Goal: Task Accomplishment & Management: Manage account settings

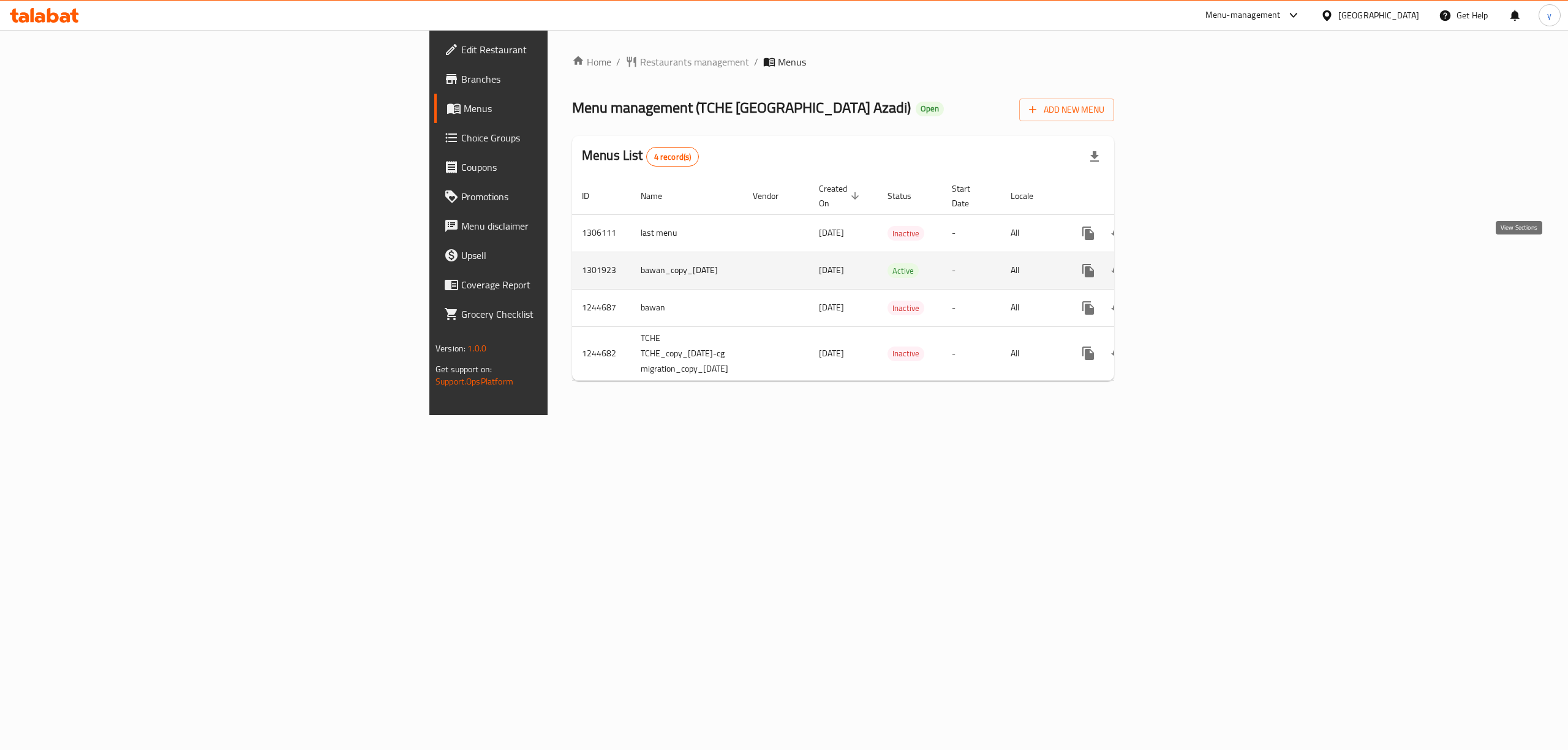
click at [1192, 257] on link "enhanced table" at bounding box center [1177, 270] width 30 height 30
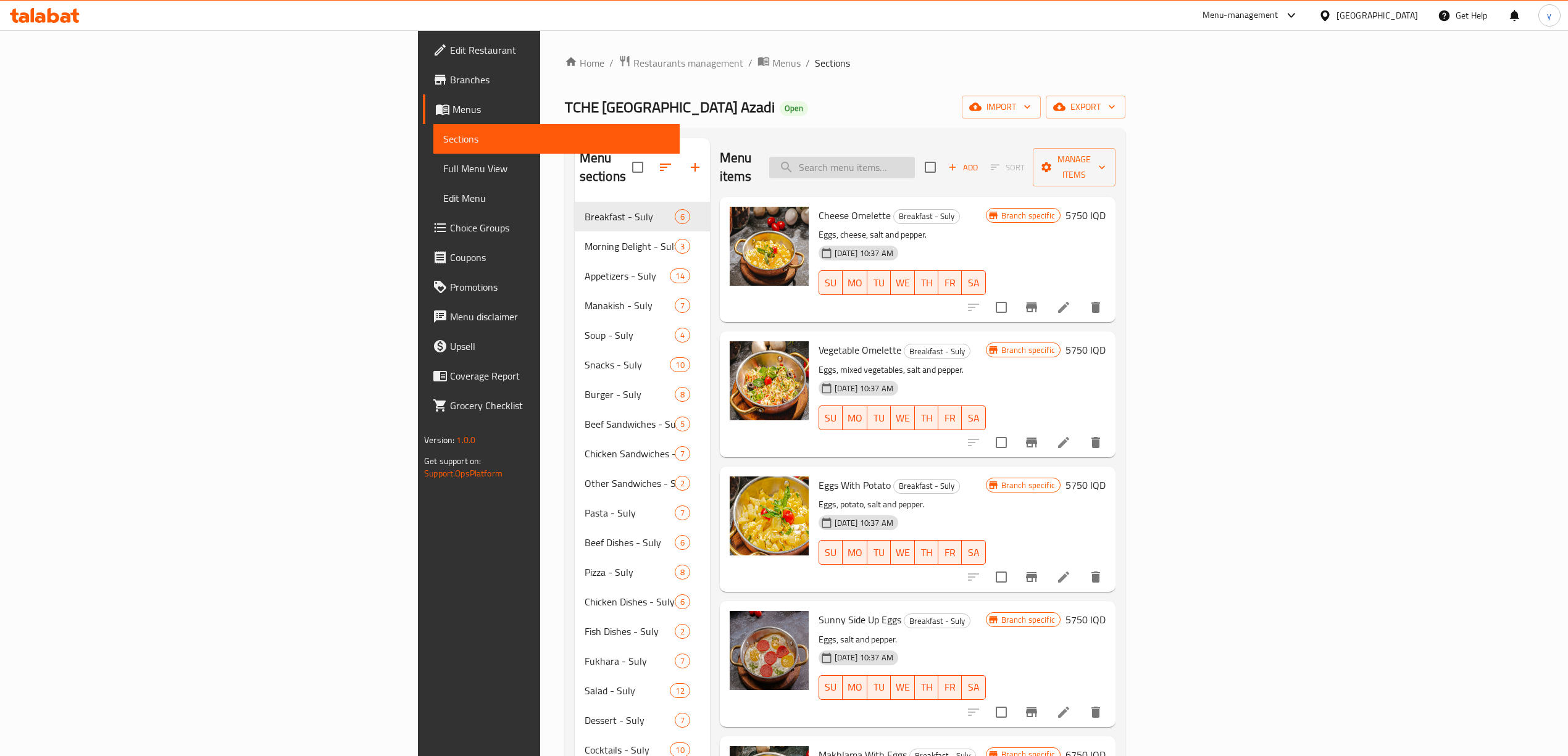
click at [915, 166] on input "search" at bounding box center [842, 167] width 146 height 21
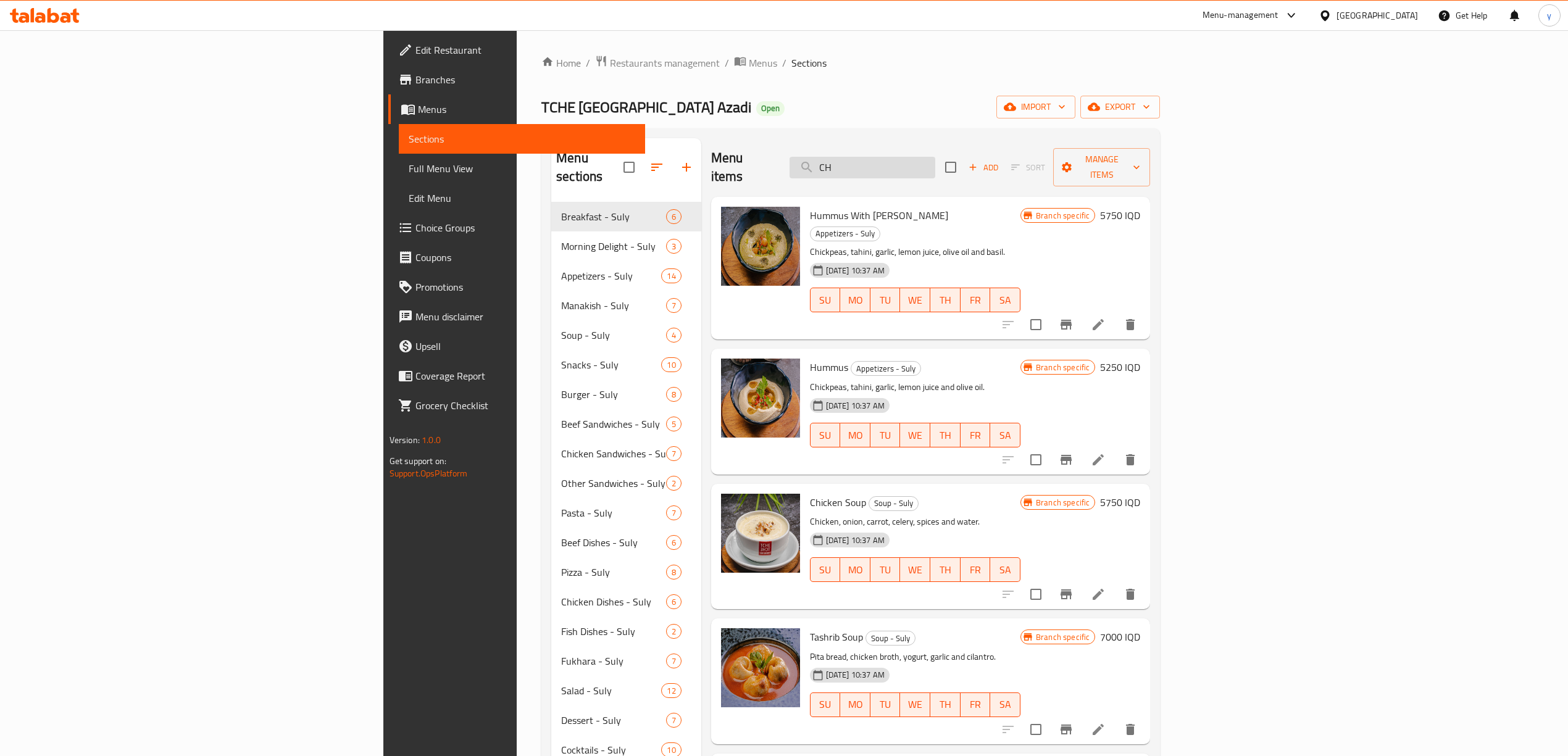
type input "C"
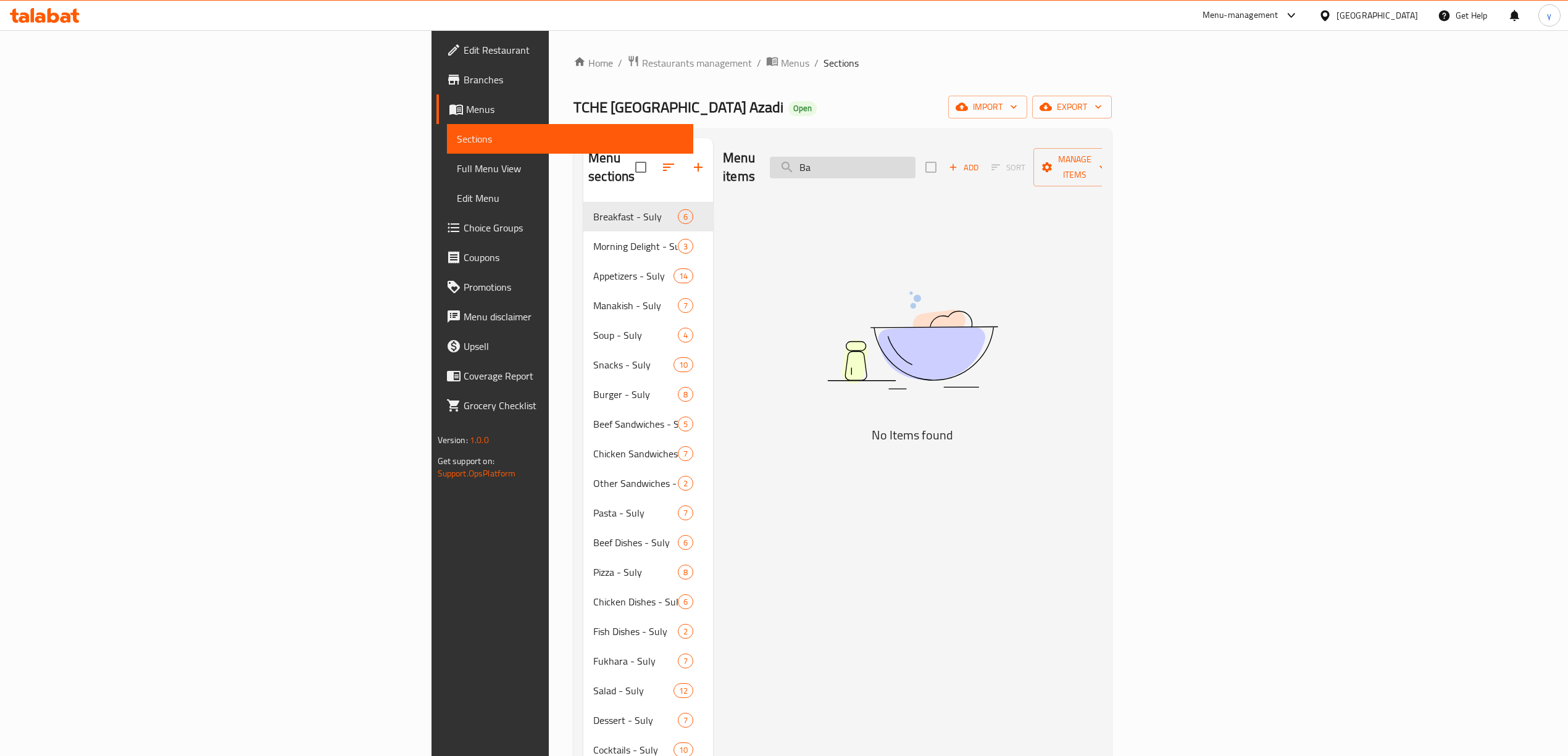
type input "B"
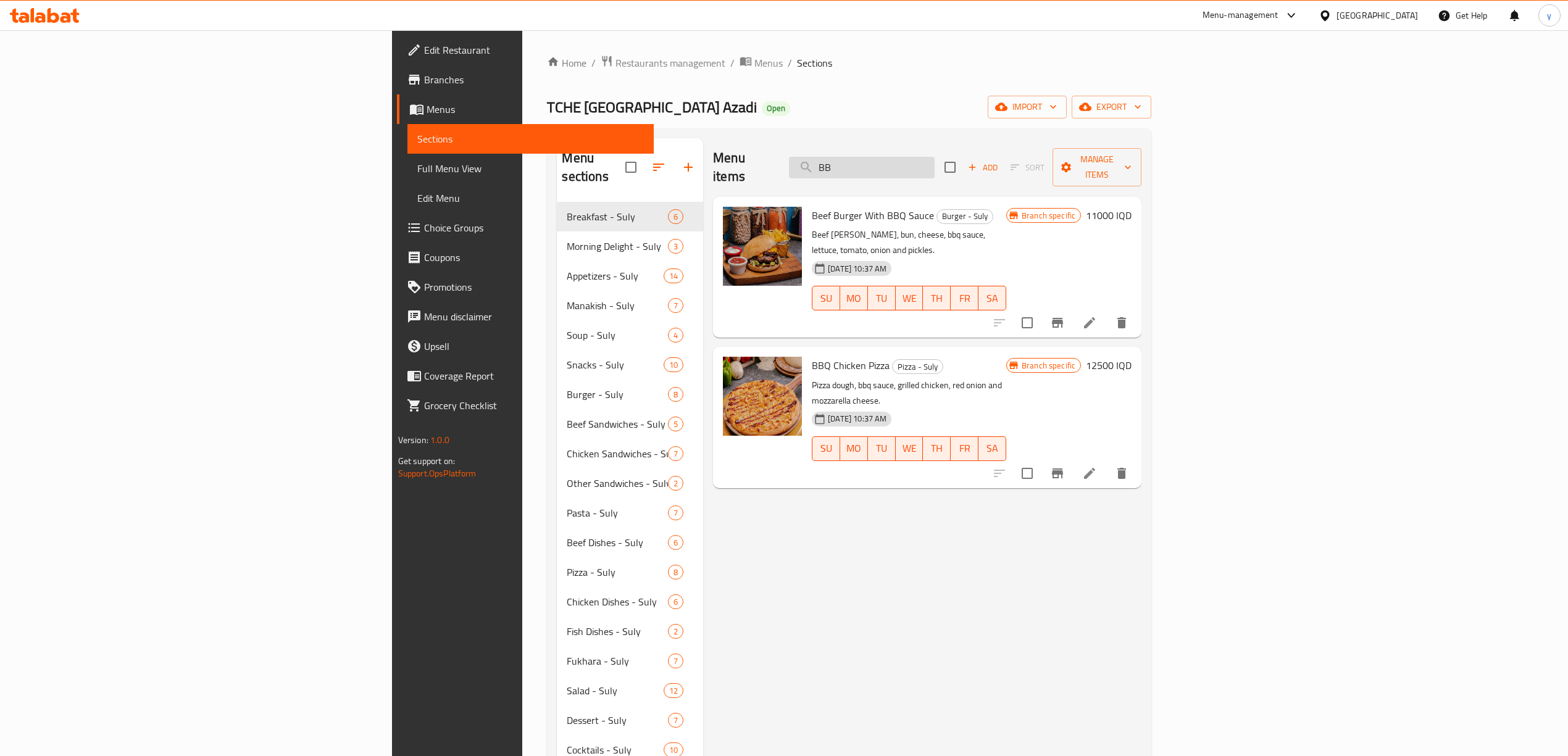
type input "B"
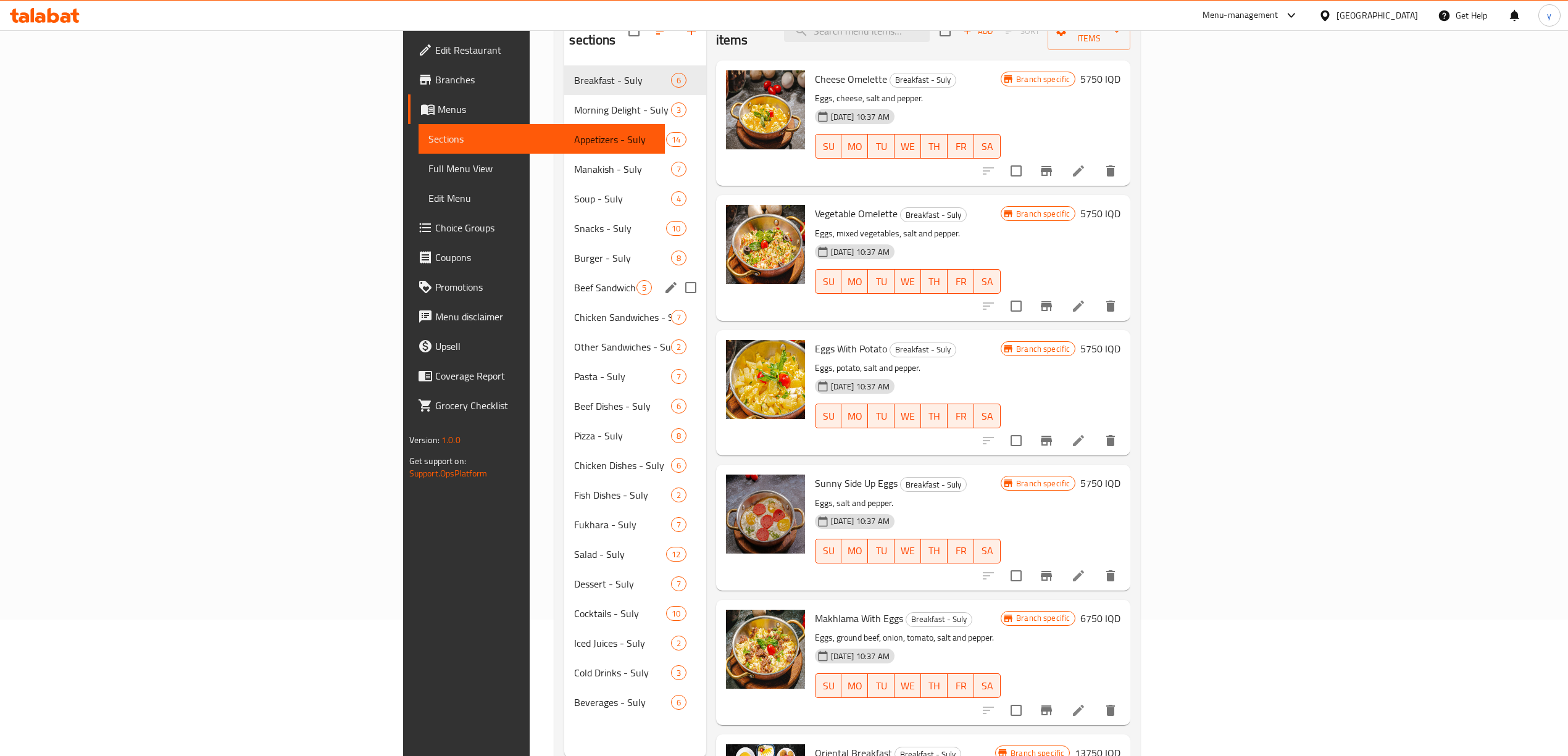
scroll to position [137, 0]
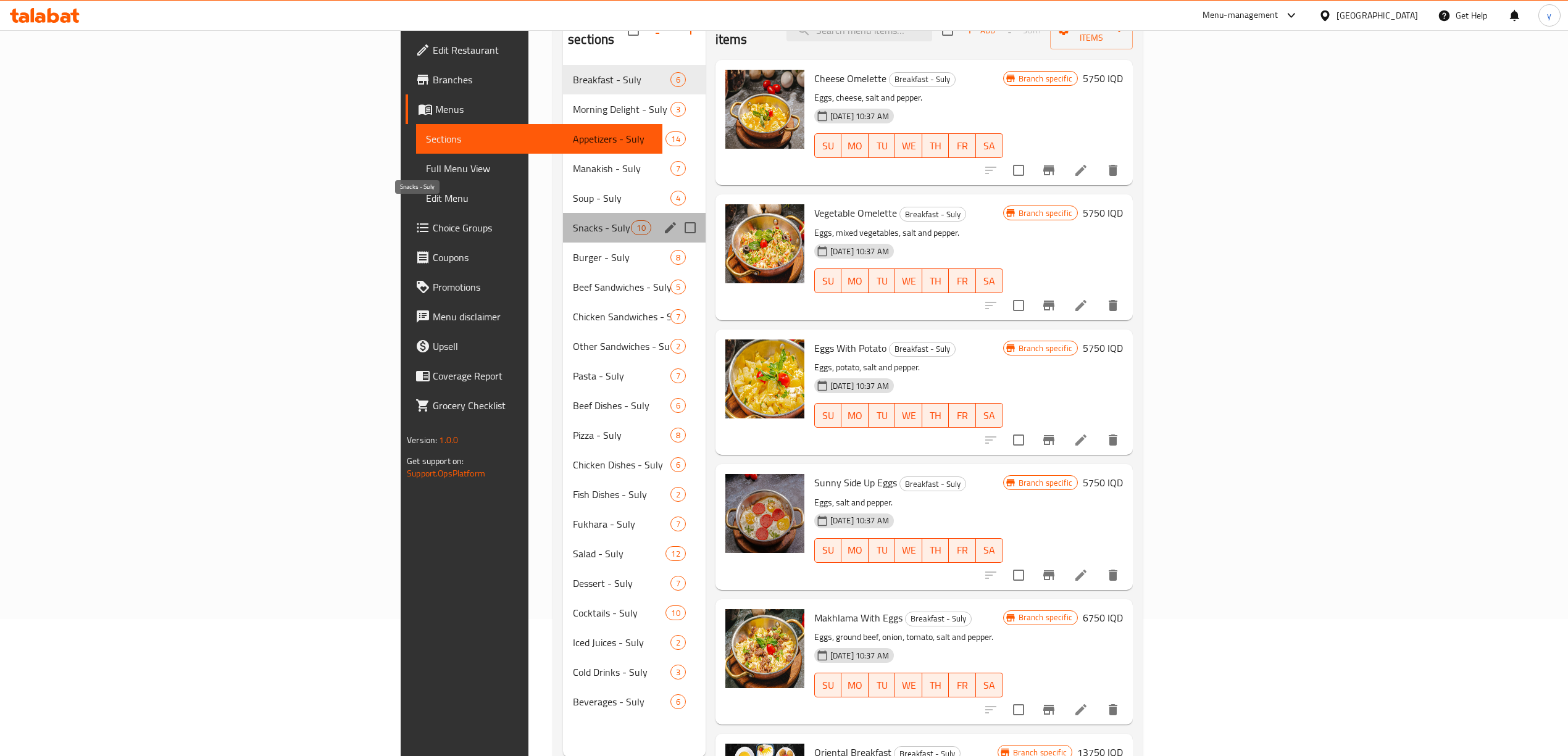
click at [573, 220] on span "Snacks - Suly" at bounding box center [602, 227] width 58 height 14
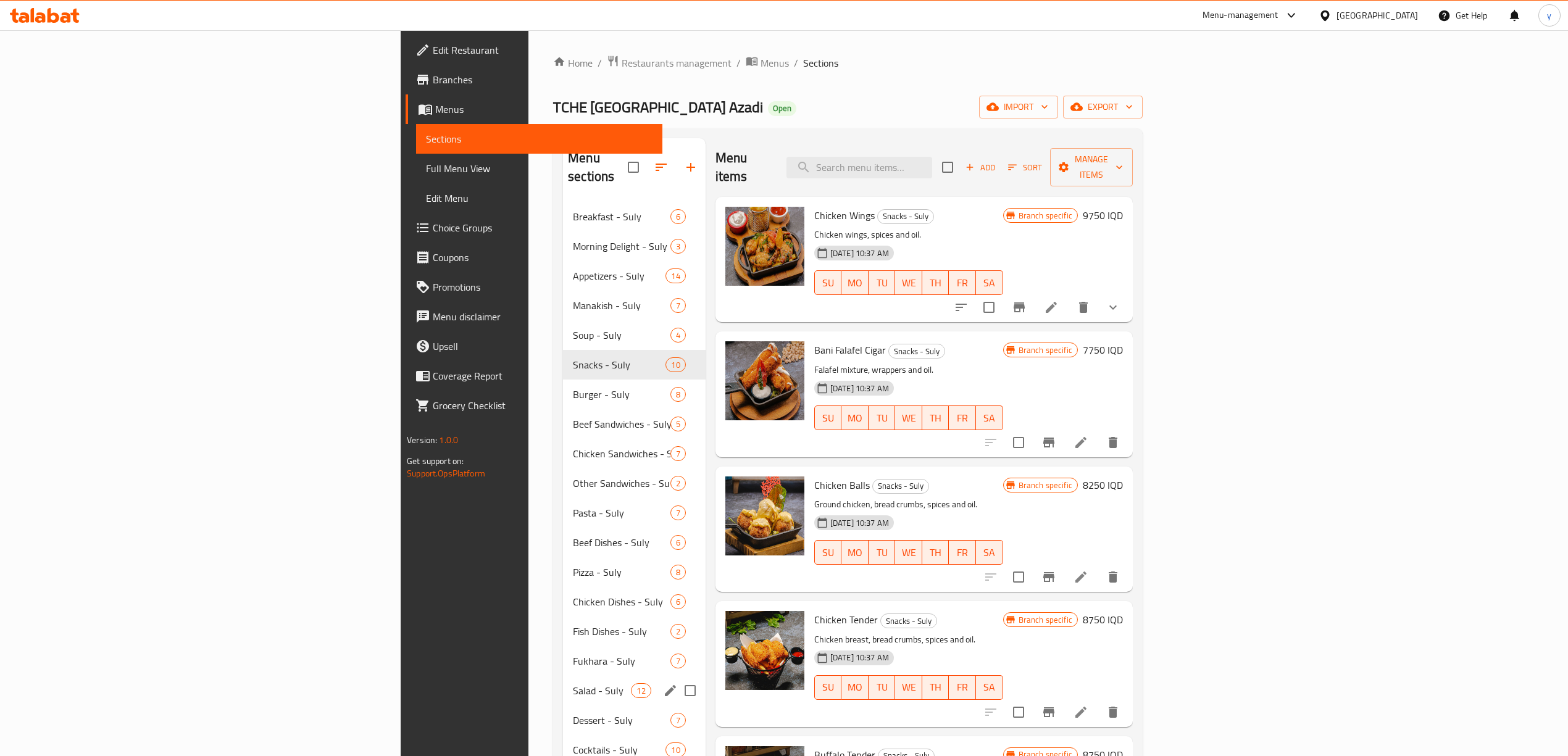
click at [563, 684] on div "Salad - Suly 12" at bounding box center [634, 690] width 143 height 30
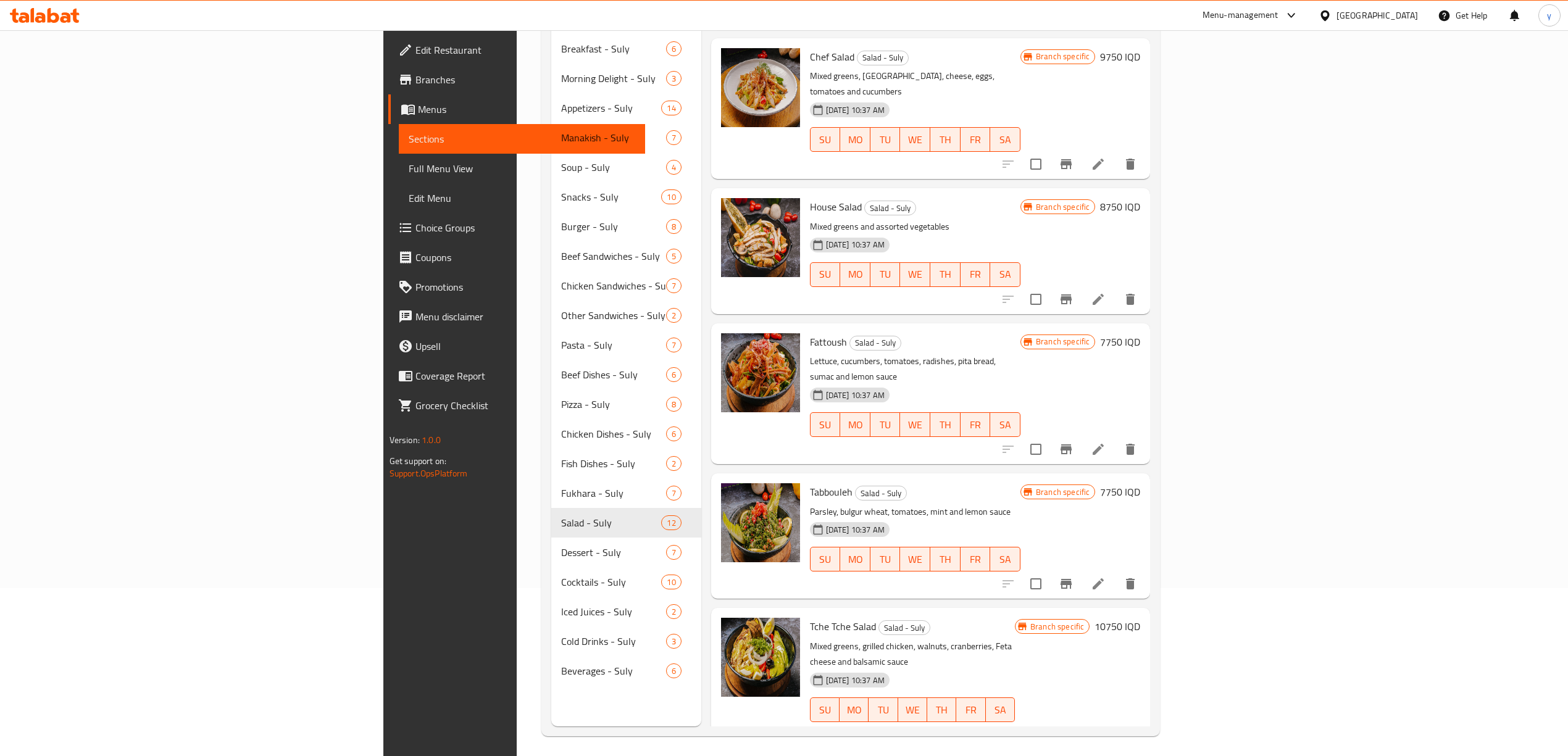
scroll to position [173, 0]
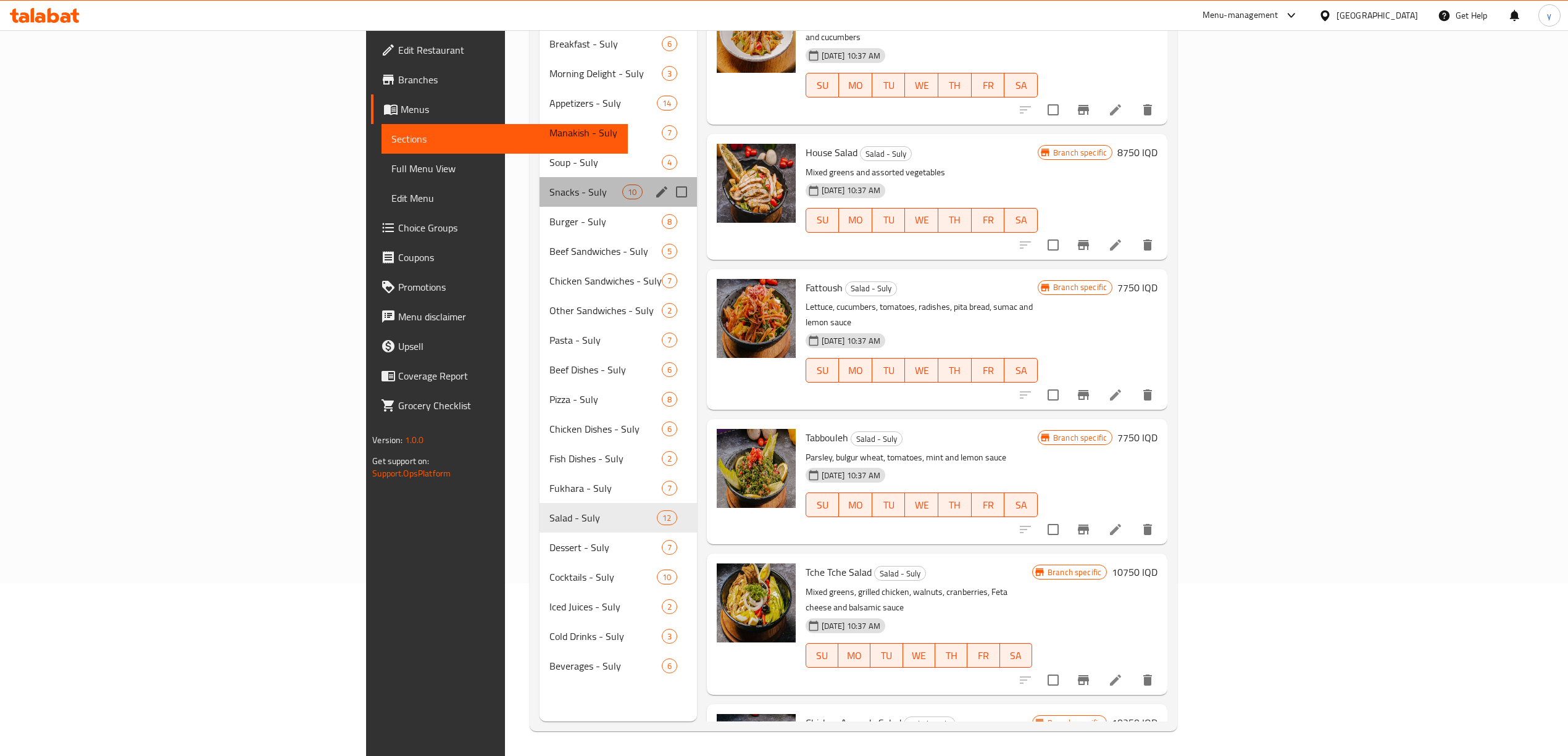
click at [539, 186] on div "Snacks - Suly 10" at bounding box center [617, 191] width 156 height 30
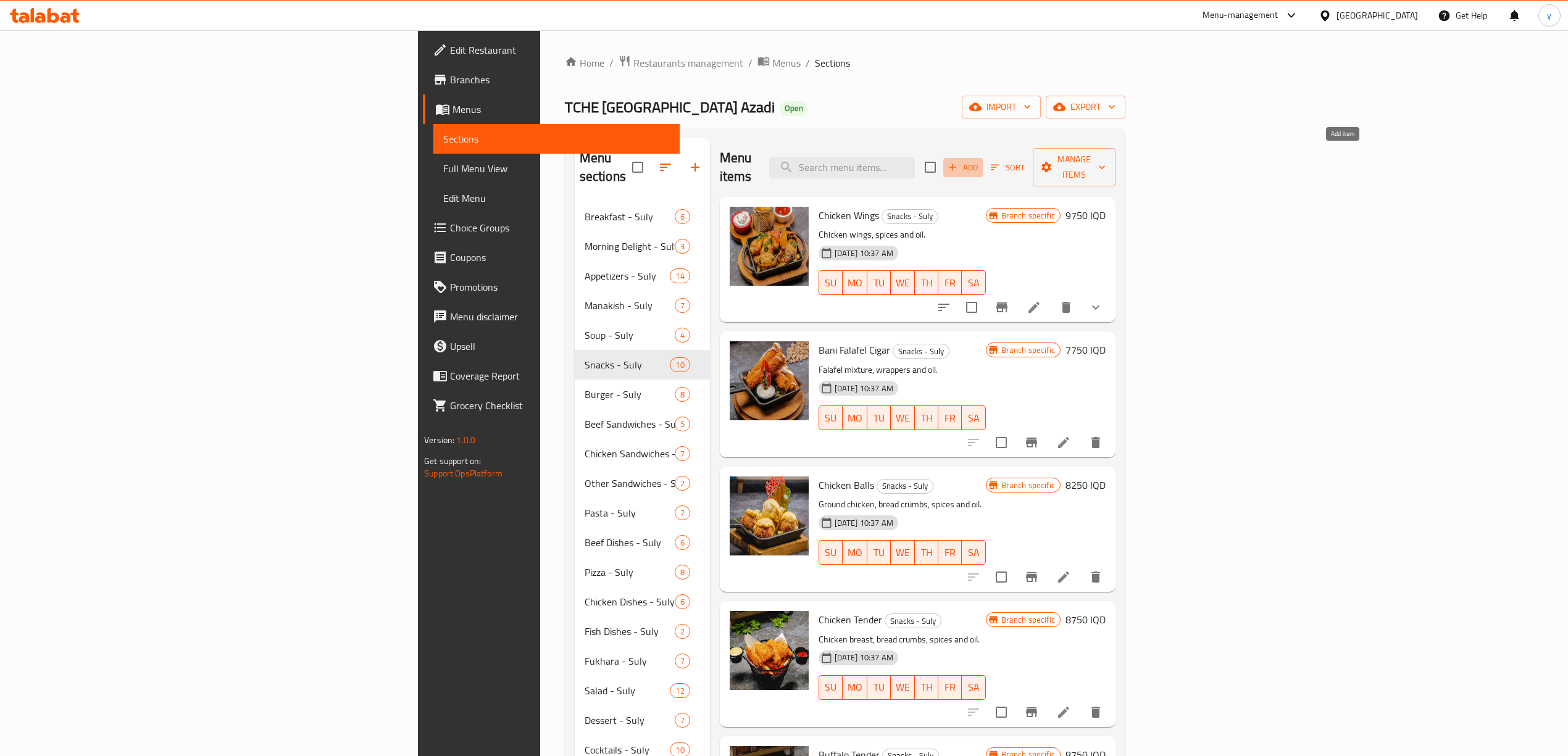
click at [983, 158] on button "Add" at bounding box center [963, 167] width 40 height 19
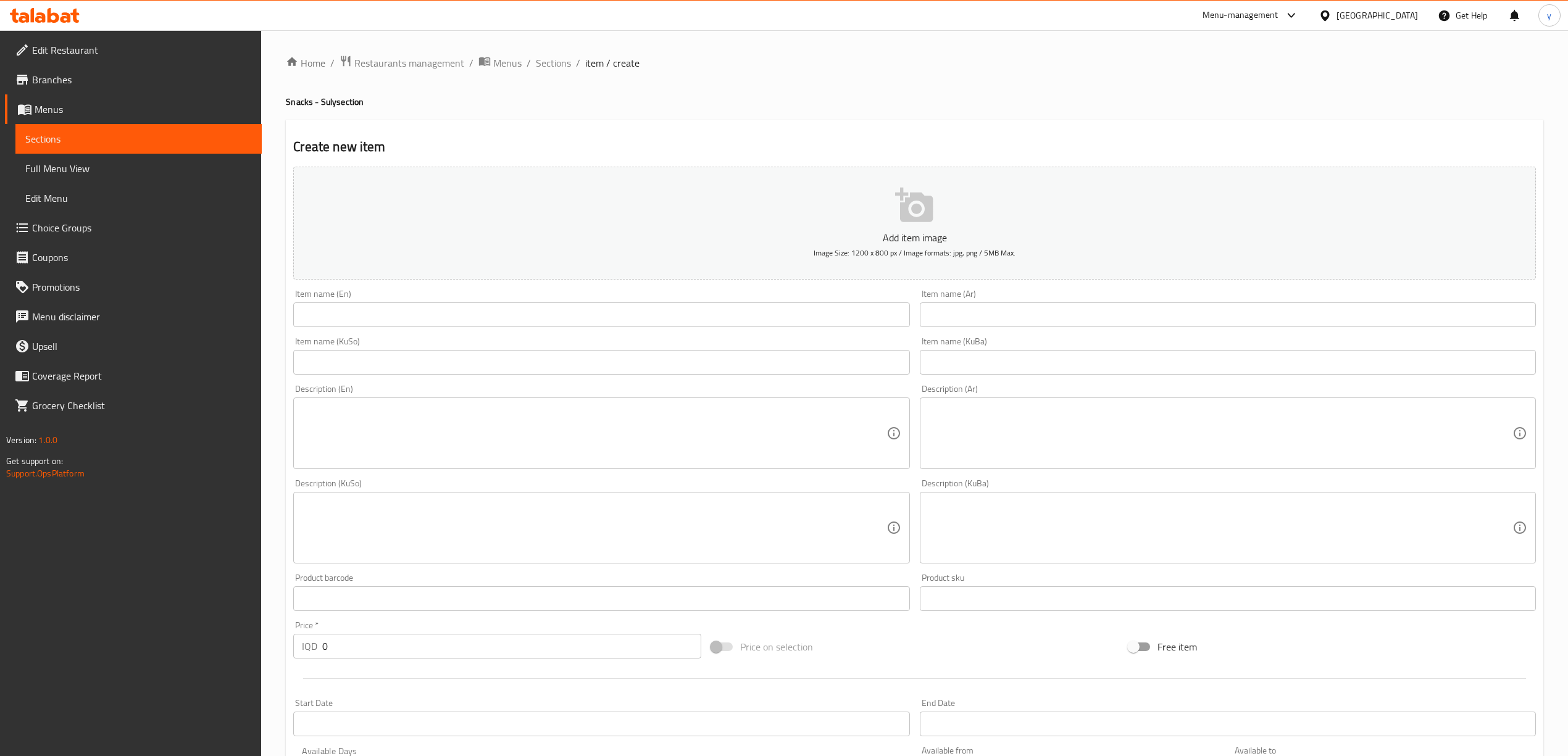
click at [768, 439] on textarea at bounding box center [594, 433] width 584 height 59
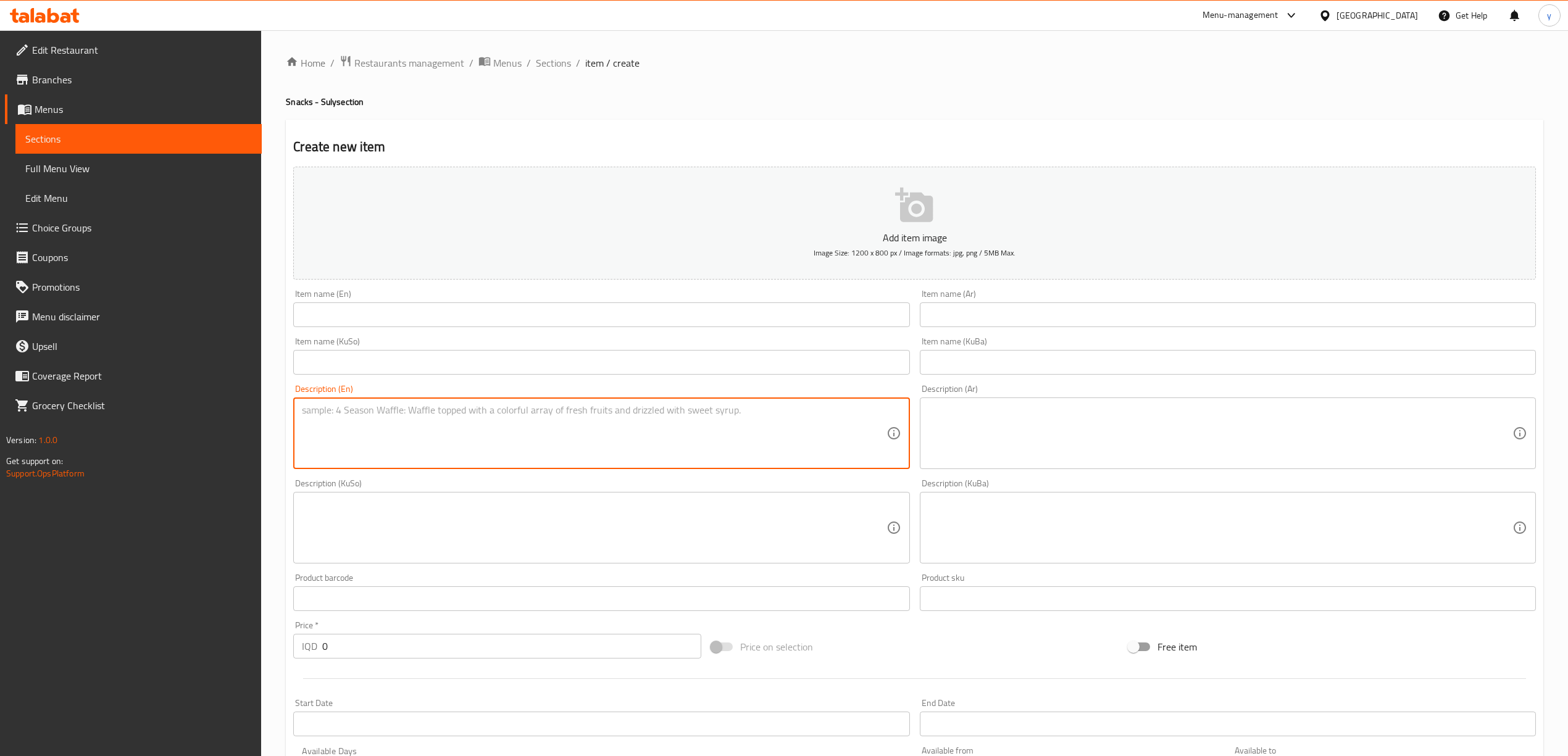
click at [1085, 438] on textarea at bounding box center [1220, 433] width 584 height 59
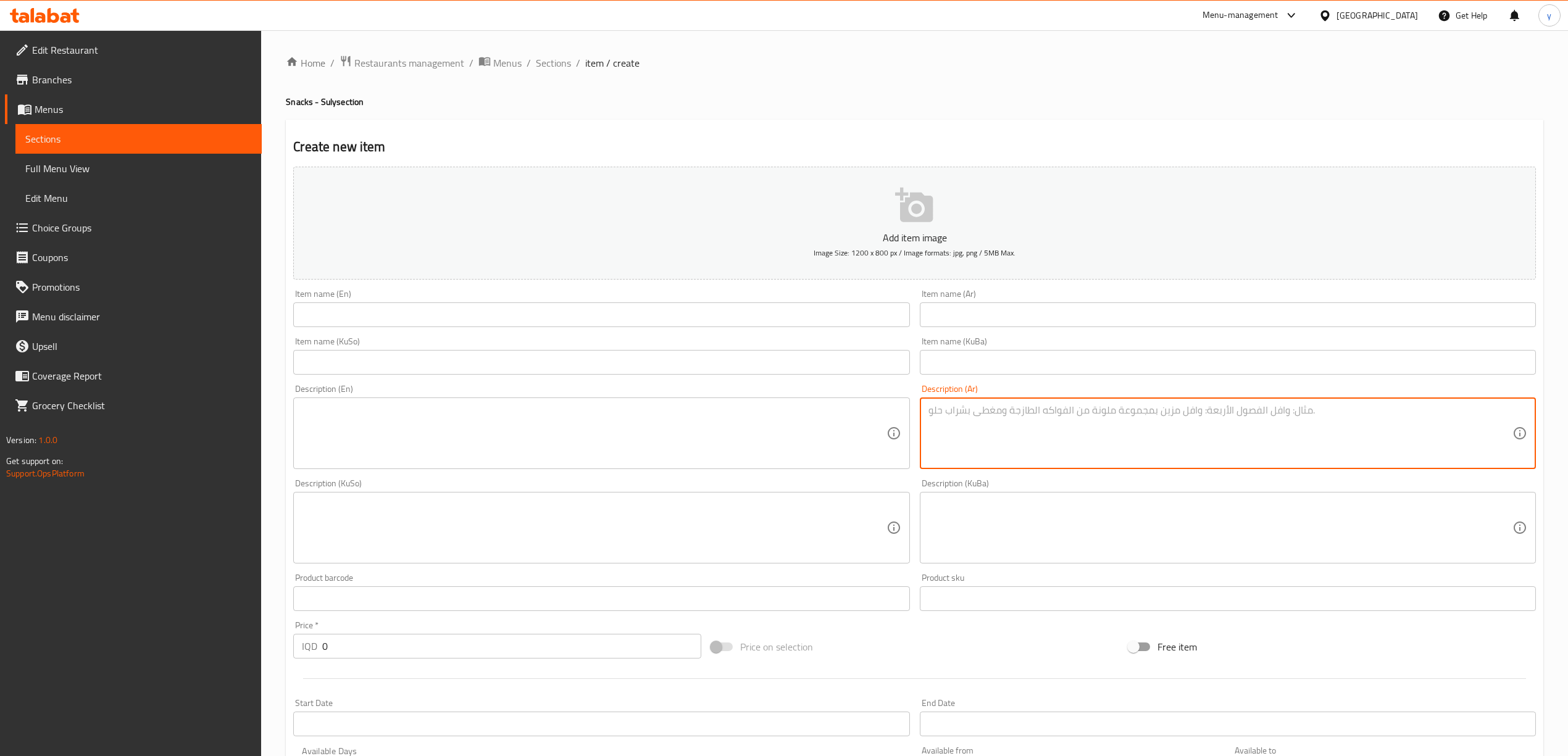
paste textarea "اجنحة الدجاج المقلي والمتبلة بصوص باربيكيو تقدم مع البطاطا المقلية"
type textarea "اجنحة الدجاج المقلي والمتبلة بصوص باربيكيو تقدم مع البطاطا المقلية"
click at [458, 627] on div "Price   * IQD 0 Price *" at bounding box center [497, 639] width 407 height 37
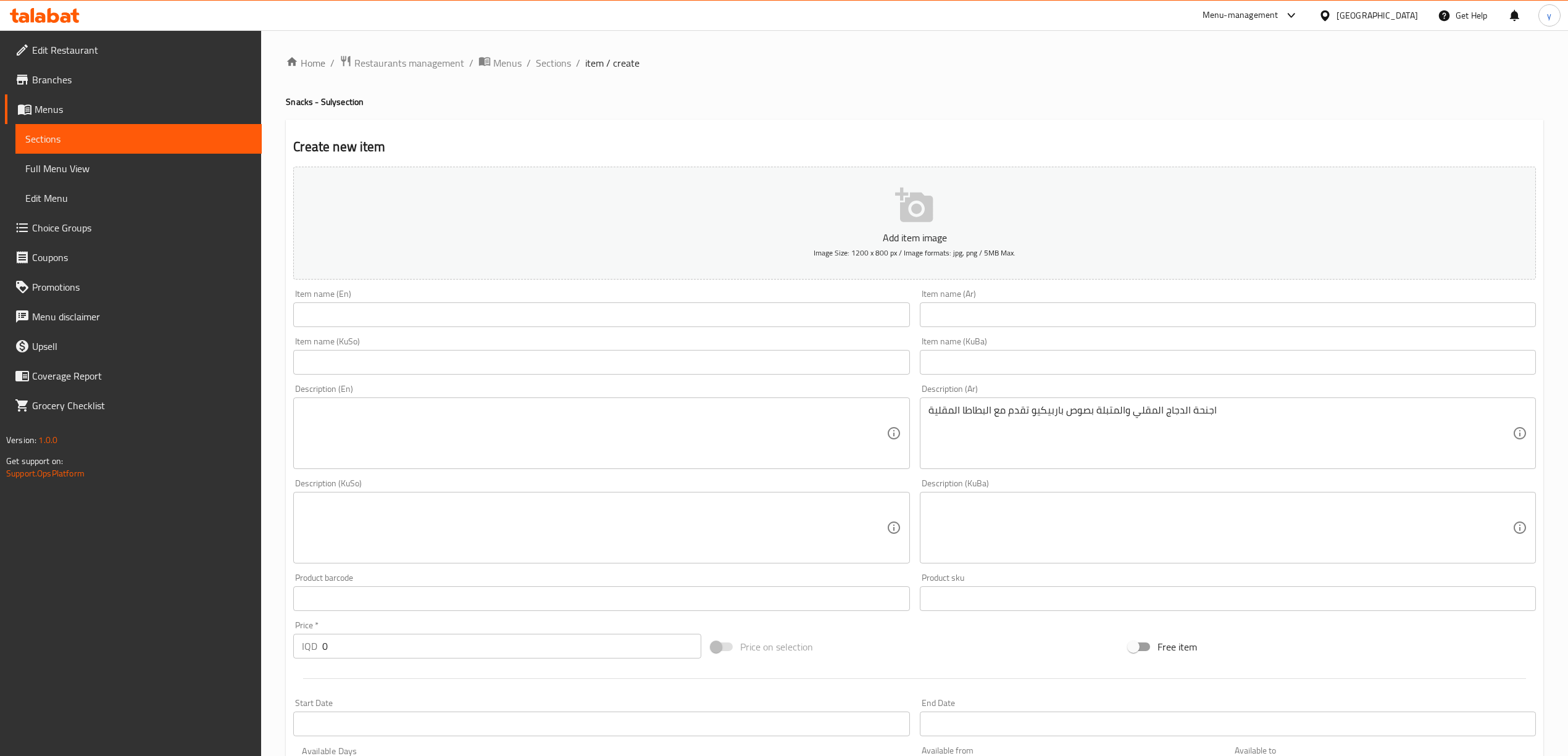
click at [468, 658] on input "0" at bounding box center [511, 646] width 378 height 24
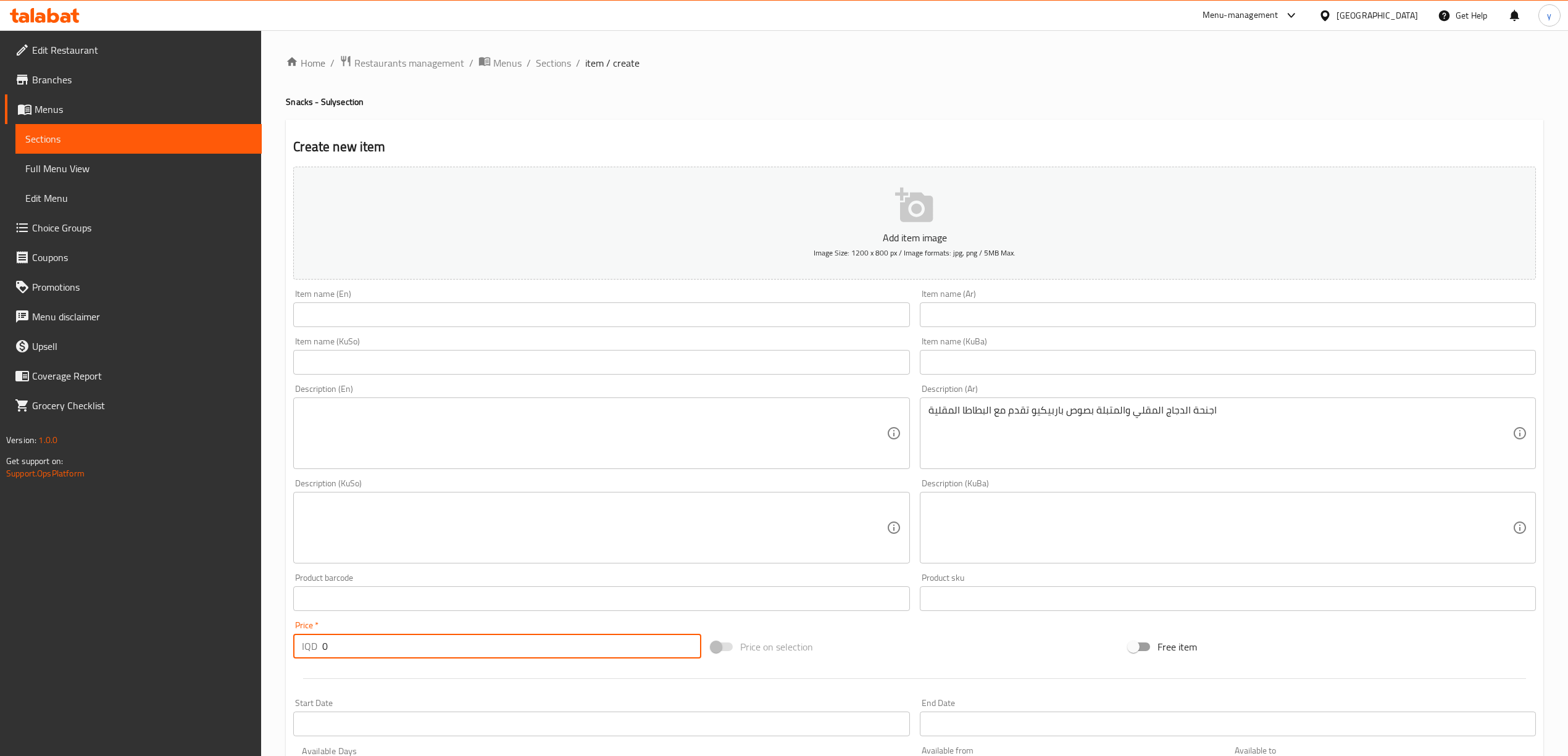
click at [468, 658] on input "0" at bounding box center [511, 646] width 378 height 24
paste input "975"
type input "9750"
click at [1039, 302] on div "Item name (Ar) Item name (Ar)" at bounding box center [1227, 307] width 616 height 37
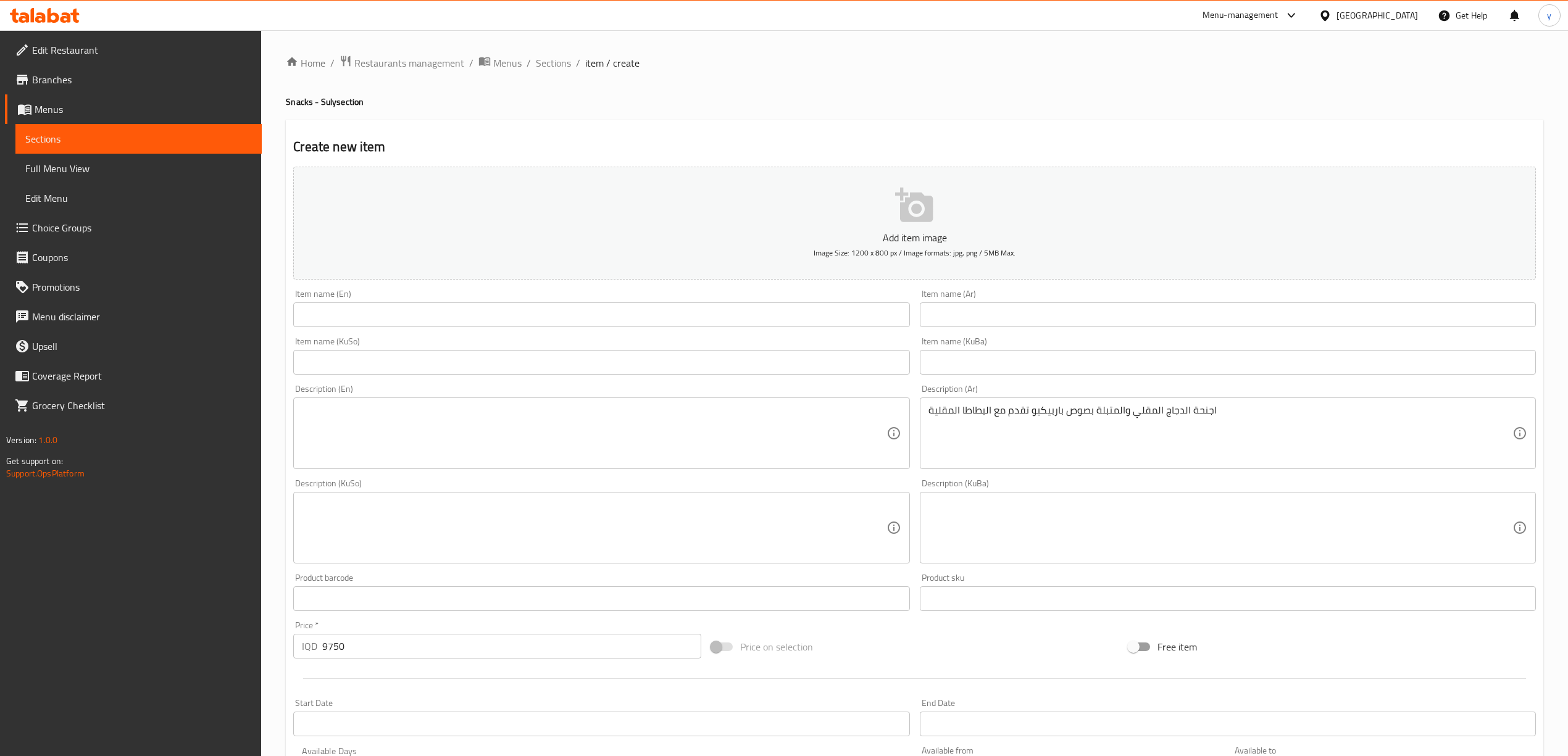
click at [1040, 307] on input "text" at bounding box center [1227, 314] width 616 height 24
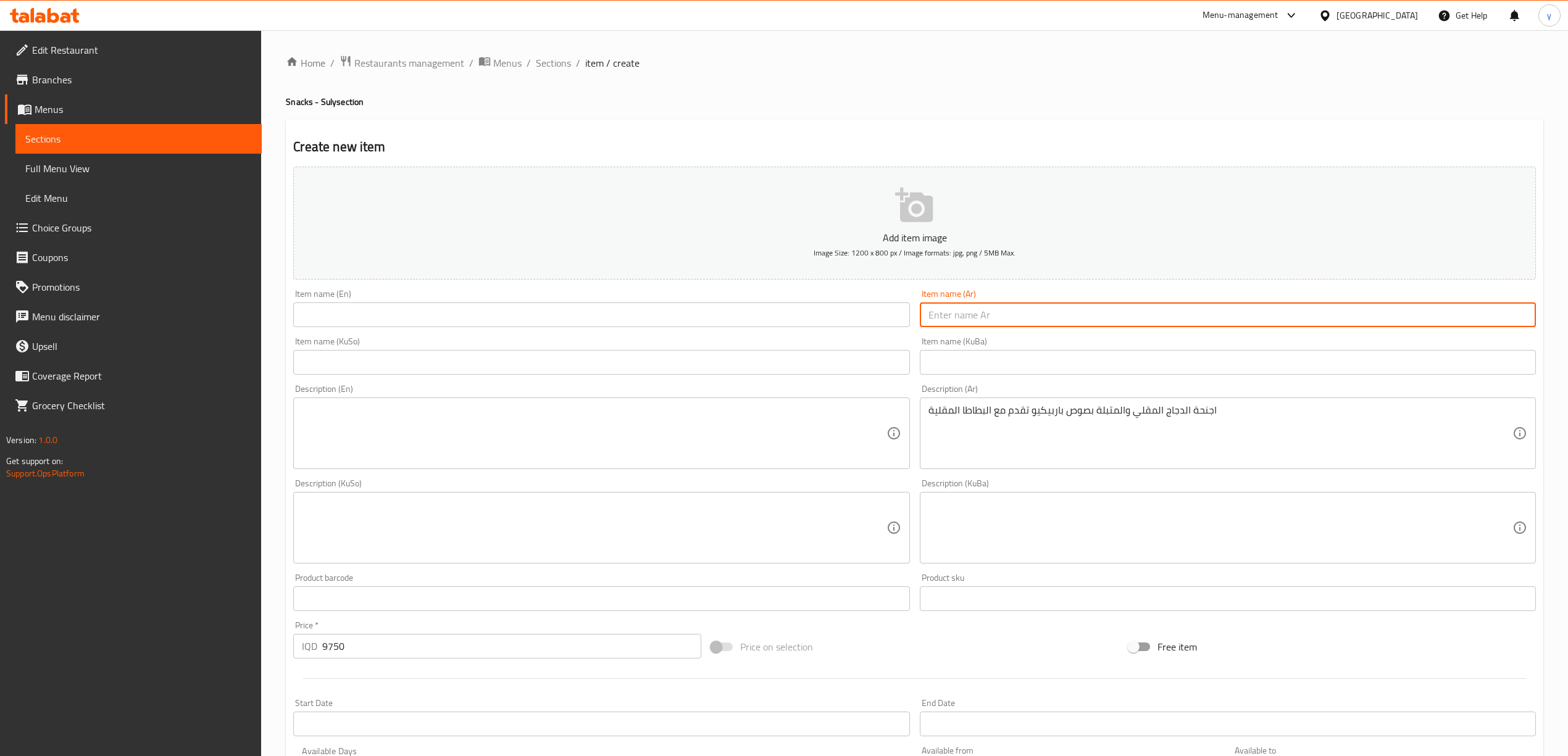
paste input "اجنحة دجاج باربكيو"
type input "اجنحة دجاج باربكيو"
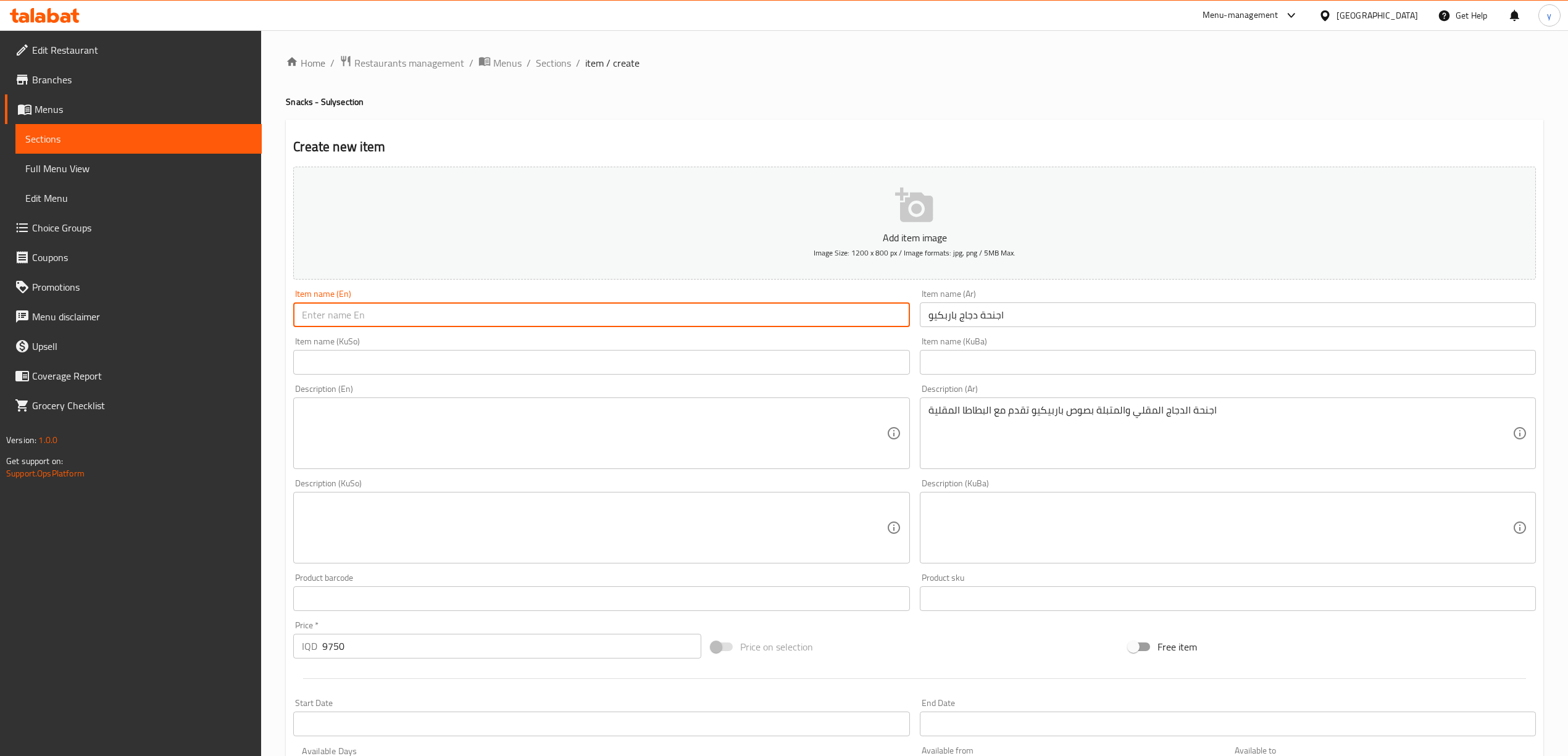
click at [629, 316] on input "text" at bounding box center [600, 314] width 616 height 24
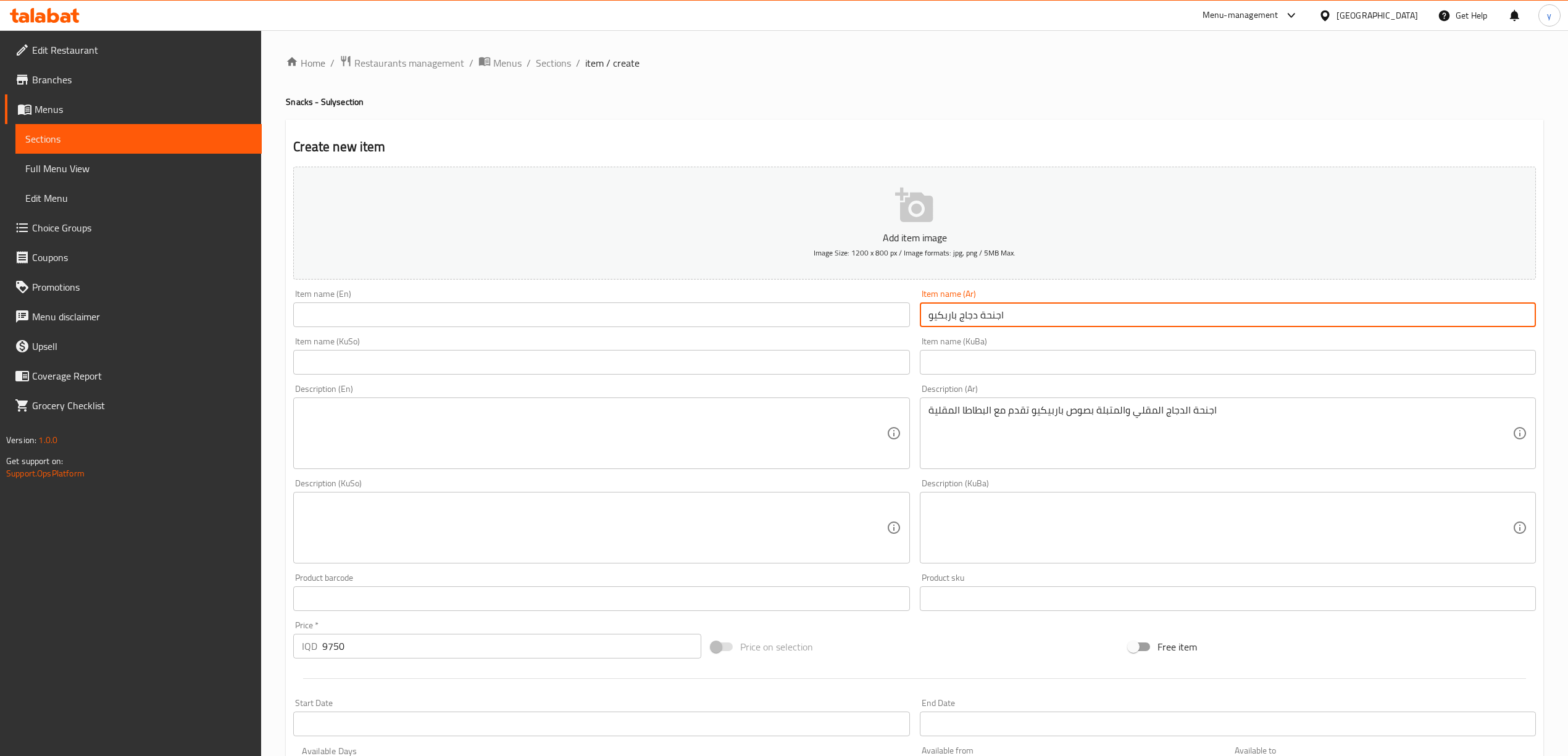
click at [961, 320] on input "اجنحة دجاج باربكيو" at bounding box center [1227, 314] width 616 height 24
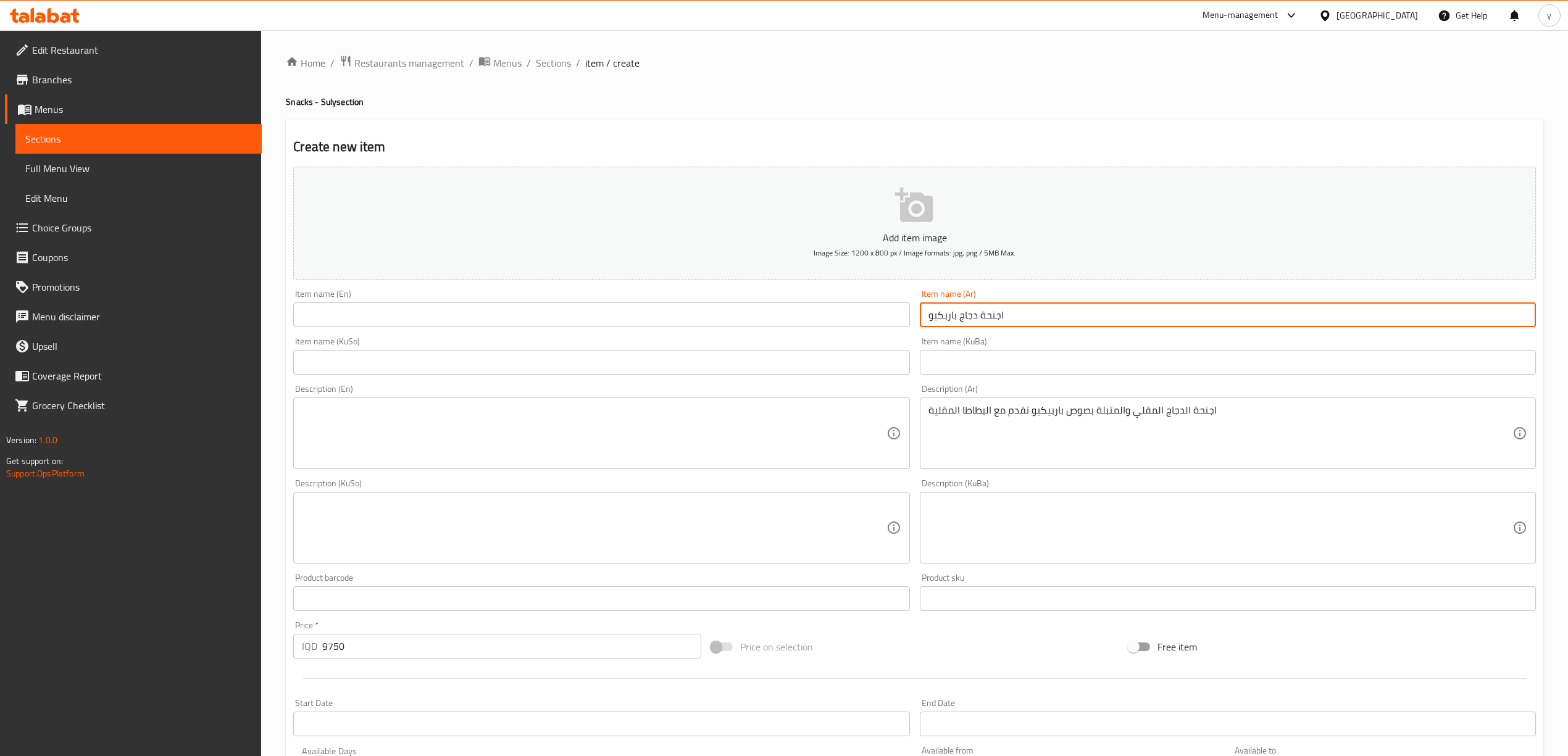
click at [961, 320] on input "اجنحة دجاج باربكيو" at bounding box center [1227, 314] width 616 height 24
click at [971, 331] on div "Item name (Ar) اجنحة دجاج باربكيو Item name (Ar)" at bounding box center [1228, 308] width 626 height 47
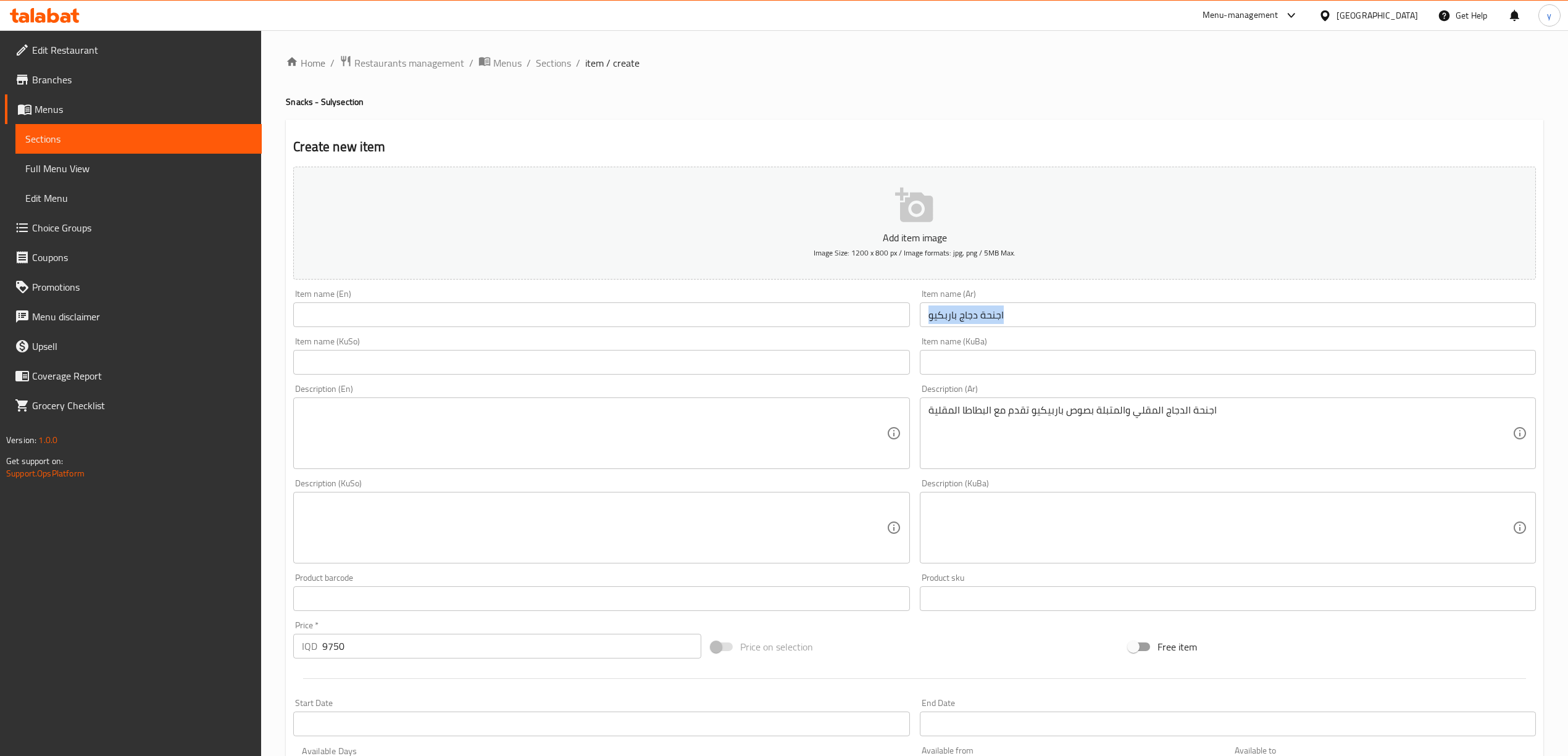
click at [971, 331] on div "Item name (Ar) اجنحة دجاج باربكيو Item name (Ar)" at bounding box center [1228, 308] width 626 height 47
click at [965, 307] on input "اجنحة دجاج باربكيو" at bounding box center [1227, 314] width 616 height 24
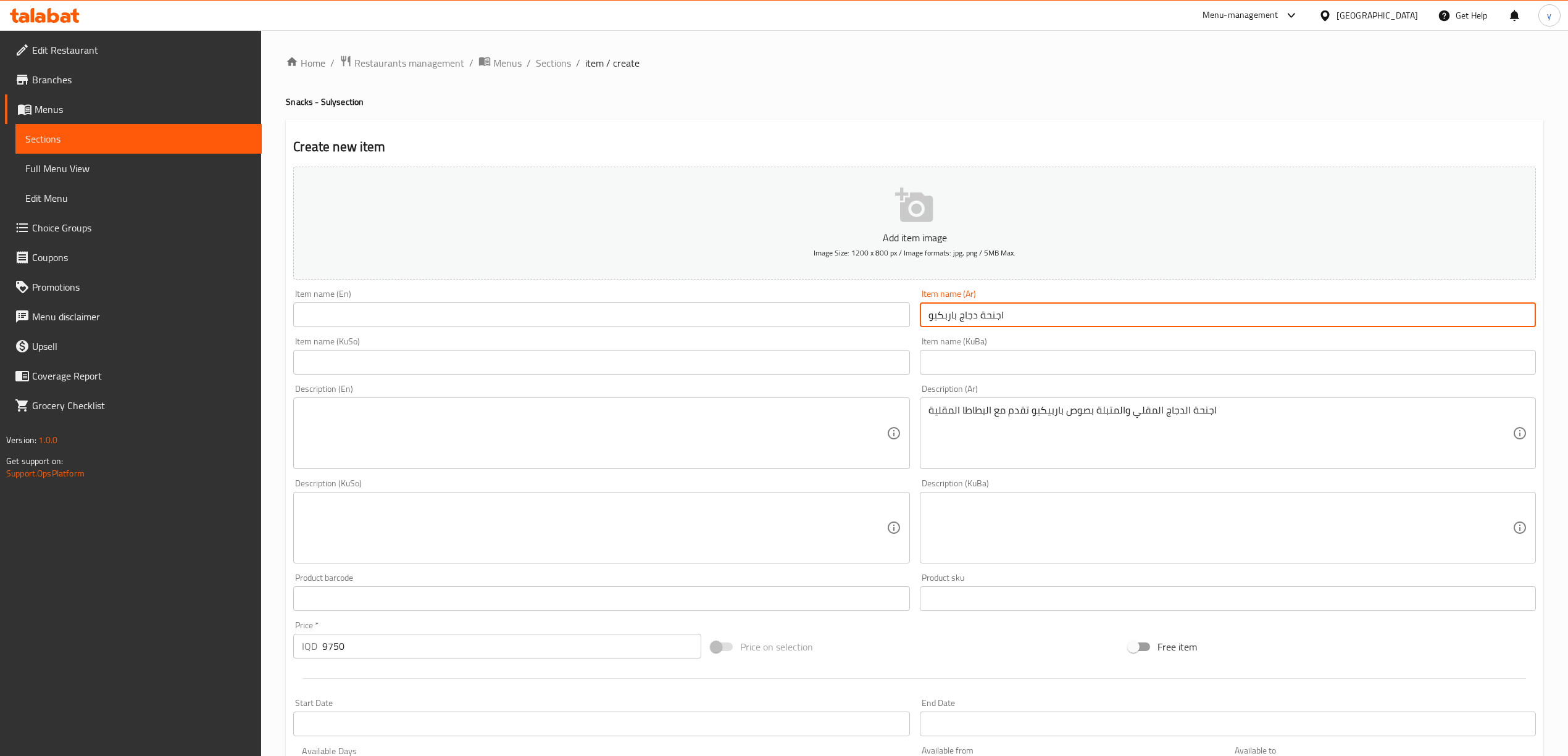
click at [965, 307] on input "اجنحة دجاج باربكيو" at bounding box center [1227, 314] width 616 height 24
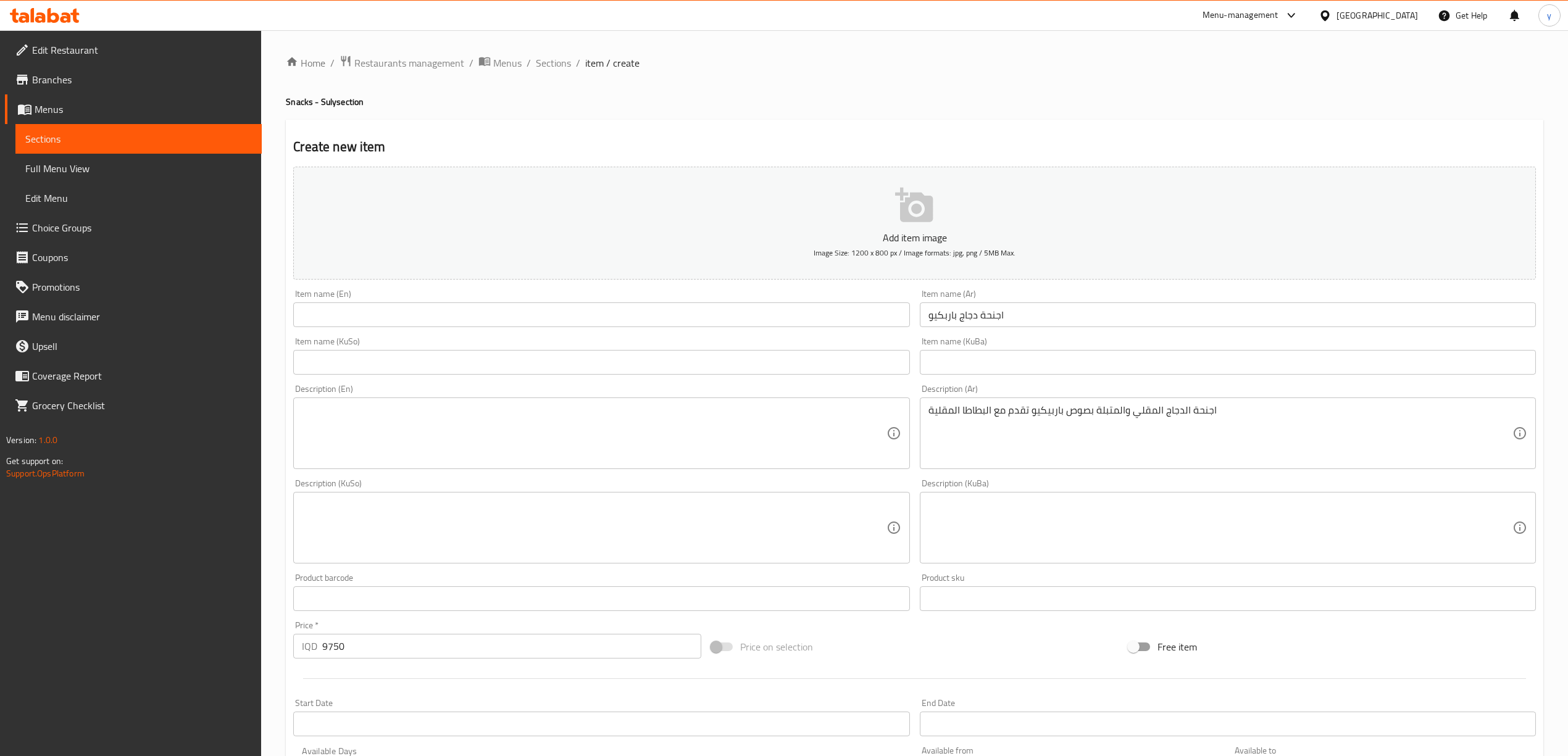
click at [699, 300] on div "Item name (En) Item name (En)" at bounding box center [600, 307] width 616 height 37
click at [683, 339] on div "Item name (KuSo) Item name (KuSo)" at bounding box center [600, 355] width 616 height 37
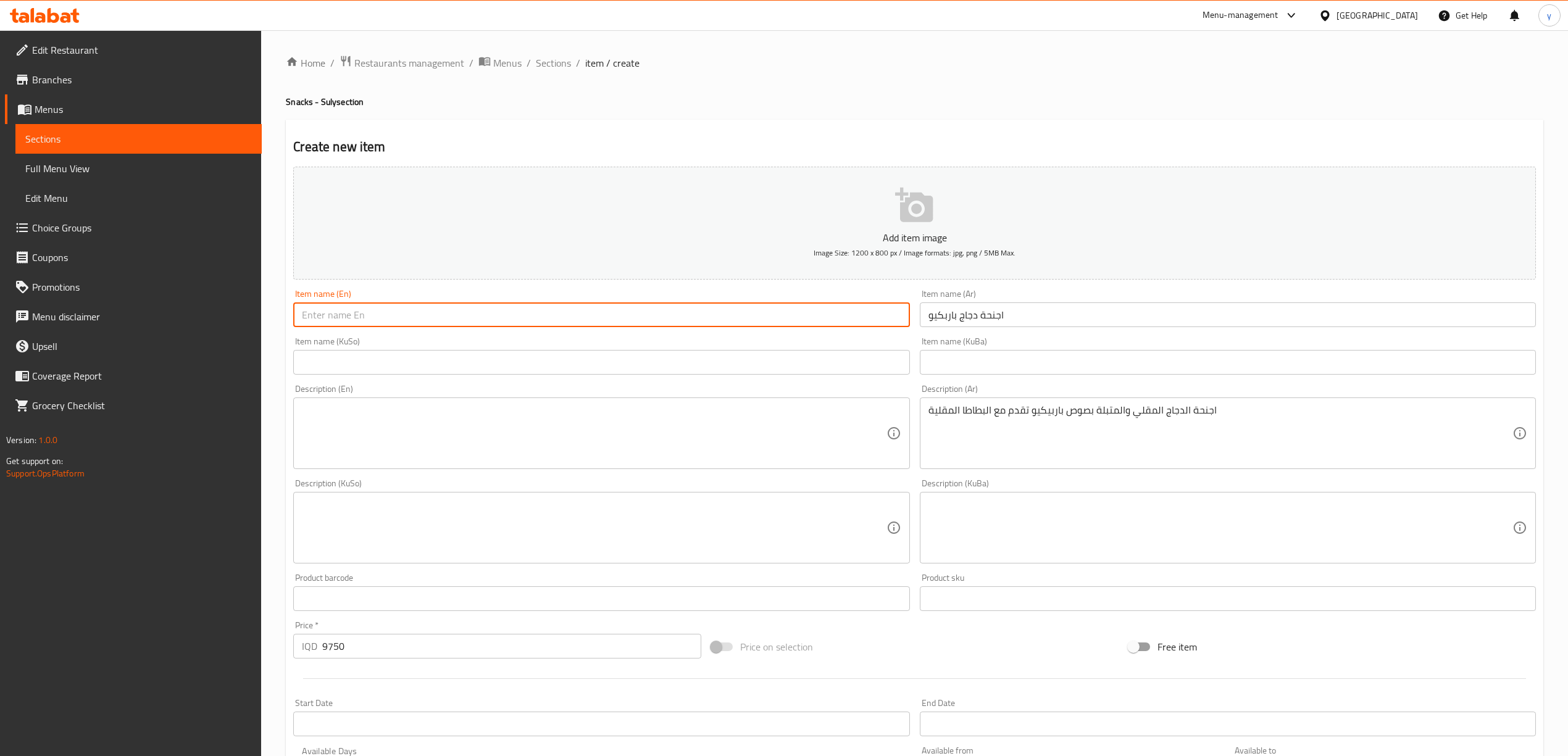
click at [606, 317] on input "text" at bounding box center [600, 314] width 616 height 24
paste input "Barbecue Chicken Wings"
type input "Barbecue Chicken Wings"
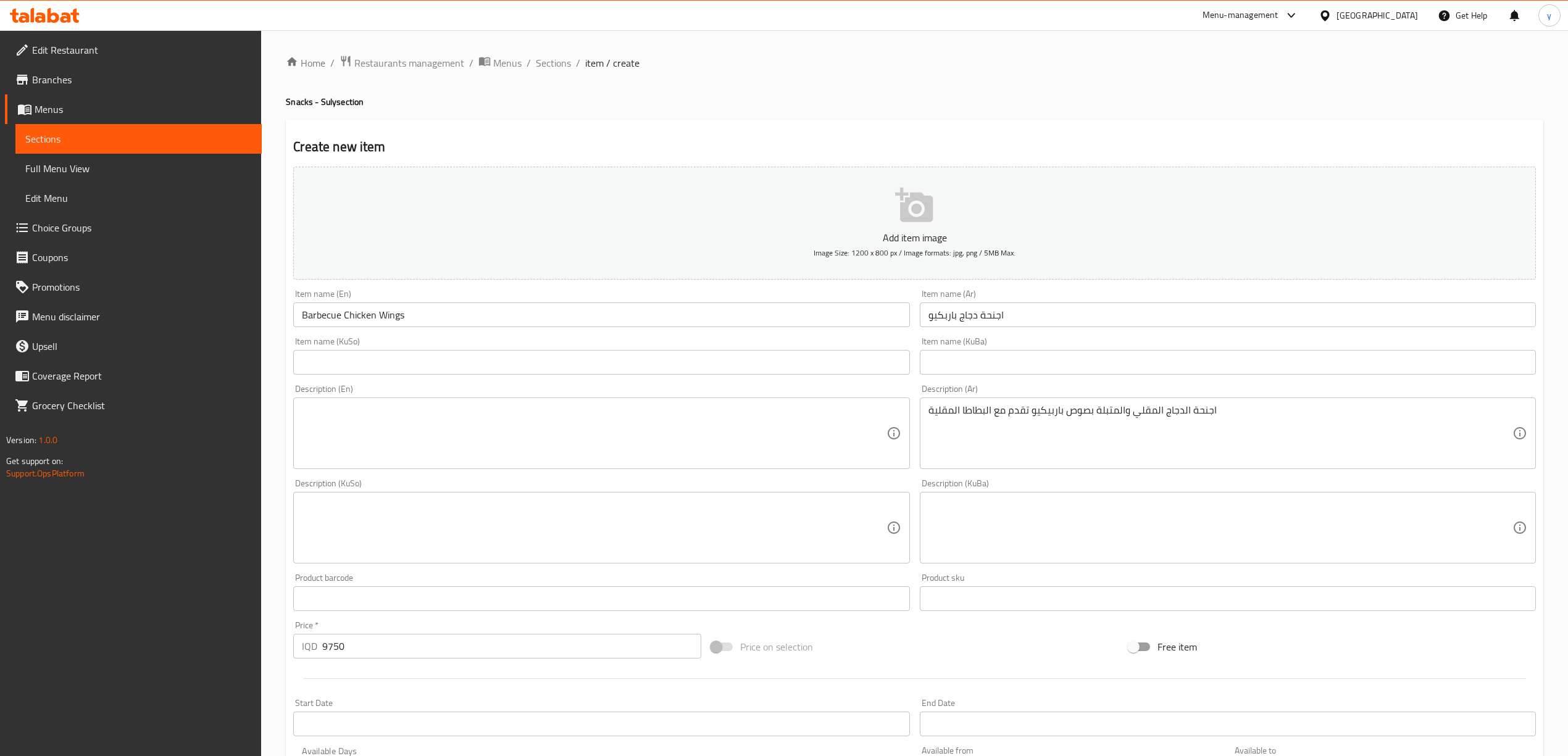
click at [937, 403] on div "اجنحة الدجاج المقلي والمتبلة بصوص باربيكيو تقدم مع البطاطا المقلية Description …" at bounding box center [1227, 433] width 616 height 72
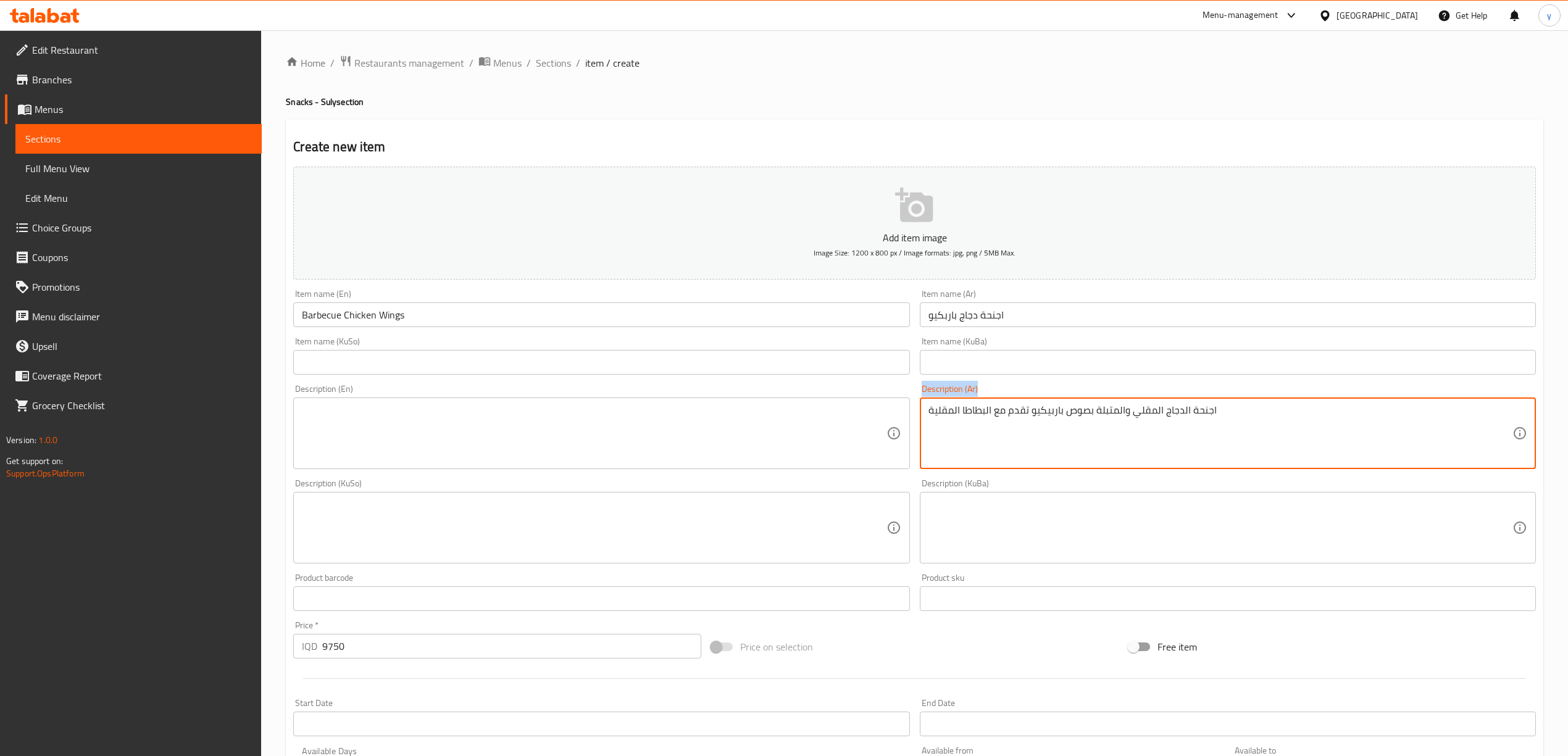
click at [937, 403] on div "اجنحة الدجاج المقلي والمتبلة بصوص باربيكيو تقدم مع البطاطا المقلية Description …" at bounding box center [1227, 433] width 616 height 72
click at [949, 409] on textarea "اجنحة الدجاج المقلي والمتبلة بصوص باربيكيو تقدم مع البطاطا المقلية" at bounding box center [1220, 433] width 584 height 59
paste textarea "اجنحة دجاج مقلية ومتبلة بصوص باربيكيو تقدم مع بطاطا مقلية"
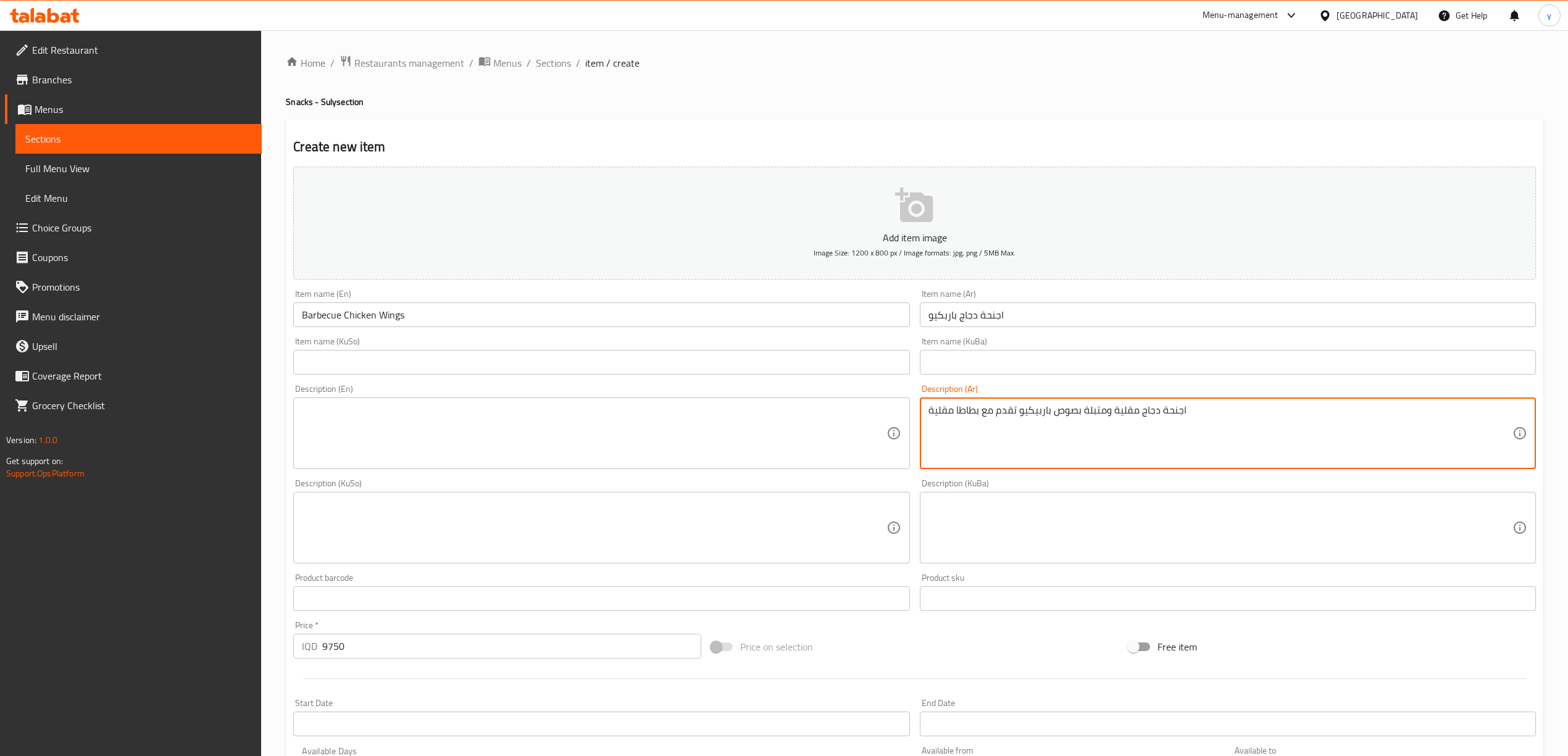
type textarea "اجنحة دجاج مقلية ومتبلة بصوص باربيكيو تقدم مع بطاطا مقلية"
click at [755, 428] on textarea at bounding box center [594, 433] width 584 height 59
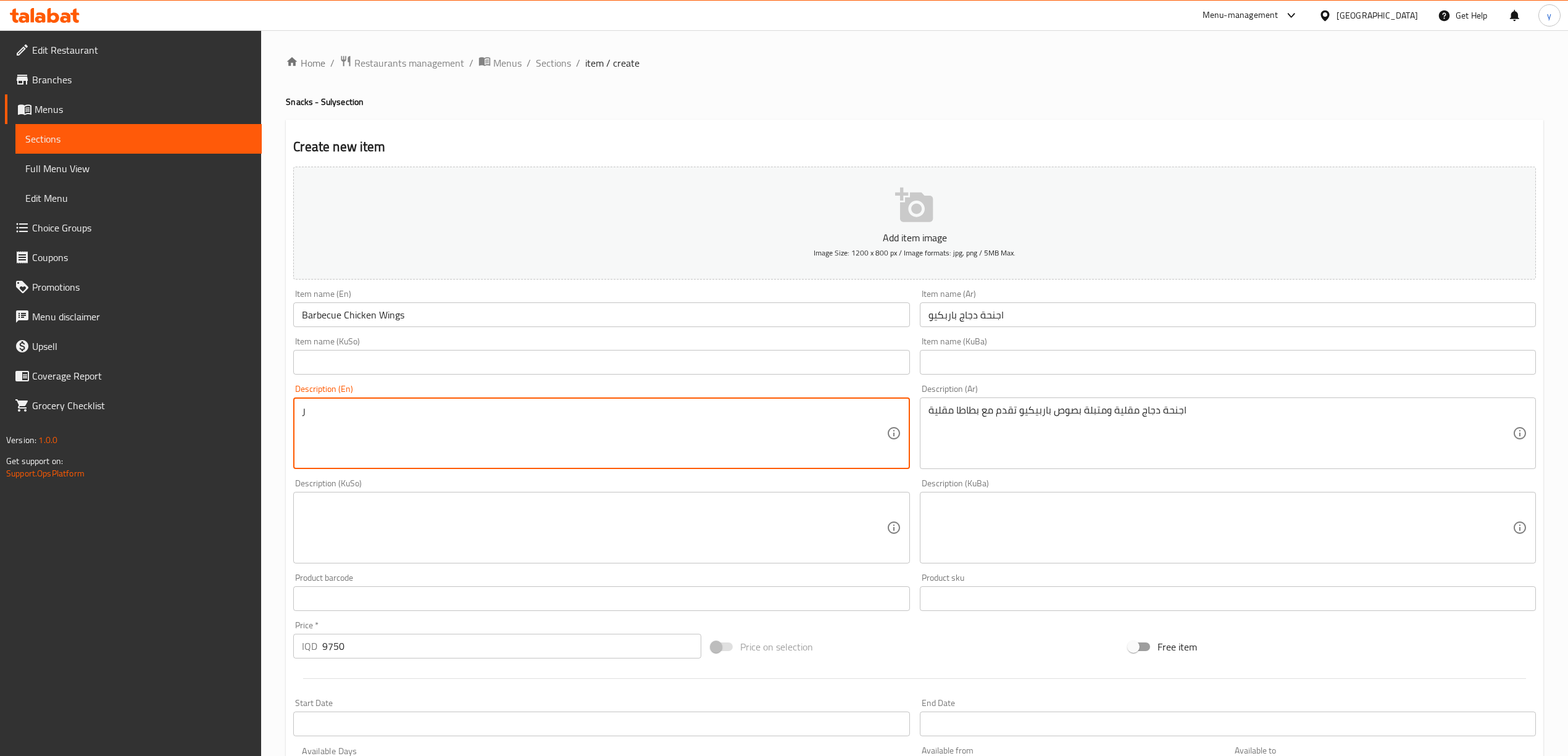
click at [584, 413] on textarea "ر" at bounding box center [594, 433] width 584 height 59
paste textarea "Fried and marinated chicken wings with barbecue sauce served with French fries"
type textarea "Fried and marinated chicken wings with barbecue sauce served with French fries"
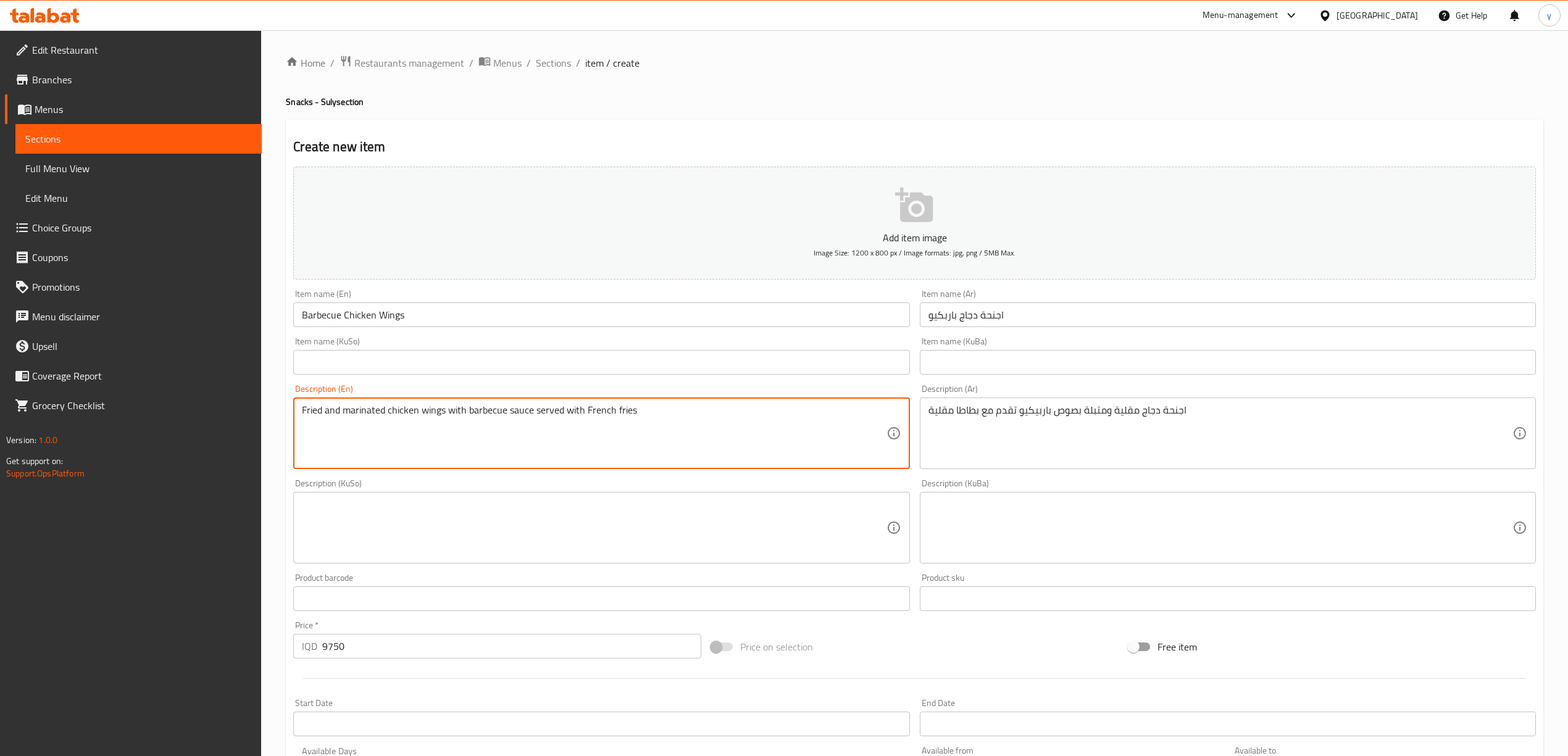
click at [691, 567] on div "Description (KuSo) Description (KuSo)" at bounding box center [601, 521] width 626 height 95
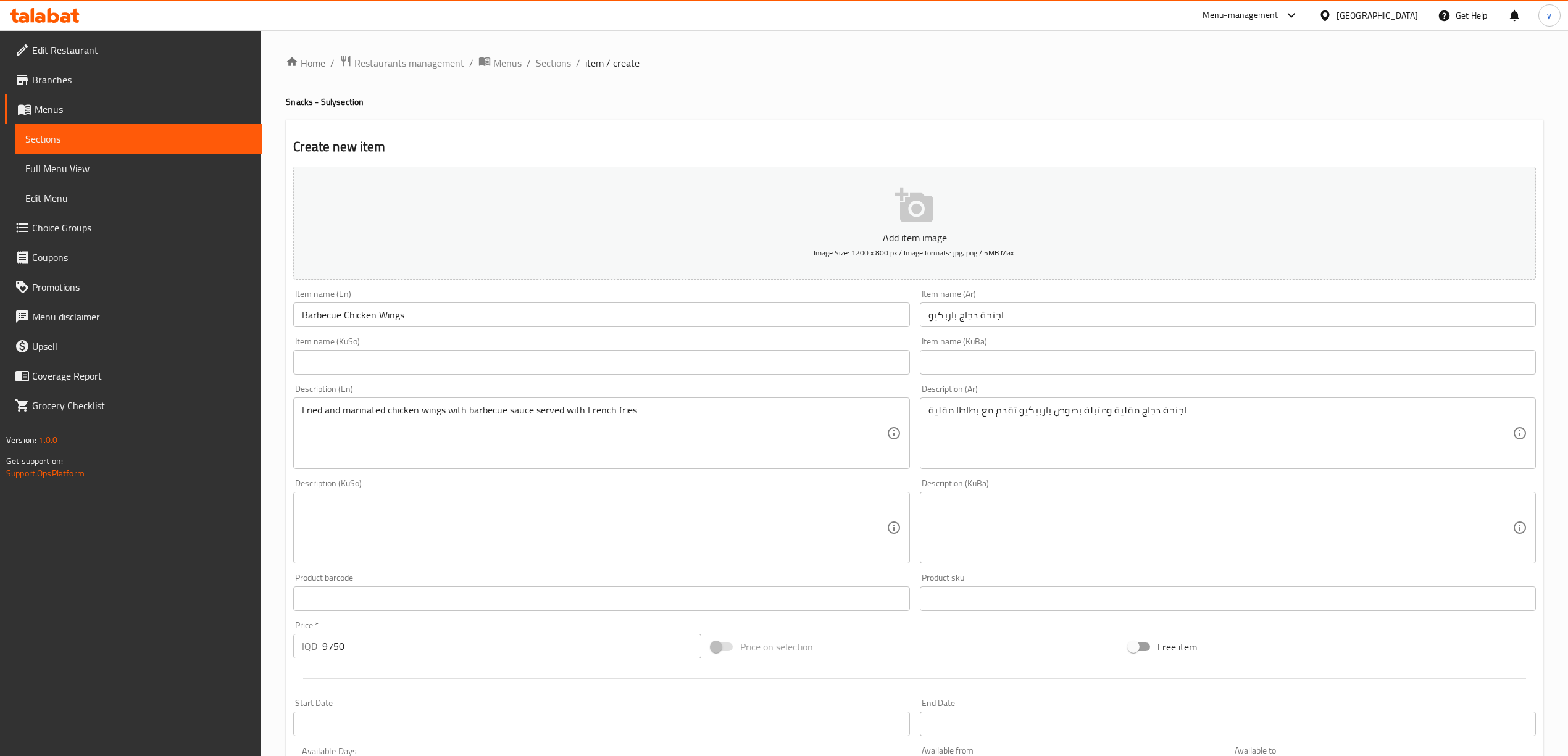
click at [697, 545] on textarea at bounding box center [594, 528] width 584 height 59
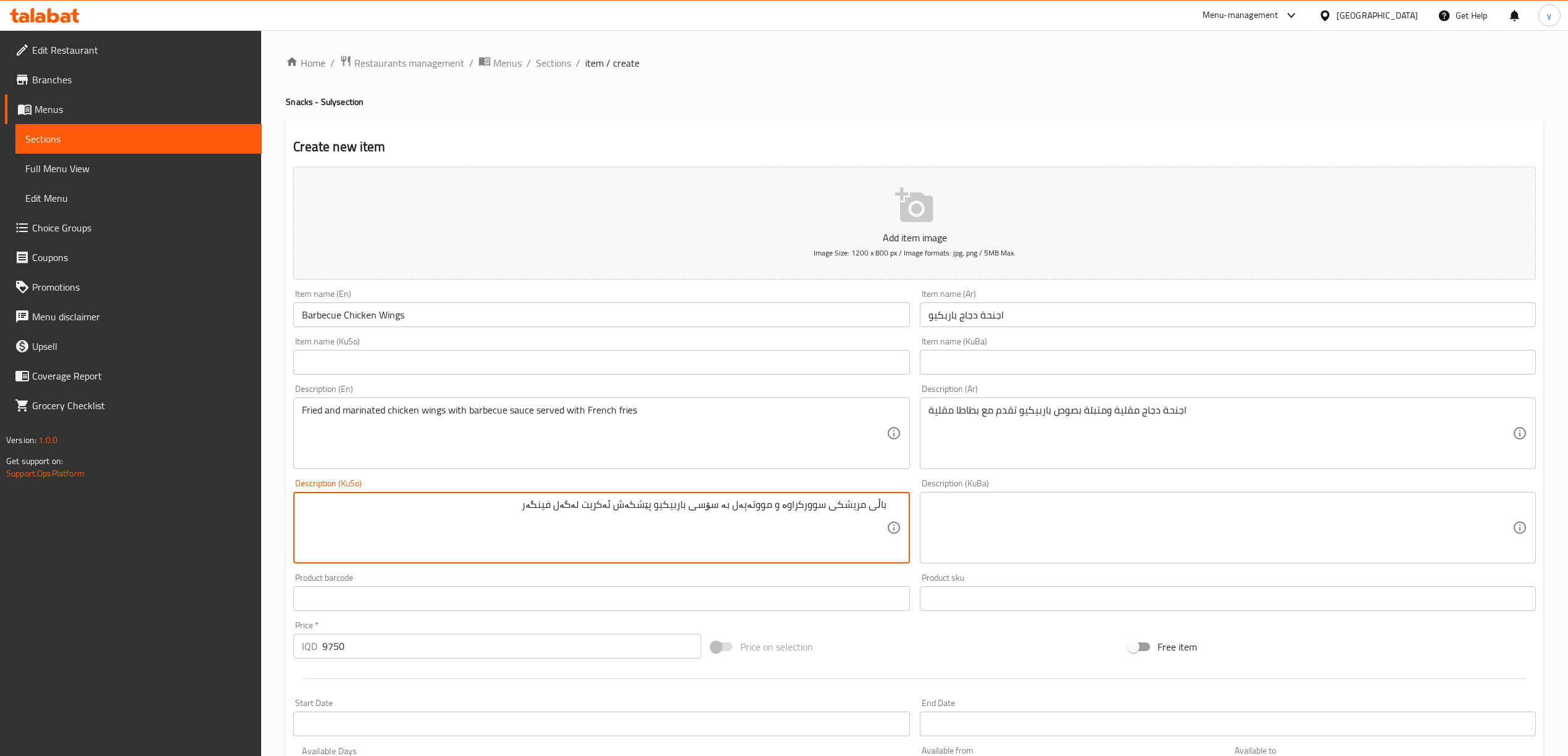
type textarea "باڵی مریشکی سوورکراوە و مووتەپەل بە سۆسی باربیکیو پێشکەش ئەکریت لەگەل فینگەر"
click at [820, 361] on input "text" at bounding box center [600, 362] width 616 height 24
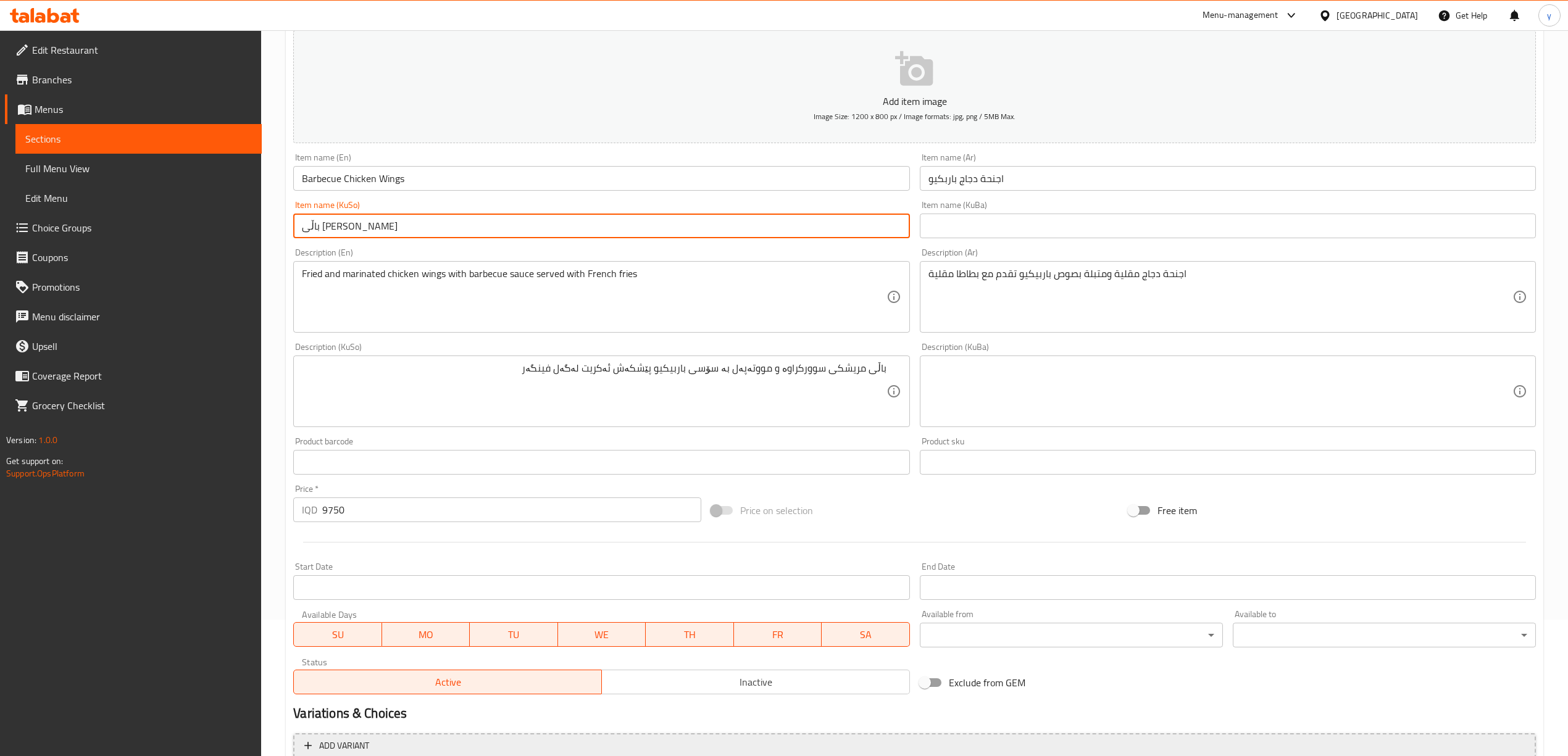
scroll to position [257, 0]
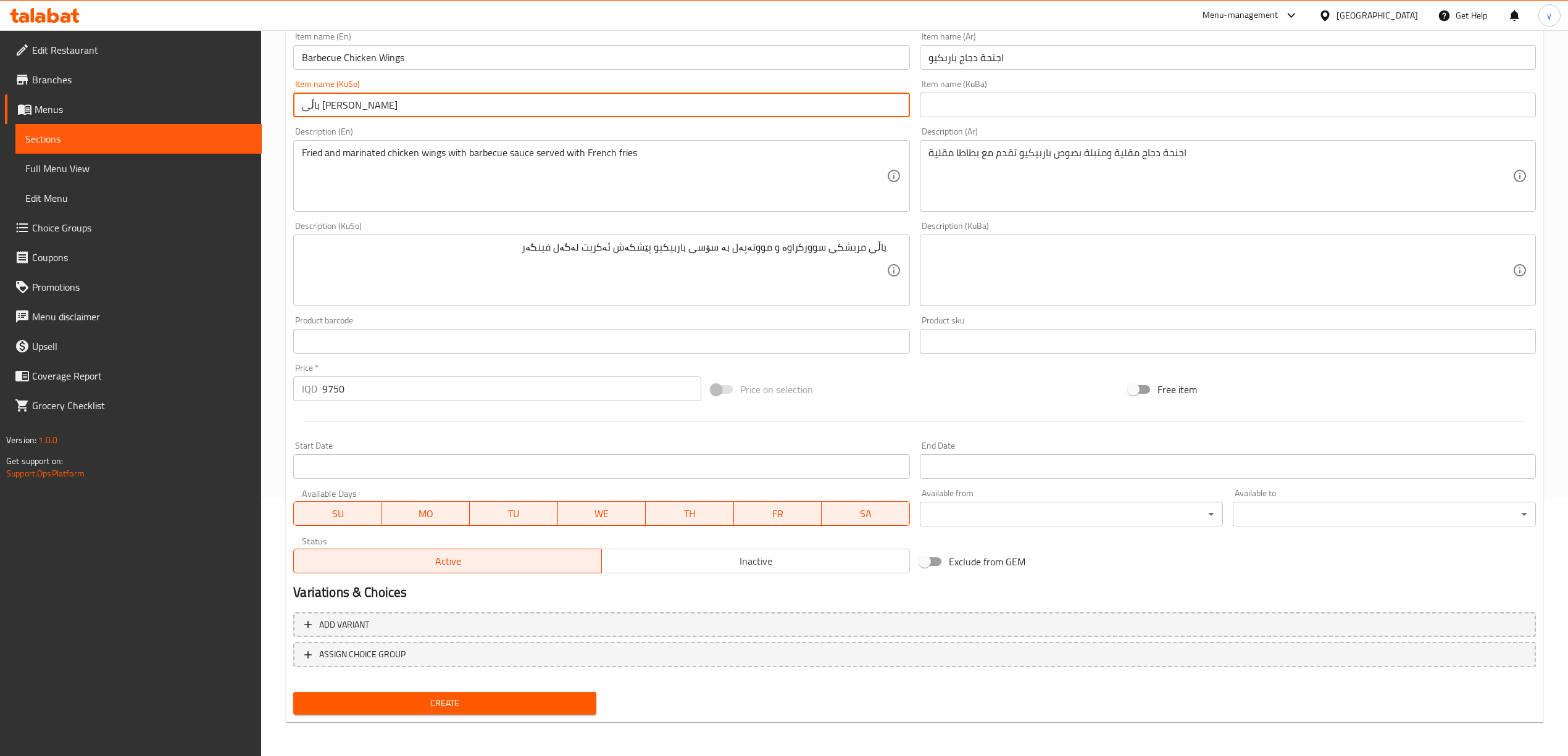
type input "باڵی [PERSON_NAME]"
click at [487, 703] on span "Create" at bounding box center [444, 703] width 283 height 15
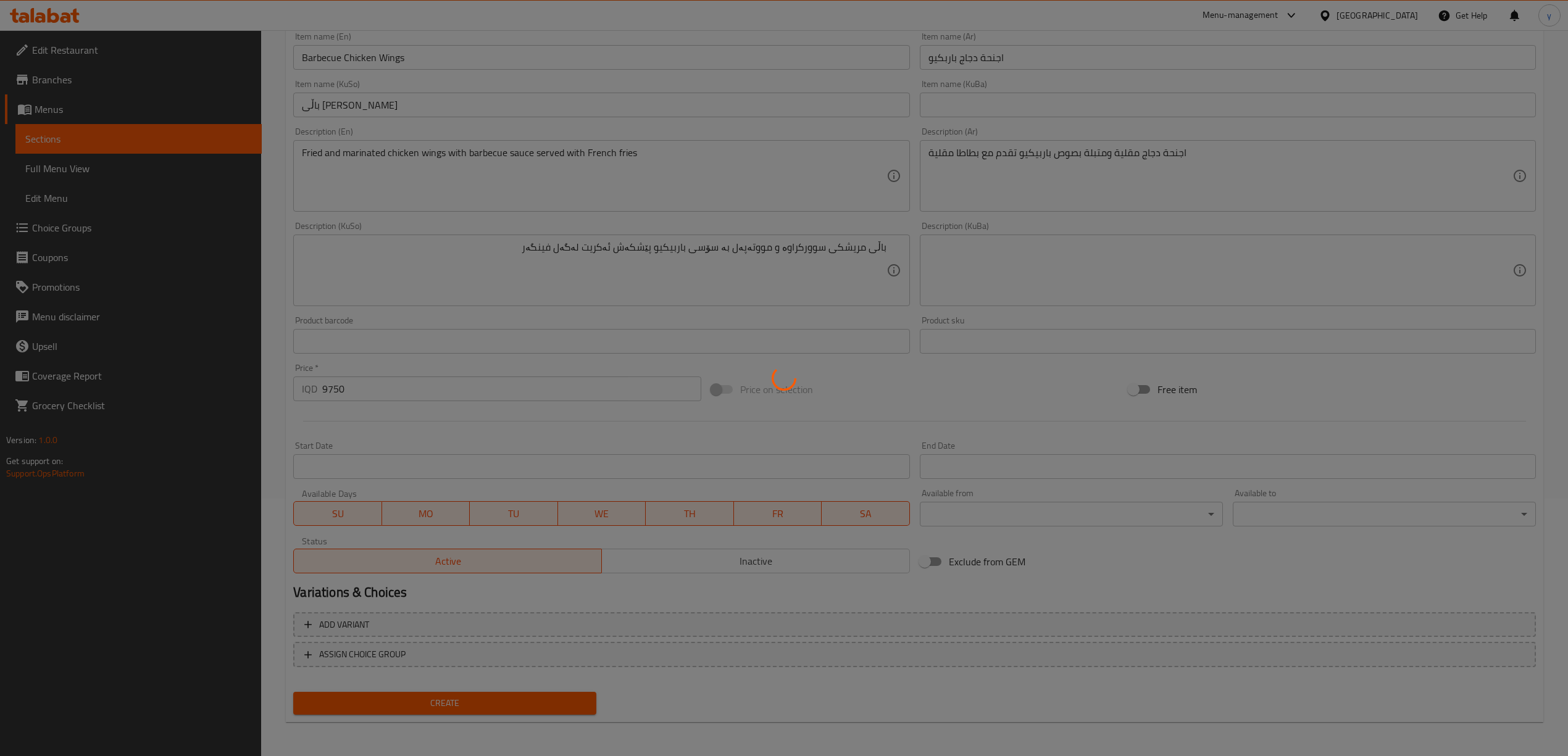
type input "0"
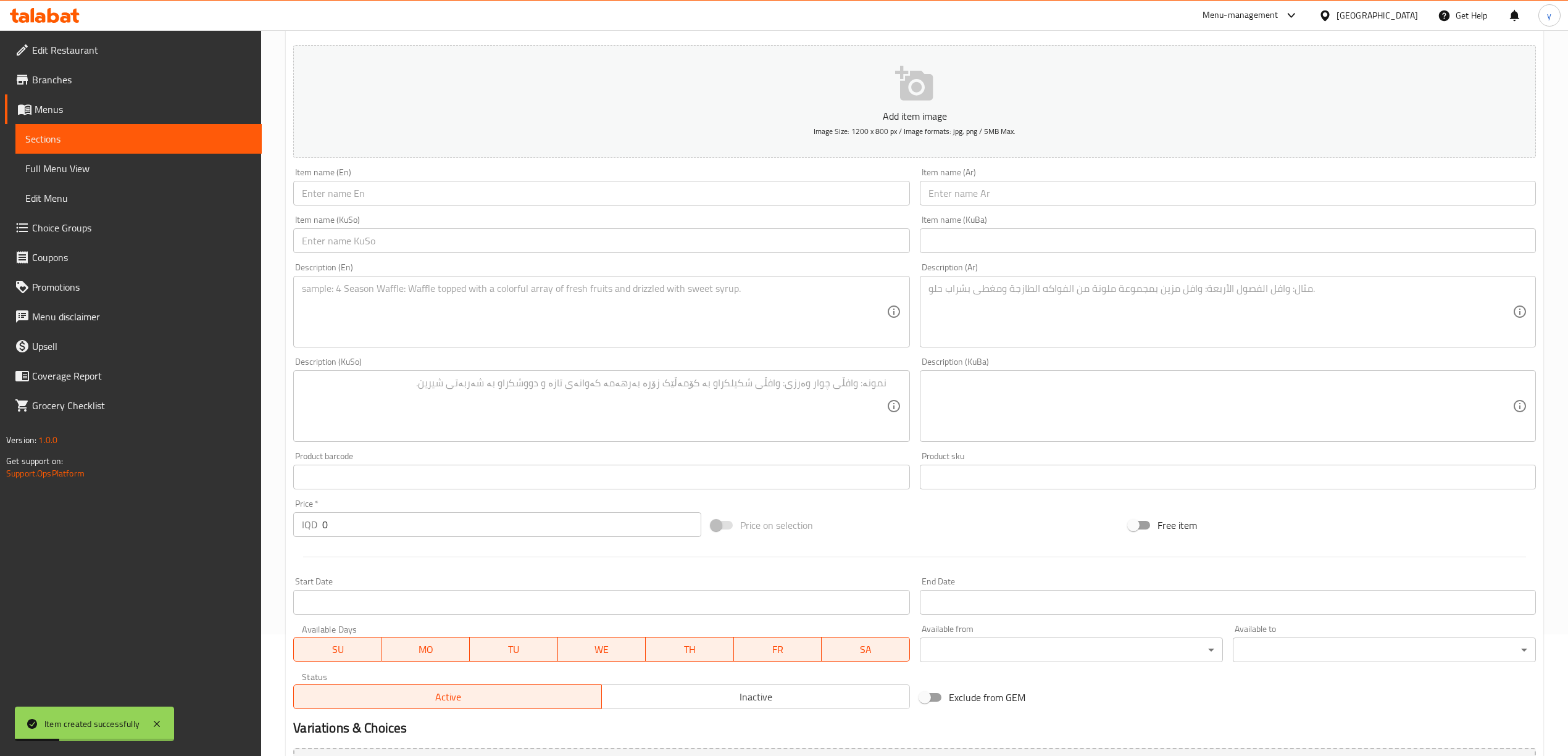
scroll to position [0, 0]
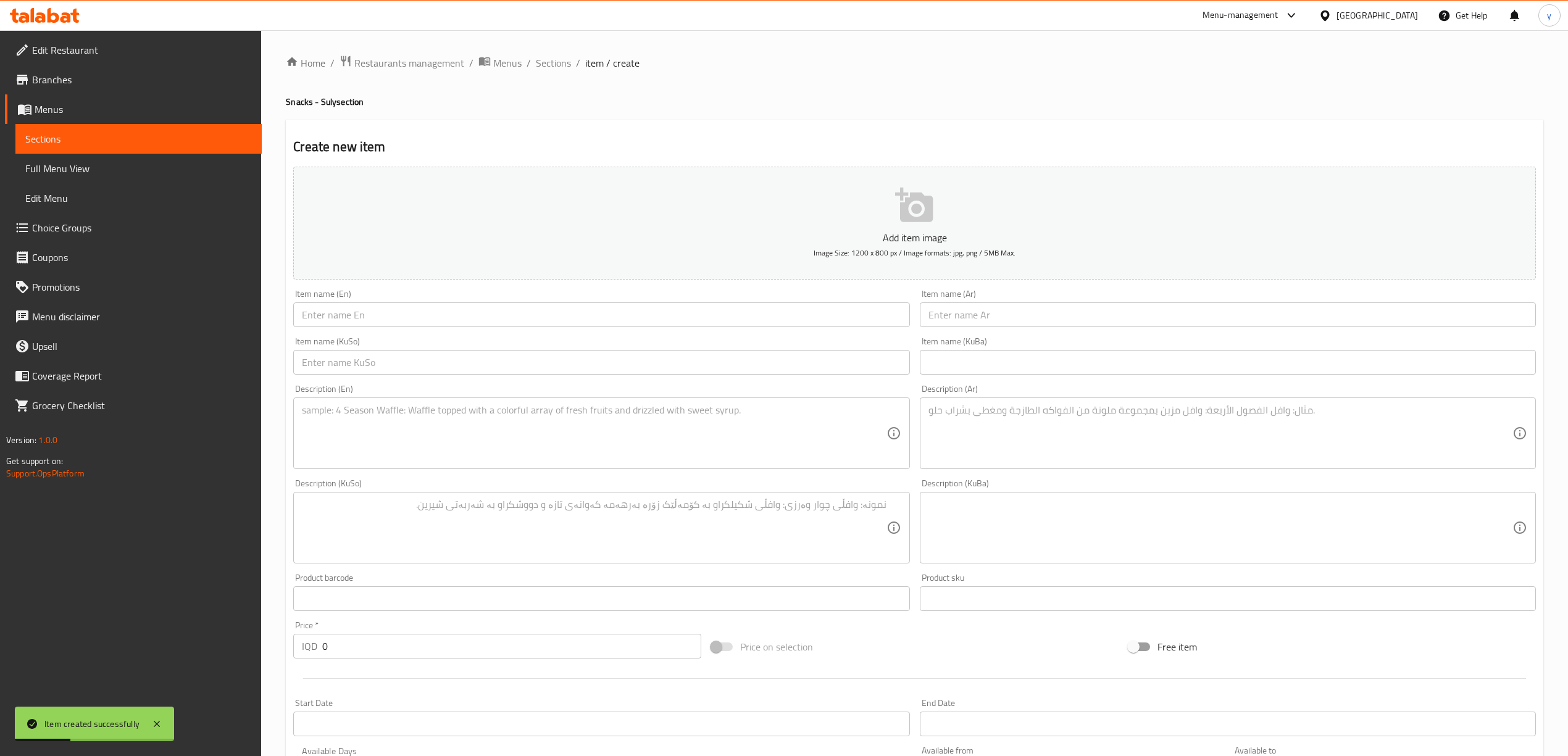
click at [539, 76] on div "Home / Restaurants management / Menus / Sections / item / create Snacks - Suly …" at bounding box center [915, 522] width 1257 height 935
click at [558, 66] on span "Sections" at bounding box center [553, 63] width 35 height 14
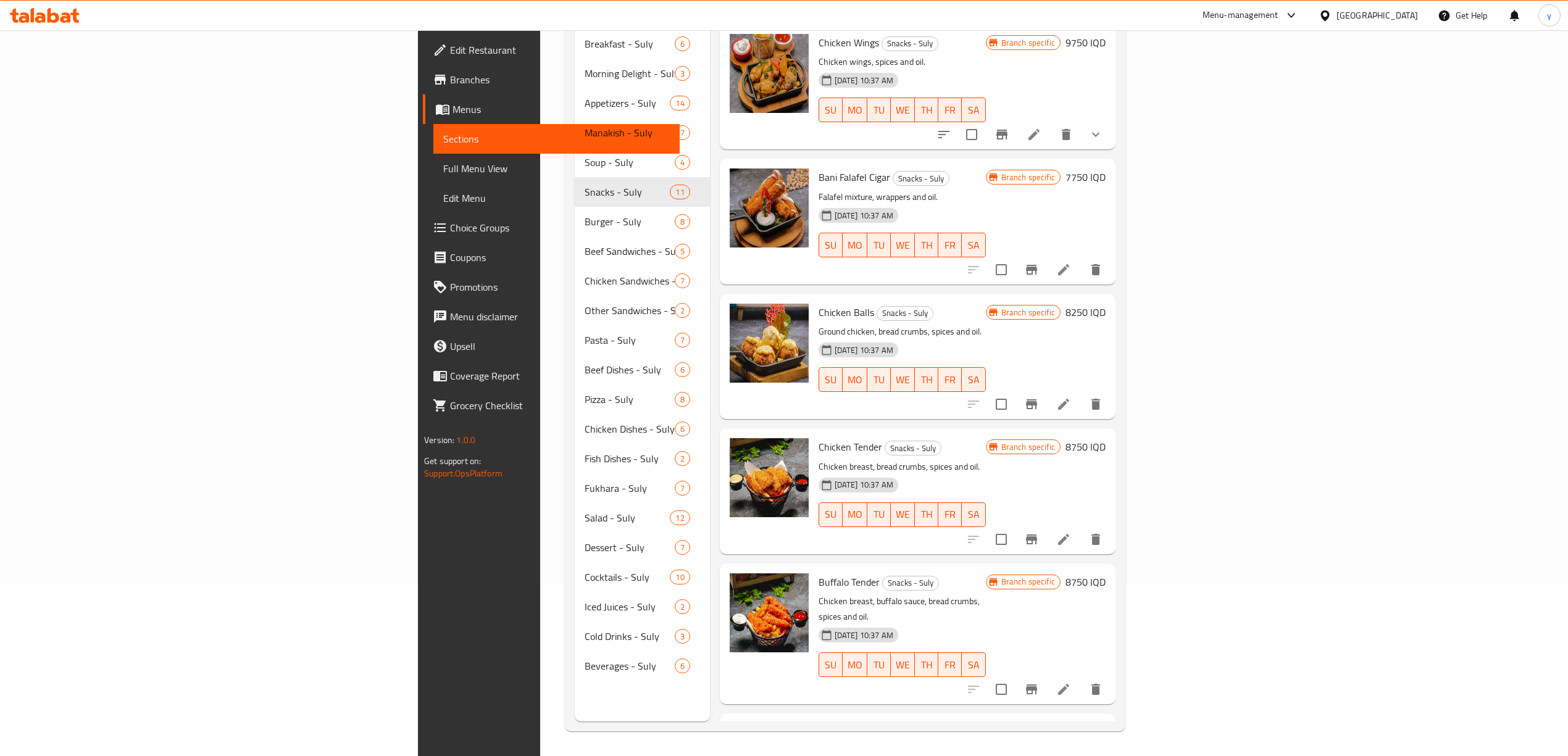
scroll to position [36, 0]
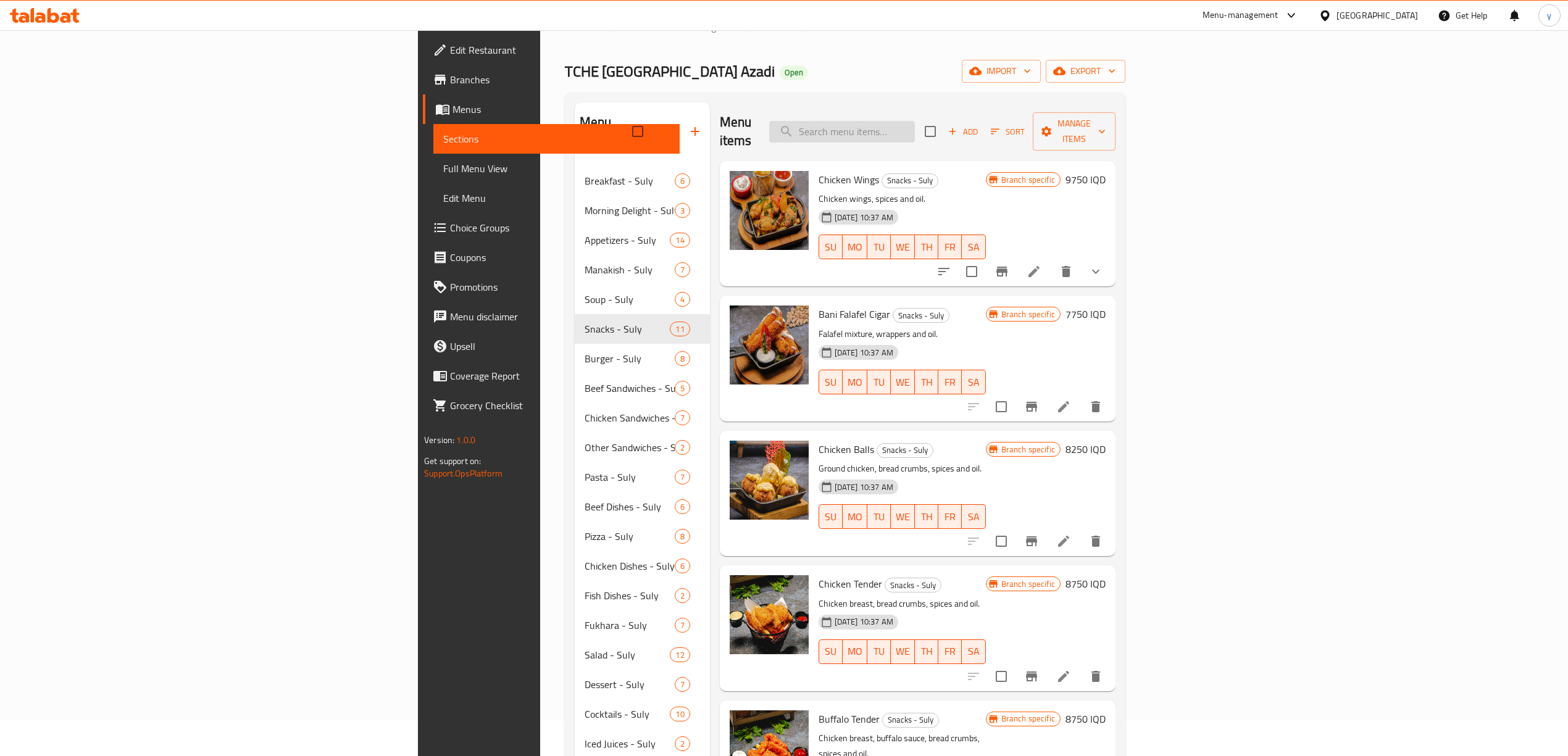
click at [915, 121] on input "search" at bounding box center [842, 132] width 146 height 21
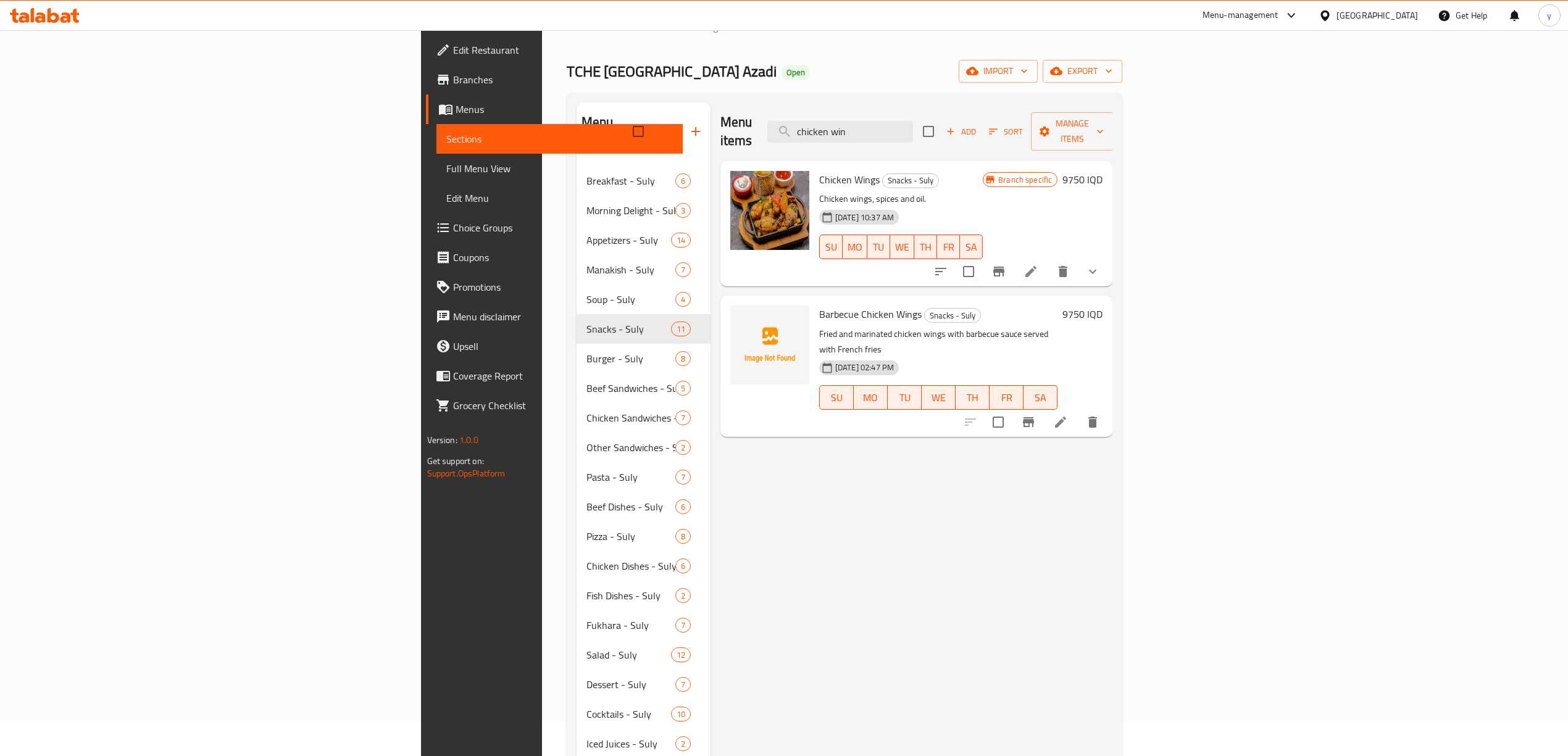
type input "chicken win"
click at [1048, 260] on li at bounding box center [1030, 271] width 34 height 22
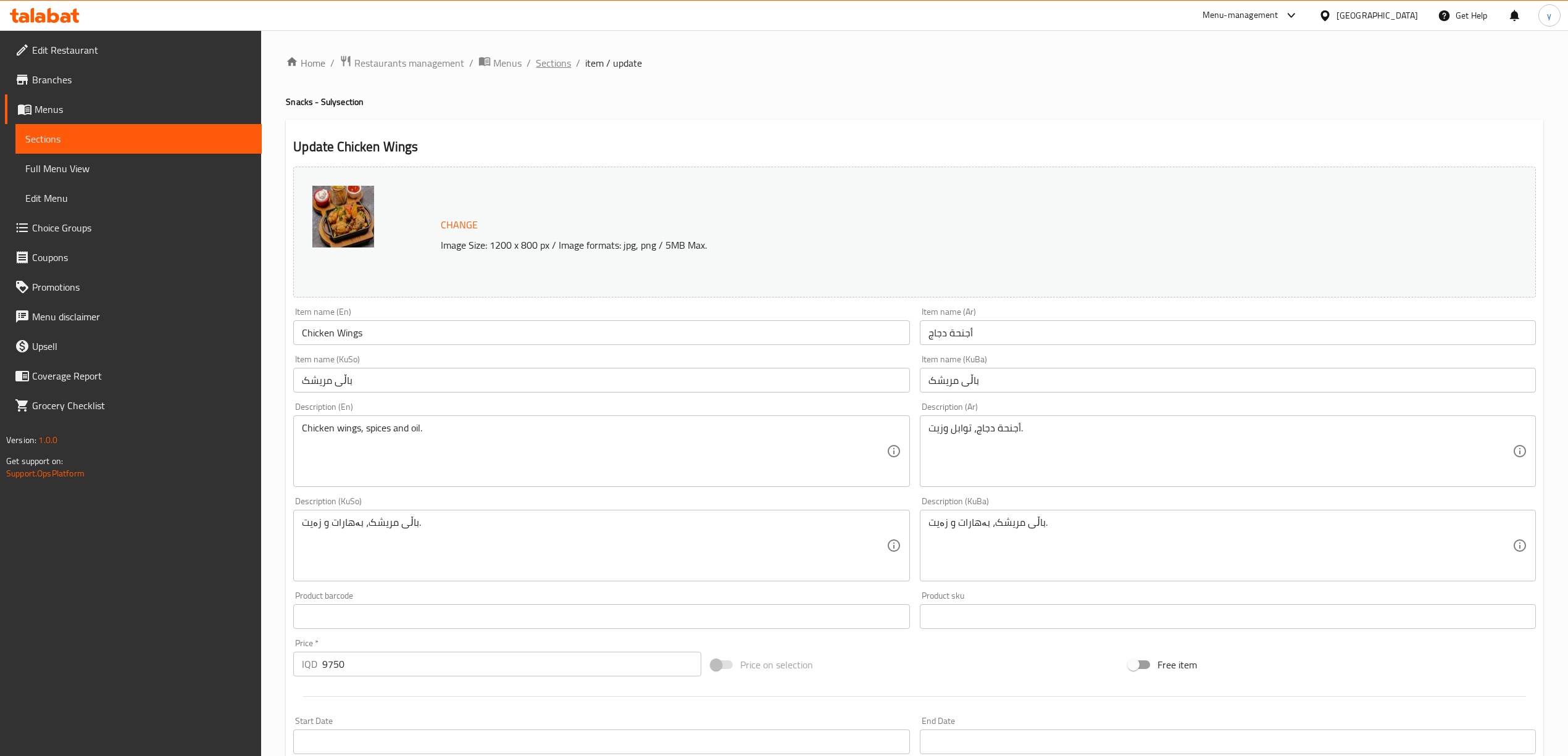
click at [548, 66] on span "Sections" at bounding box center [553, 63] width 35 height 14
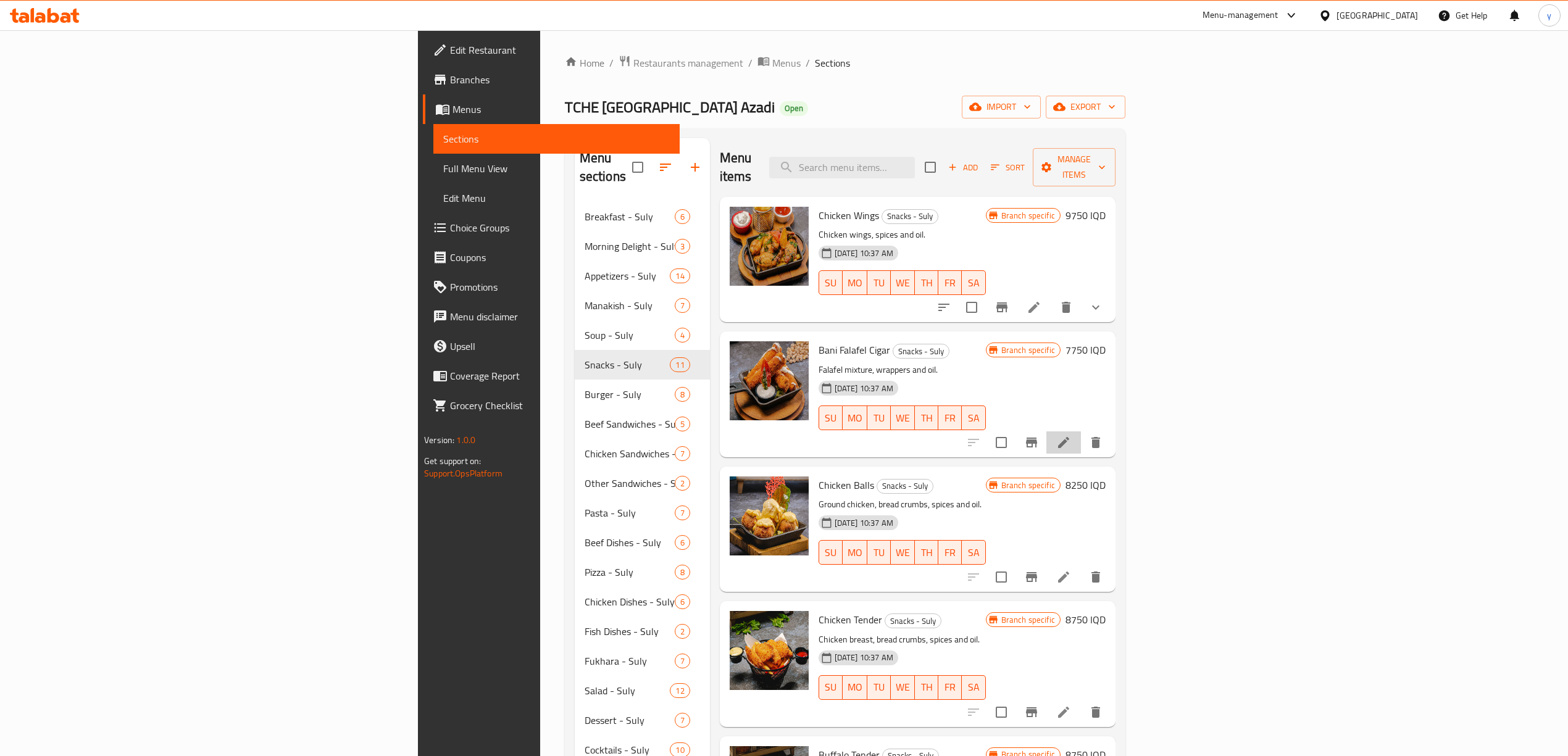
click at [1081, 432] on li at bounding box center [1063, 442] width 34 height 22
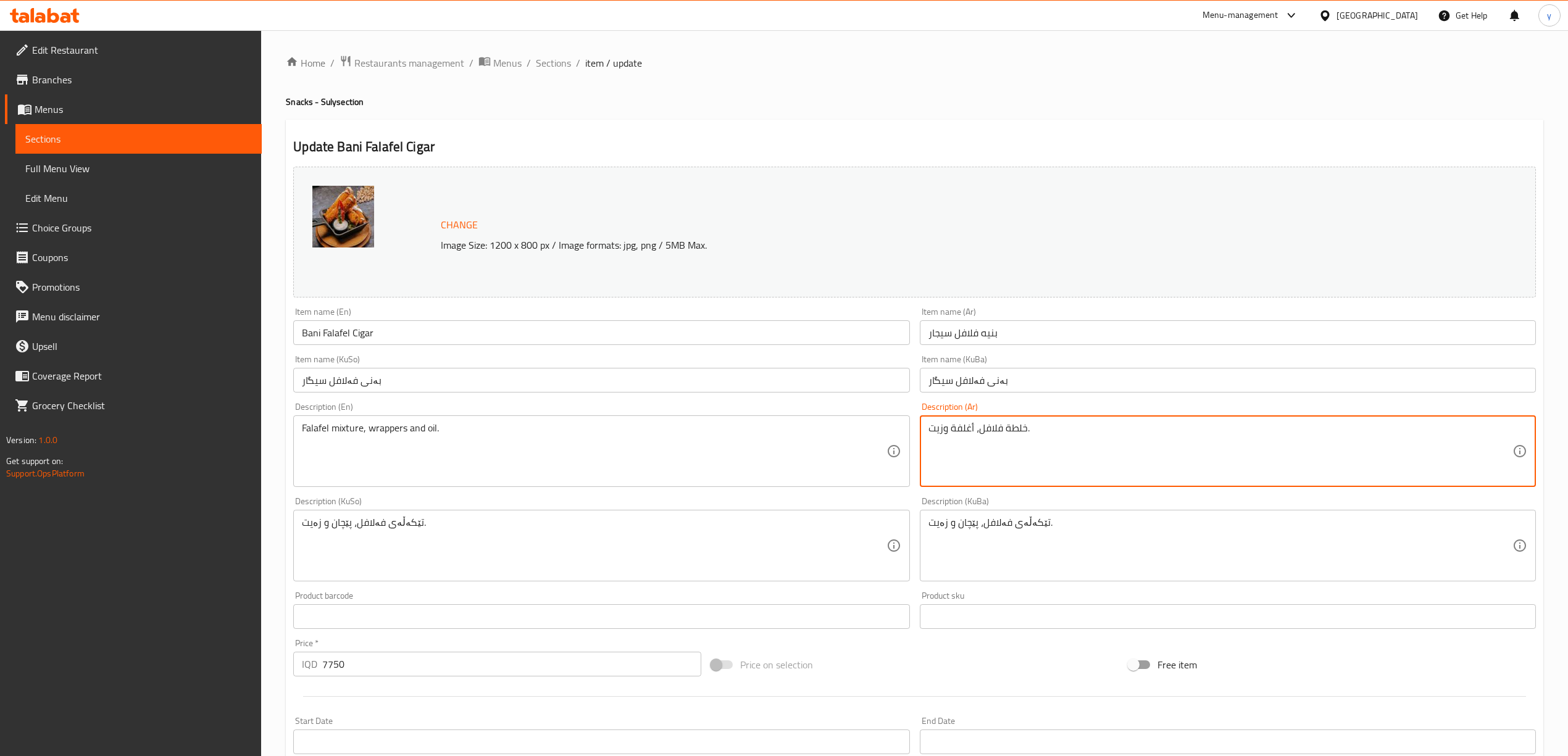
click at [1114, 425] on textarea "خلطة فلافل، أغلفة وزيت." at bounding box center [1220, 451] width 584 height 59
paste textarea "ول محشو بالفلافل المقلية، مغطى بالكعك المطحون، يقدم مع صوص الطرطور"
click at [1425, 428] on textarea "رول محشو بالفلافل المقلية، مغطى بالكعك المطحون، يقدم مع صوص الطرطور" at bounding box center [1220, 451] width 584 height 59
click at [1403, 431] on textarea "رول محشو بالفلافل مقلية، مغطى بالكعك المطحون، يقدم مع صوص الطرطور" at bounding box center [1220, 451] width 584 height 59
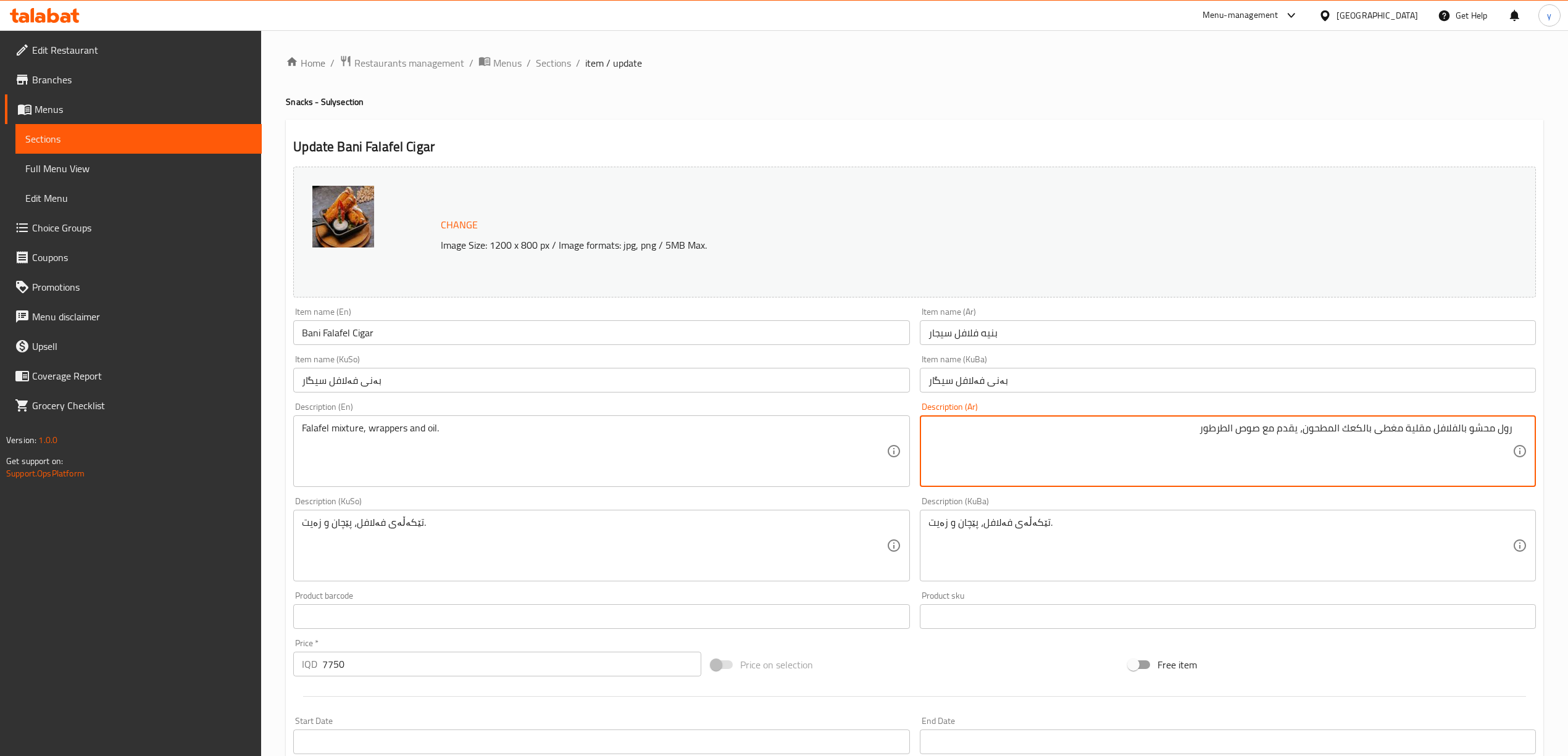
click at [1336, 428] on textarea "رول محشو بالفلافل مقلية مغطى بالكعك المطحون، يقدم مع صوص الطرطور" at bounding box center [1220, 451] width 584 height 59
click at [1308, 431] on textarea "رول محشو بالفلافل مقلية مغطى بالكعك مطحون، يقدم مع صوص الطرطور" at bounding box center [1220, 451] width 584 height 59
click at [1238, 428] on textarea "رول محشو بالفلافل مقلية مغطى بالكعك مطحون يقدم مع صوص الطرطور" at bounding box center [1220, 451] width 584 height 59
type textarea "رول محشو بالفلافل مقلية مغطى بالكعك مطحون يقدم مع صوص طرطور"
click at [1100, 405] on div "Description (Ar) رول محشو بالفلافل مقلية مغطى بالكعك مطحون يقدم مع صوص طرطور De…" at bounding box center [1227, 445] width 616 height 85
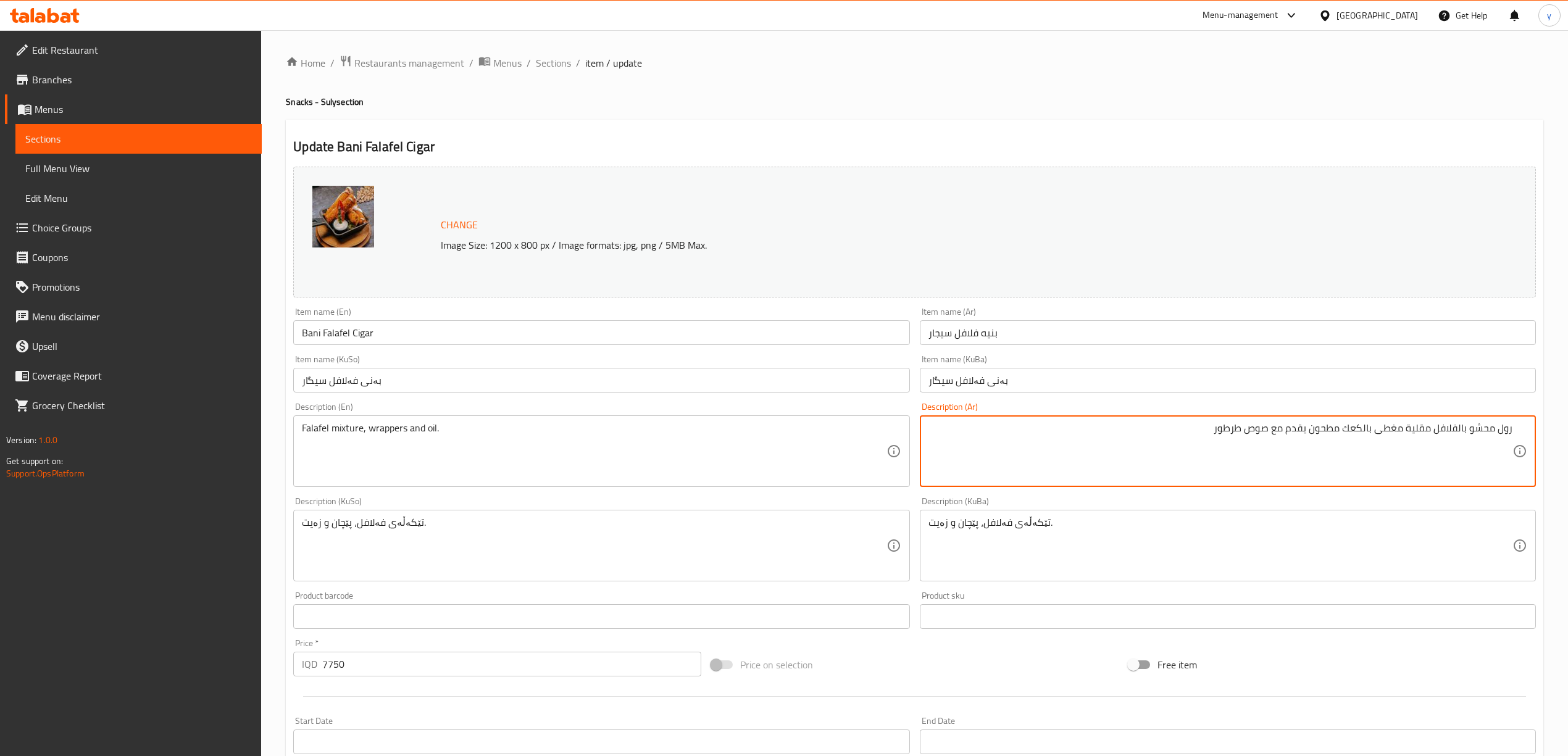
click at [1161, 452] on textarea "رول محشو بالفلافل مقلية مغطى بالكعك مطحون يقدم مع صوص طرطور" at bounding box center [1220, 451] width 584 height 59
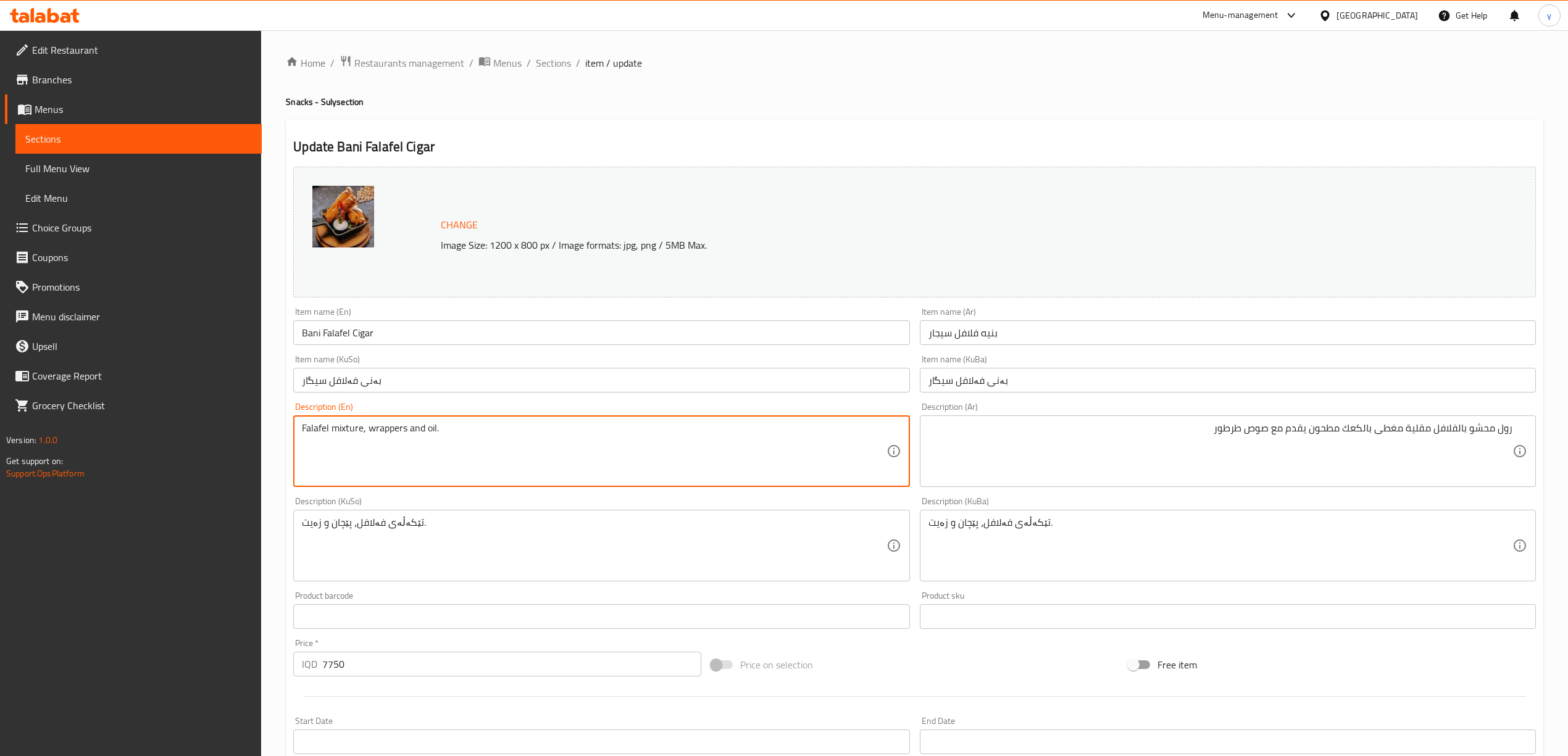
click at [781, 440] on textarea "Falafel mixture, wrappers and oil." at bounding box center [594, 451] width 584 height 59
click at [784, 438] on textarea "Falafel mixture, wrappers and oil." at bounding box center [594, 451] width 584 height 59
paste textarea "Roll stuffed with fried falafel topped with crushed cakes served with tartor sa…"
type textarea "Roll stuffed with fried falafel topped with crushed cakes served with tartor sa…"
click at [887, 535] on div "تێکەڵەی فەلافل، پێچان و زەیت. Description (KuSo)" at bounding box center [600, 545] width 616 height 72
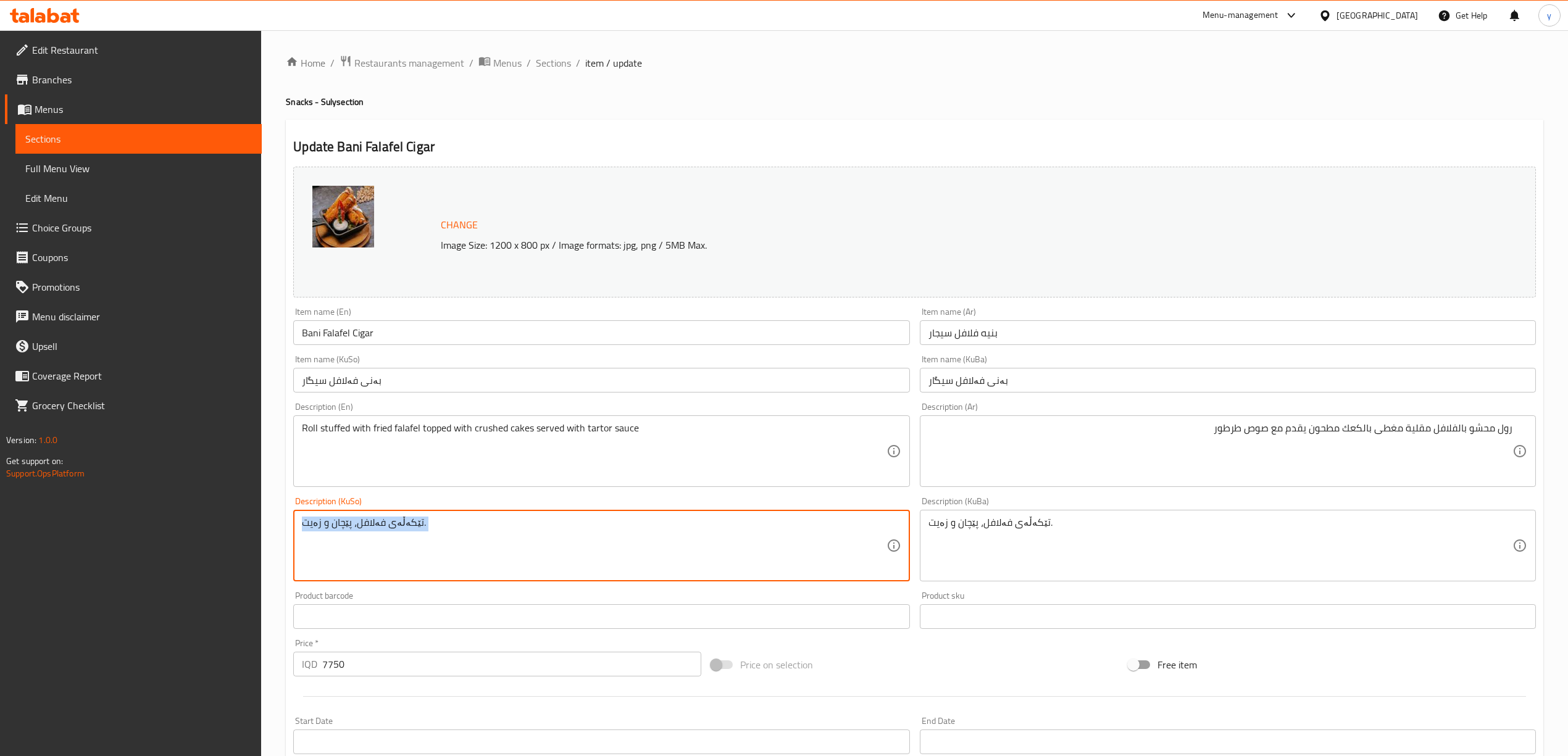
click at [887, 535] on div "تێکەڵەی فەلافل، پێچان و زەیت. Description (KuSo)" at bounding box center [600, 545] width 616 height 72
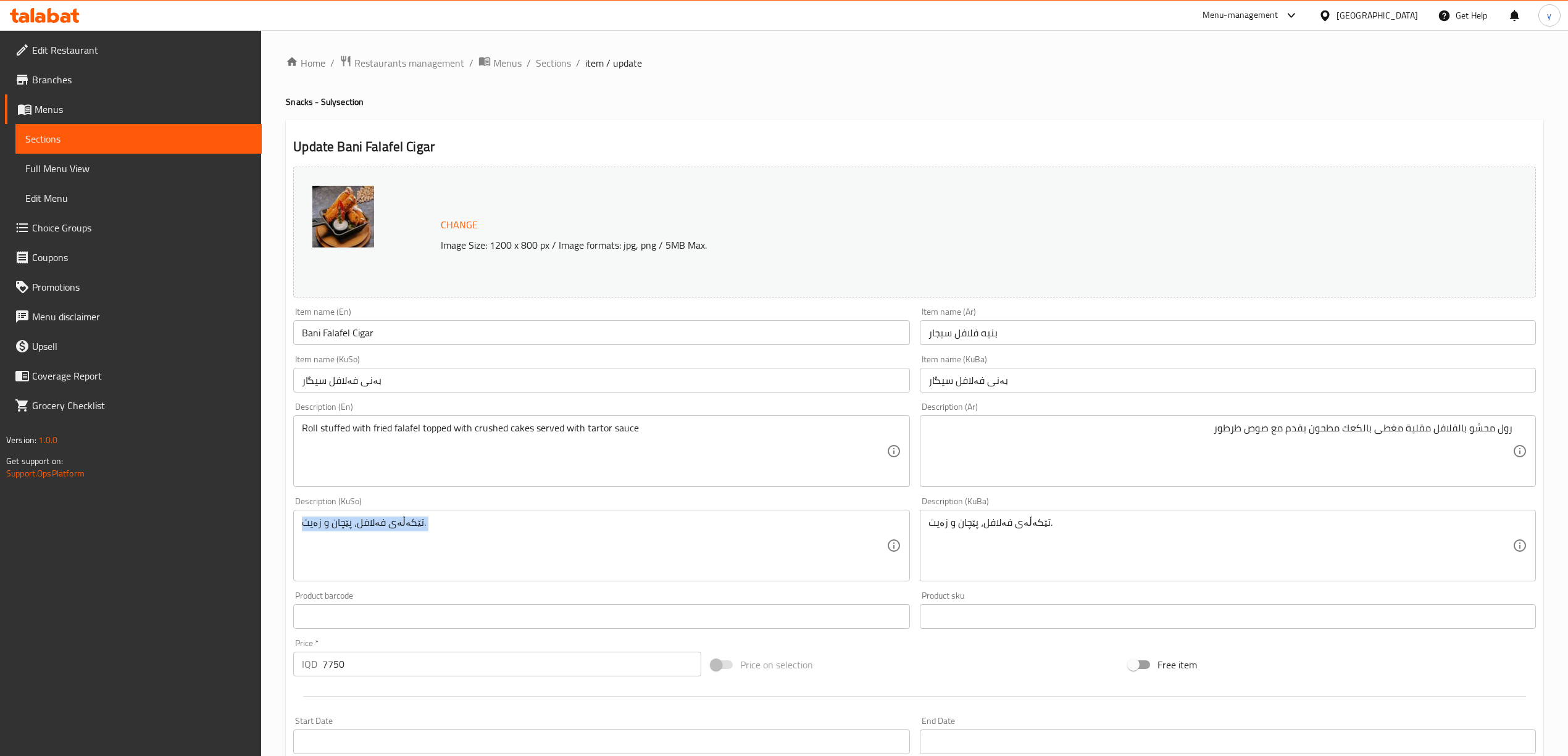
click at [887, 535] on div "تێکەڵەی فەلافل، پێچان و زەیت. Description (KuSo)" at bounding box center [600, 545] width 616 height 72
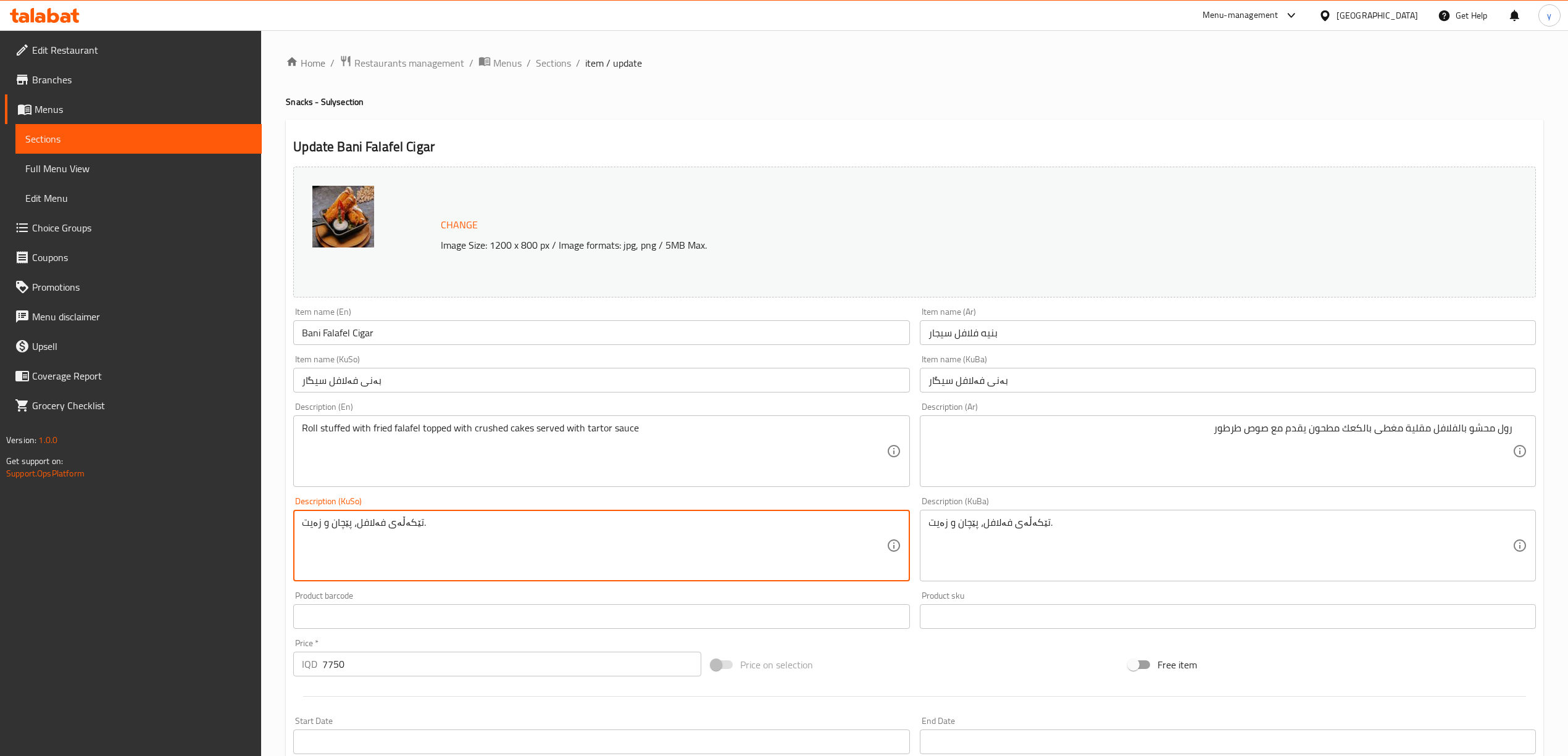
click at [823, 539] on textarea "تێکەڵەی فەلافل، پێچان و زەیت." at bounding box center [594, 545] width 584 height 59
type textarea "ڕ"
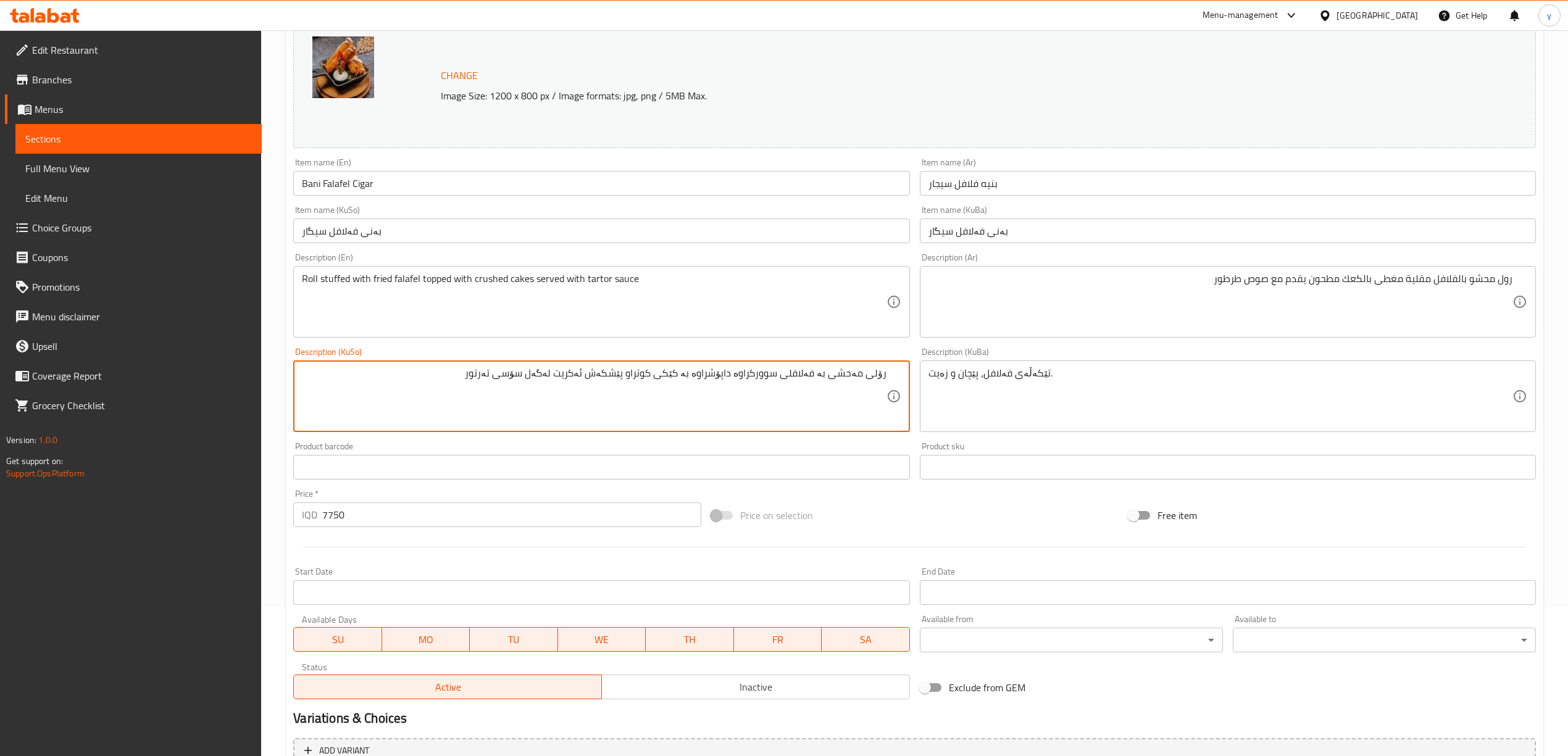
scroll to position [275, 0]
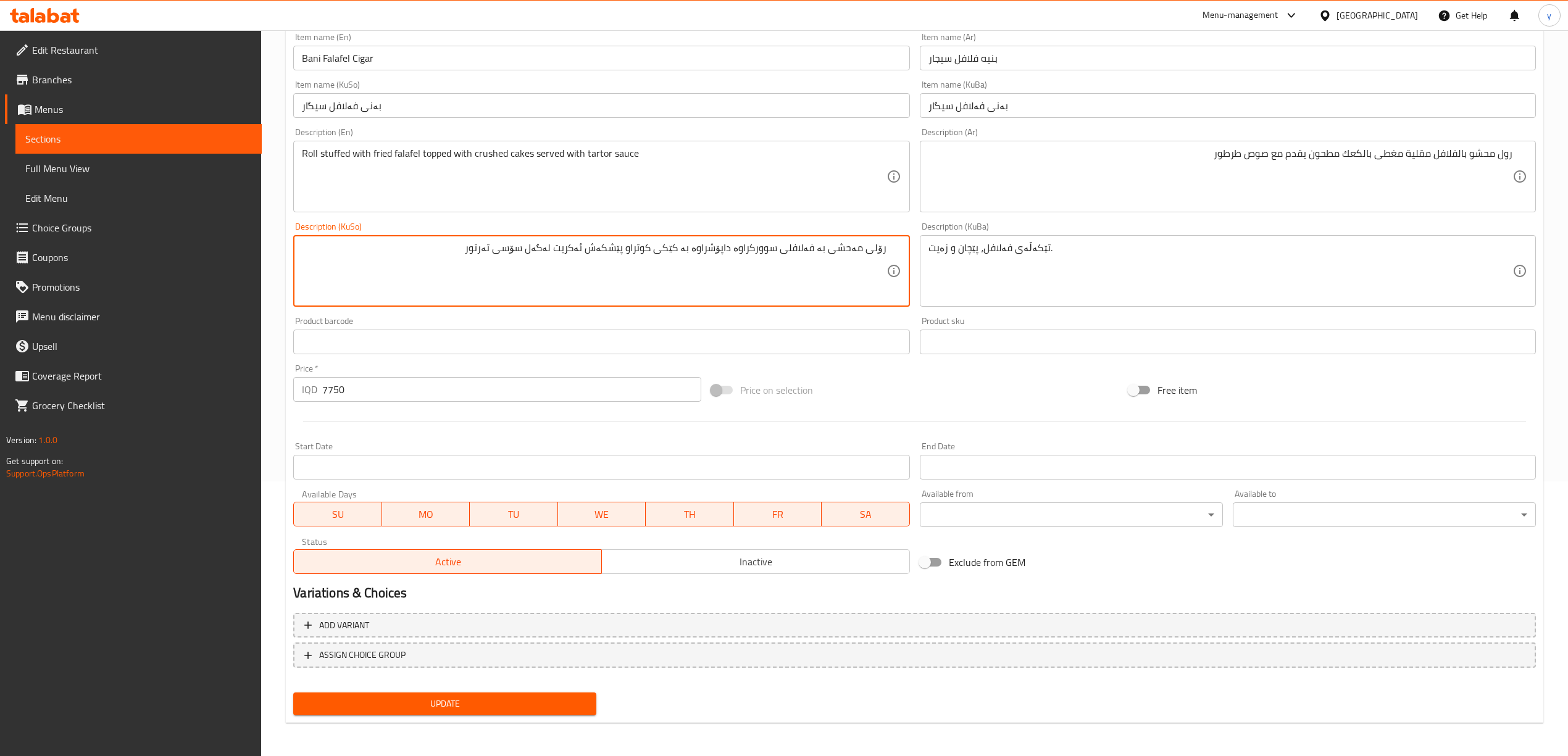
type textarea "رۆلی مەحشی بە فەلافلی سوورکراوە داپۆشراوە بە کێکی کوتراو پێشکەش ئەکریت لەگەل سۆ…"
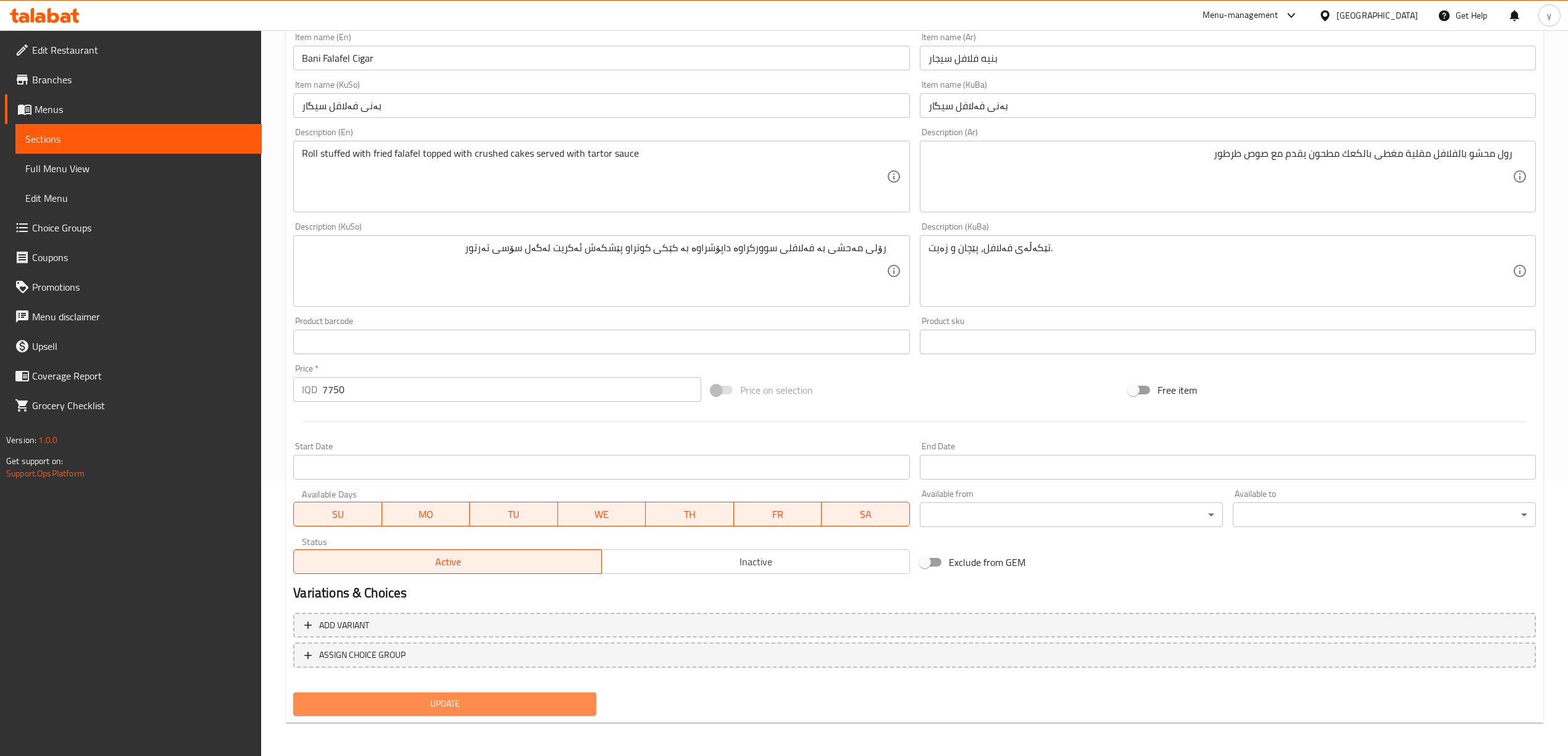
click at [542, 696] on span "Update" at bounding box center [444, 704] width 283 height 15
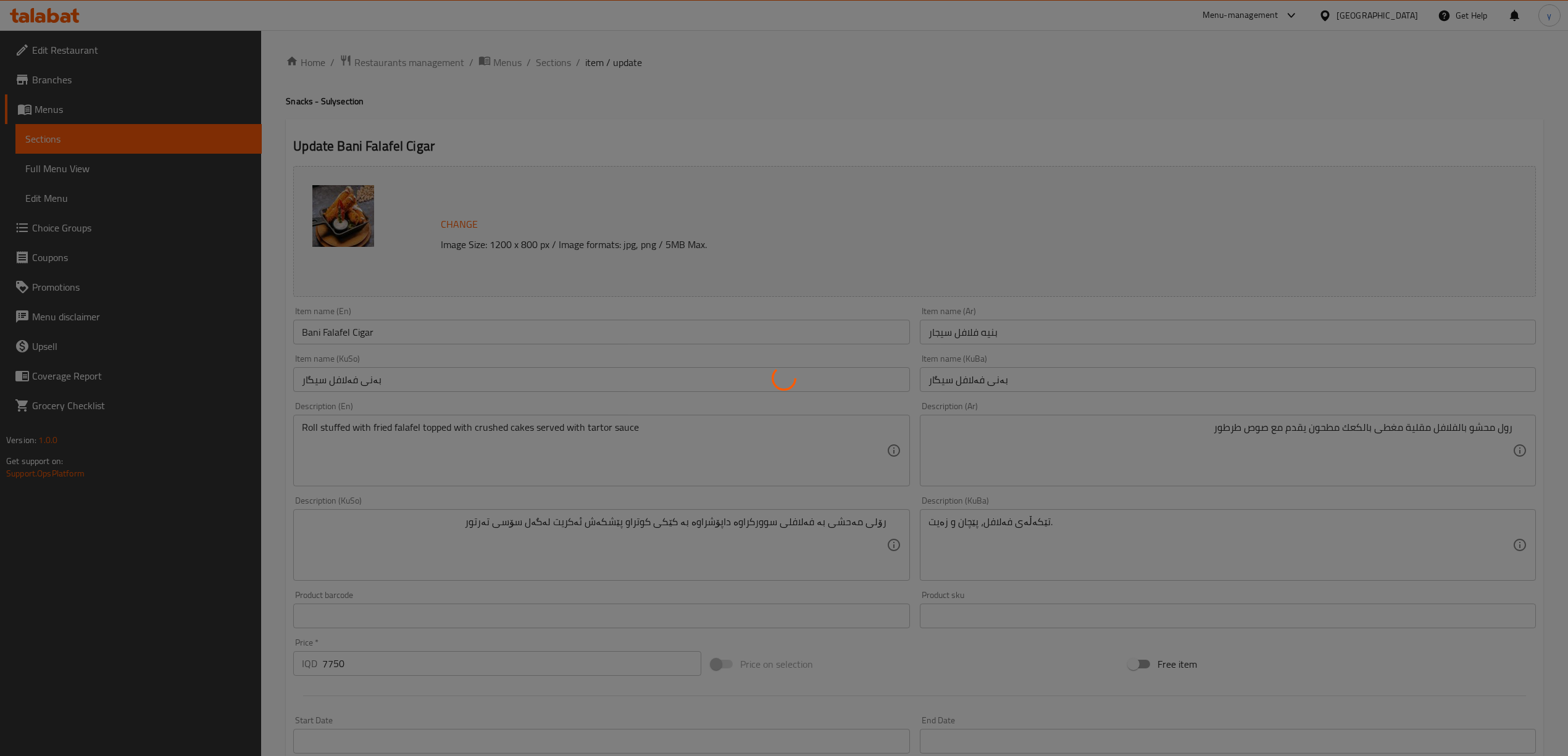
scroll to position [0, 0]
click at [761, 391] on div at bounding box center [784, 378] width 1568 height 756
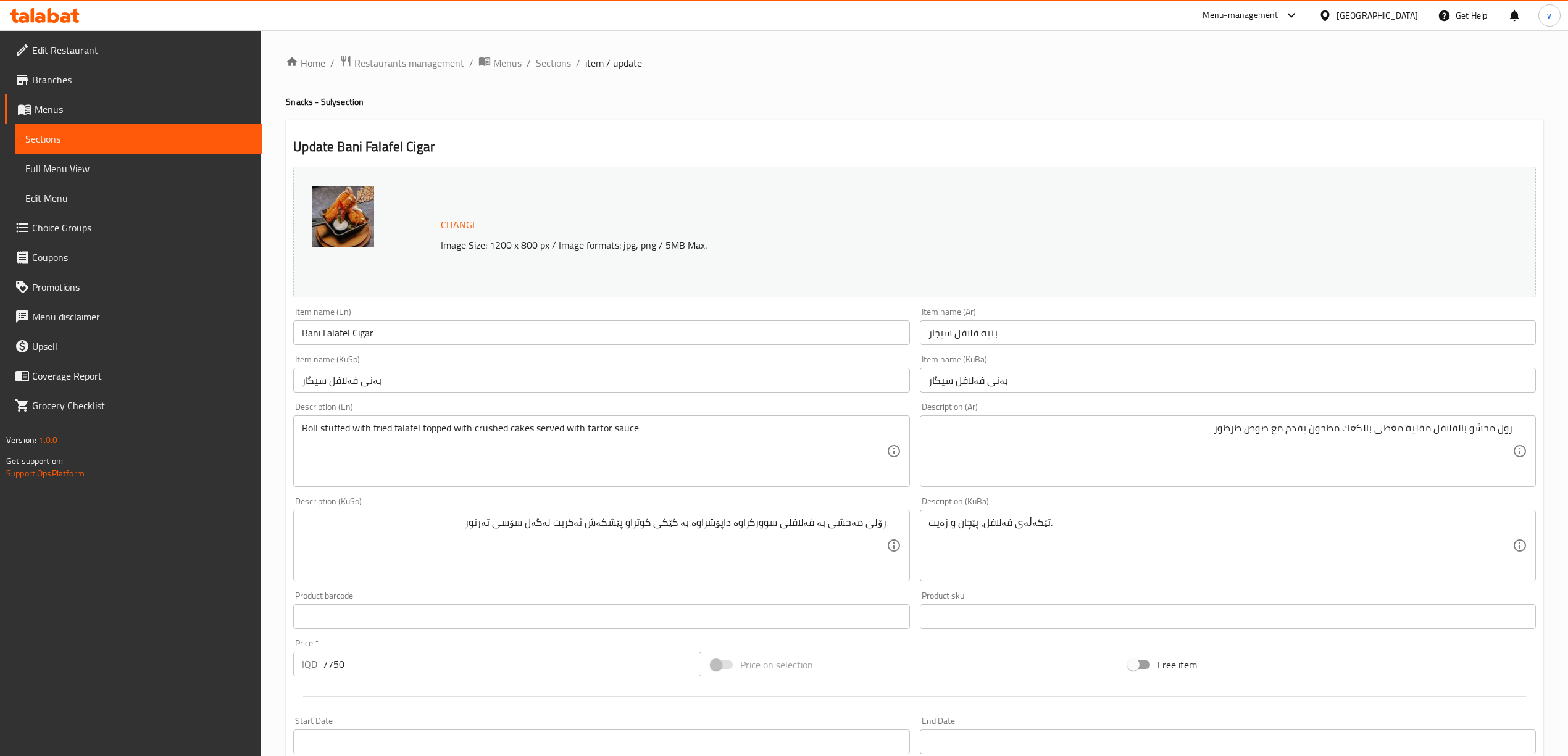
click at [547, 37] on div "Home / Restaurants management / Menus / Sections / item / update Snacks - Suly …" at bounding box center [914, 531] width 1307 height 1002
click at [558, 62] on span "Sections" at bounding box center [553, 63] width 35 height 14
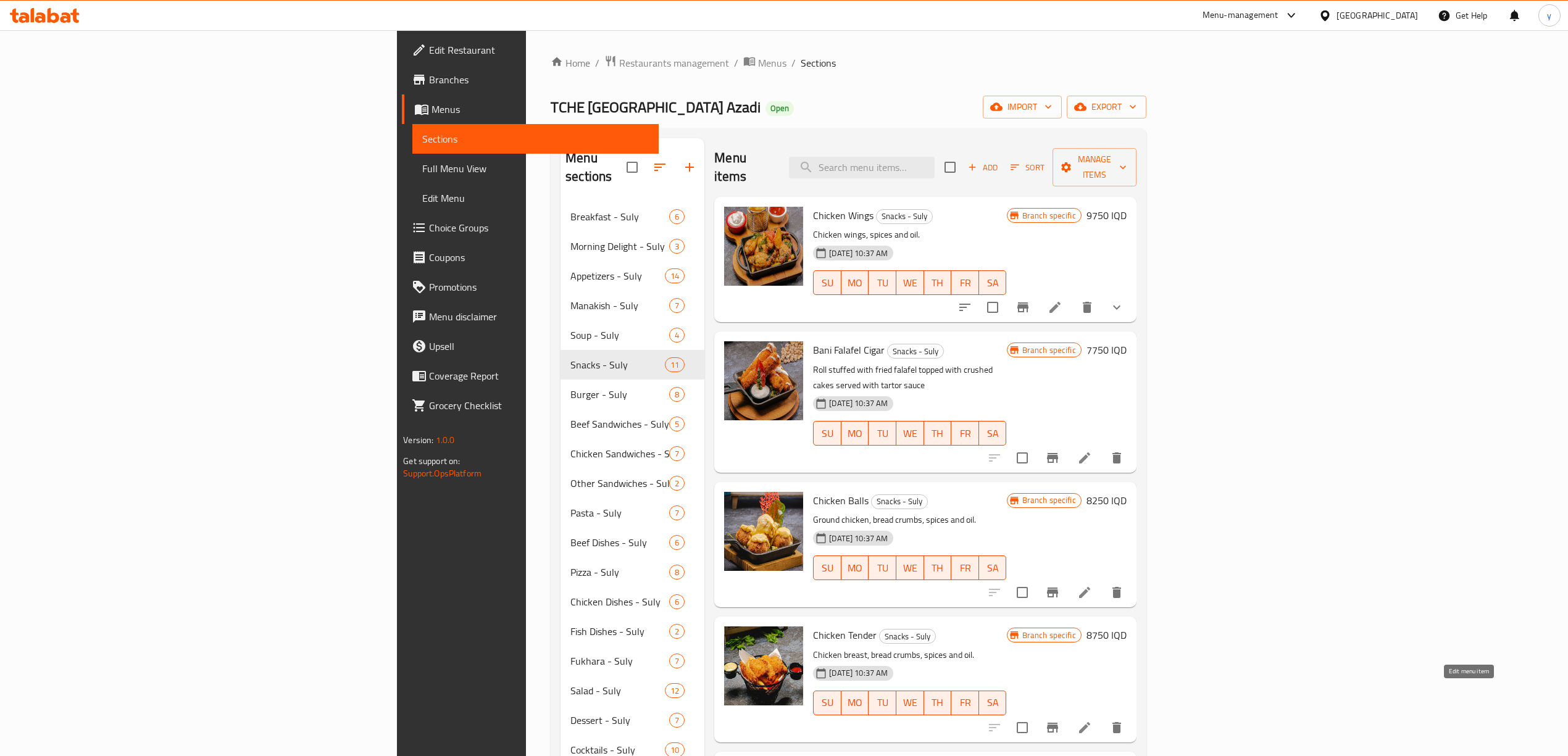
click at [1092, 720] on icon at bounding box center [1084, 727] width 14 height 14
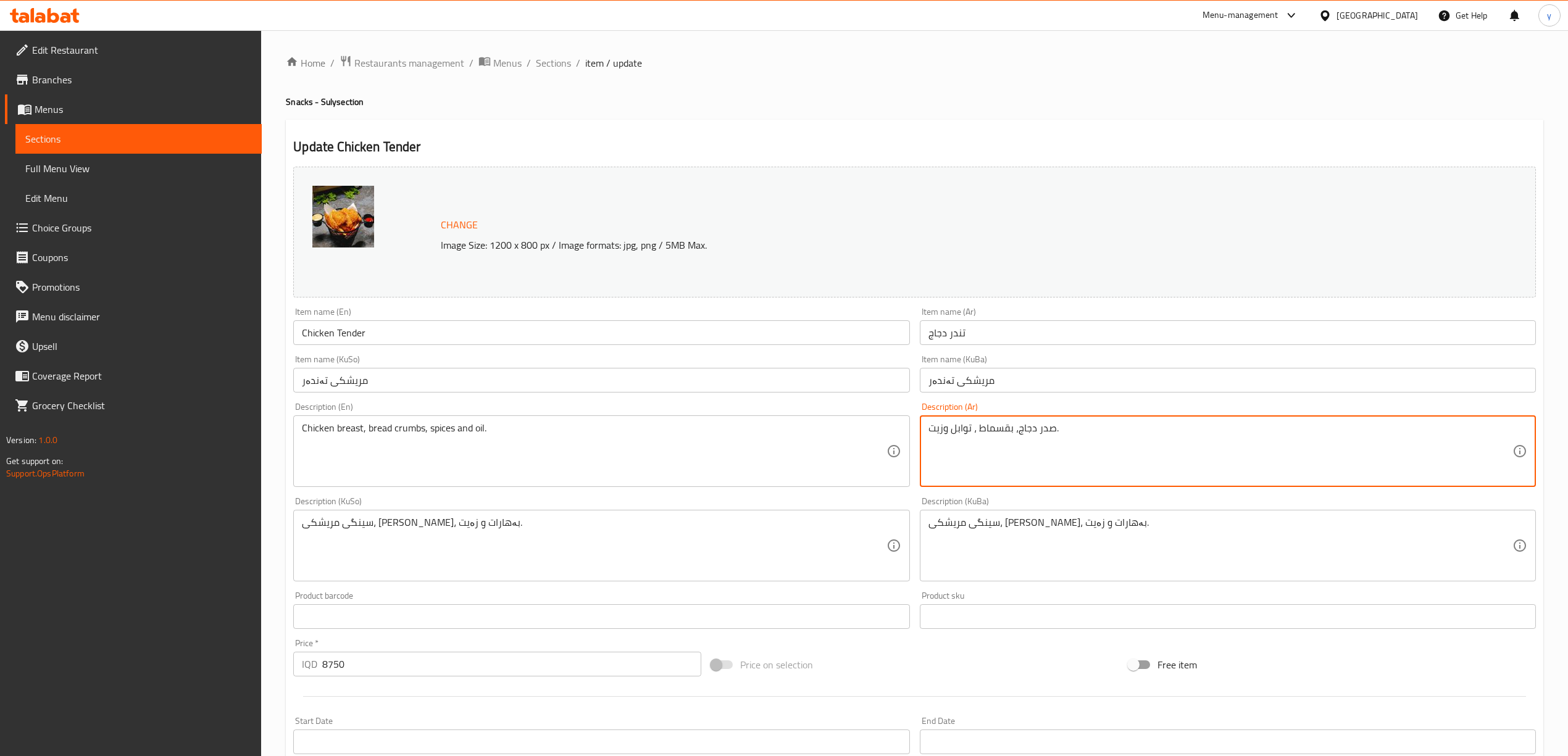
click at [1008, 465] on textarea "صدر دجاج، بقسماط ، توابل وزيت." at bounding box center [1220, 451] width 584 height 59
paste textarea "قطع دجاج مقلية مقرمشة تقدم مع بطاطا [GEOGRAPHIC_DATA] وصلصة خردل بالعسل"
type textarea "قطع دجاج مقلية مقرمشة تقدم مع بطاطا [GEOGRAPHIC_DATA] وصلصة خردل بالعسل"
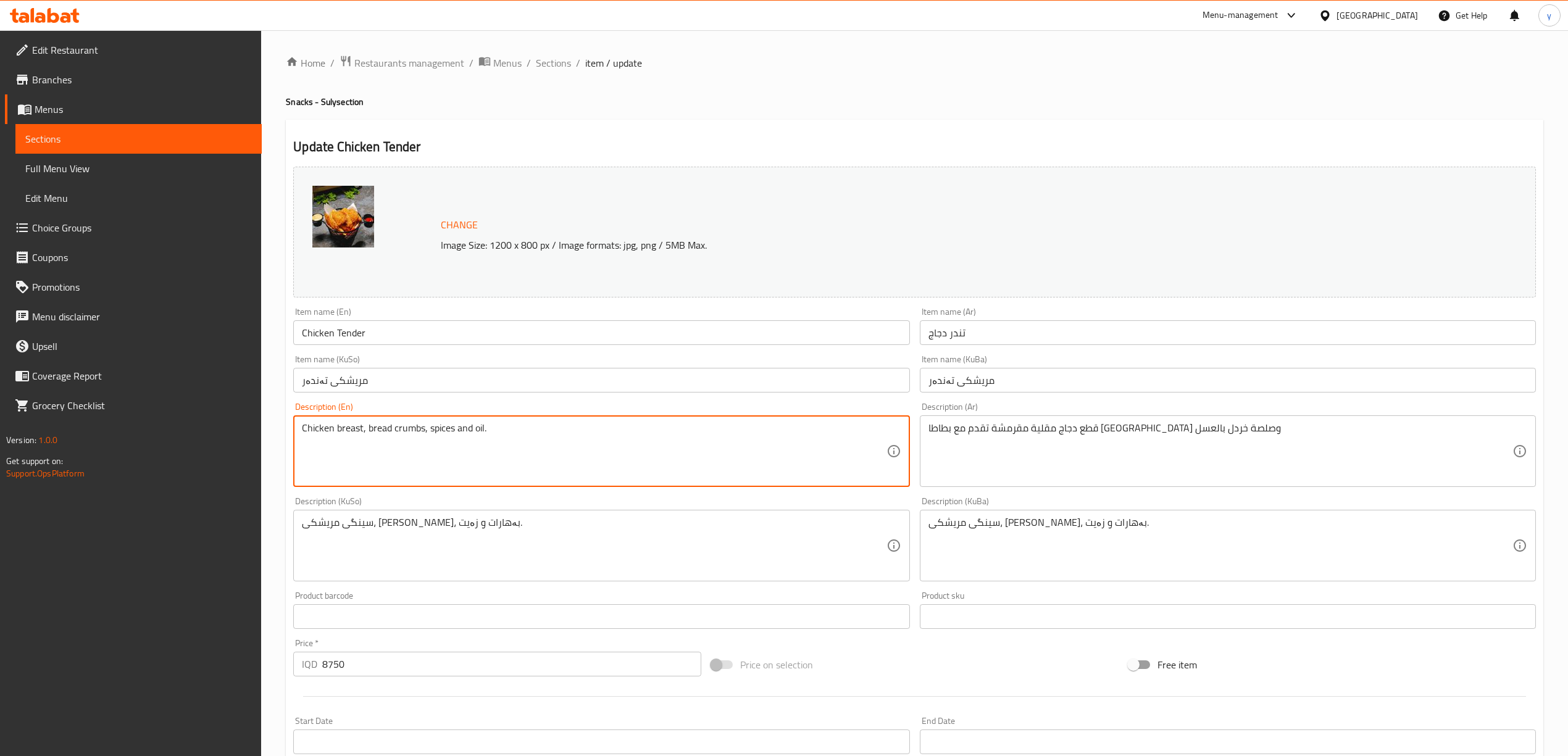
click at [796, 442] on textarea "Chicken breast, bread crumbs, spices and oil." at bounding box center [594, 451] width 584 height 59
paste textarea "rispy fried chicken pieces served with French fries and honey mustard sauce"
type textarea "Crispy fried chicken pieces served with French fries and honey mustard sauce"
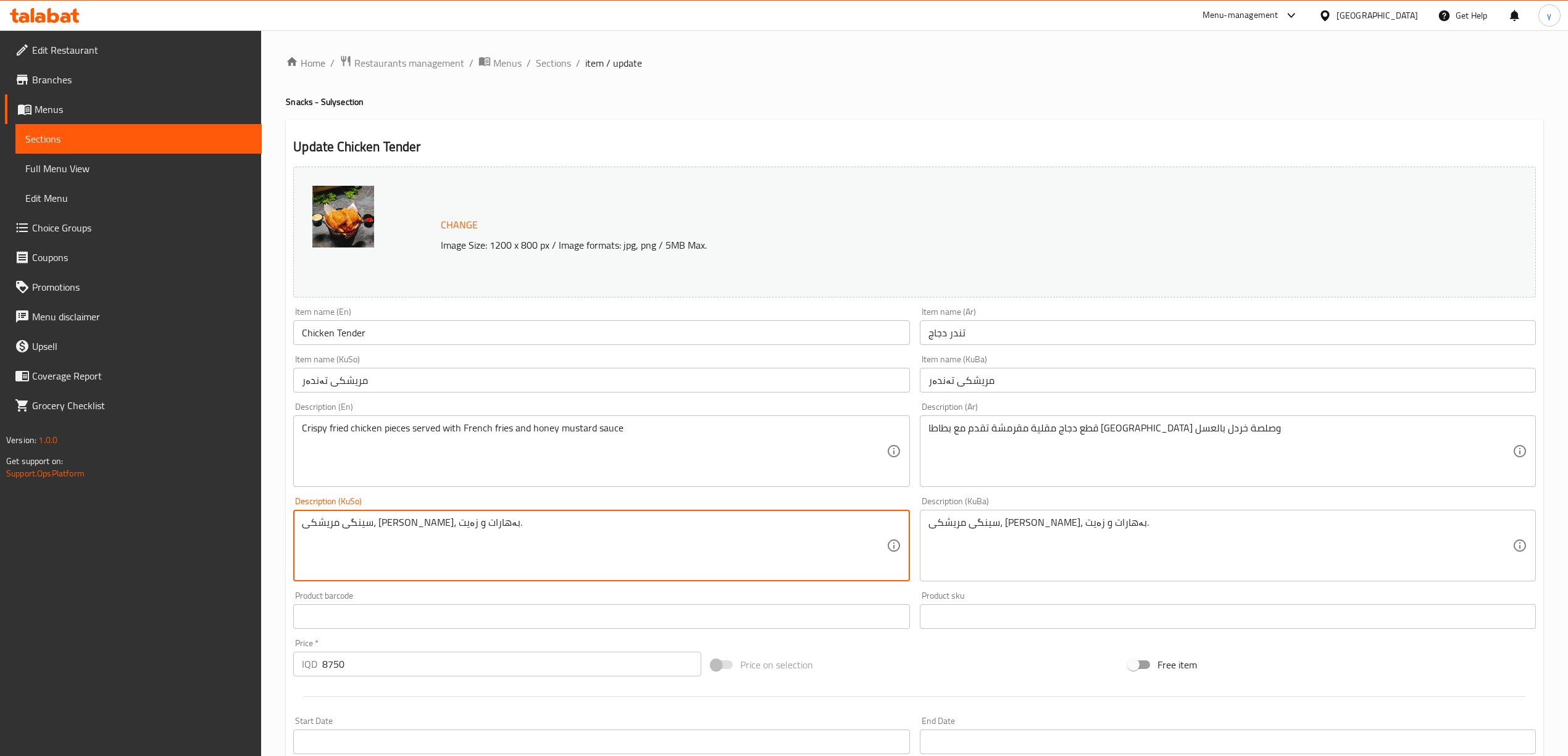
click at [445, 543] on textarea "سینگی مریشکی، [PERSON_NAME]، بەهارات و زەیت." at bounding box center [594, 545] width 584 height 59
type textarea "پارچە مریشکی سوورکراوەی کریسپی پێشکەش ئەکریت لەگەل فینگەر و سۆسی خەردەل بە هەنگ…"
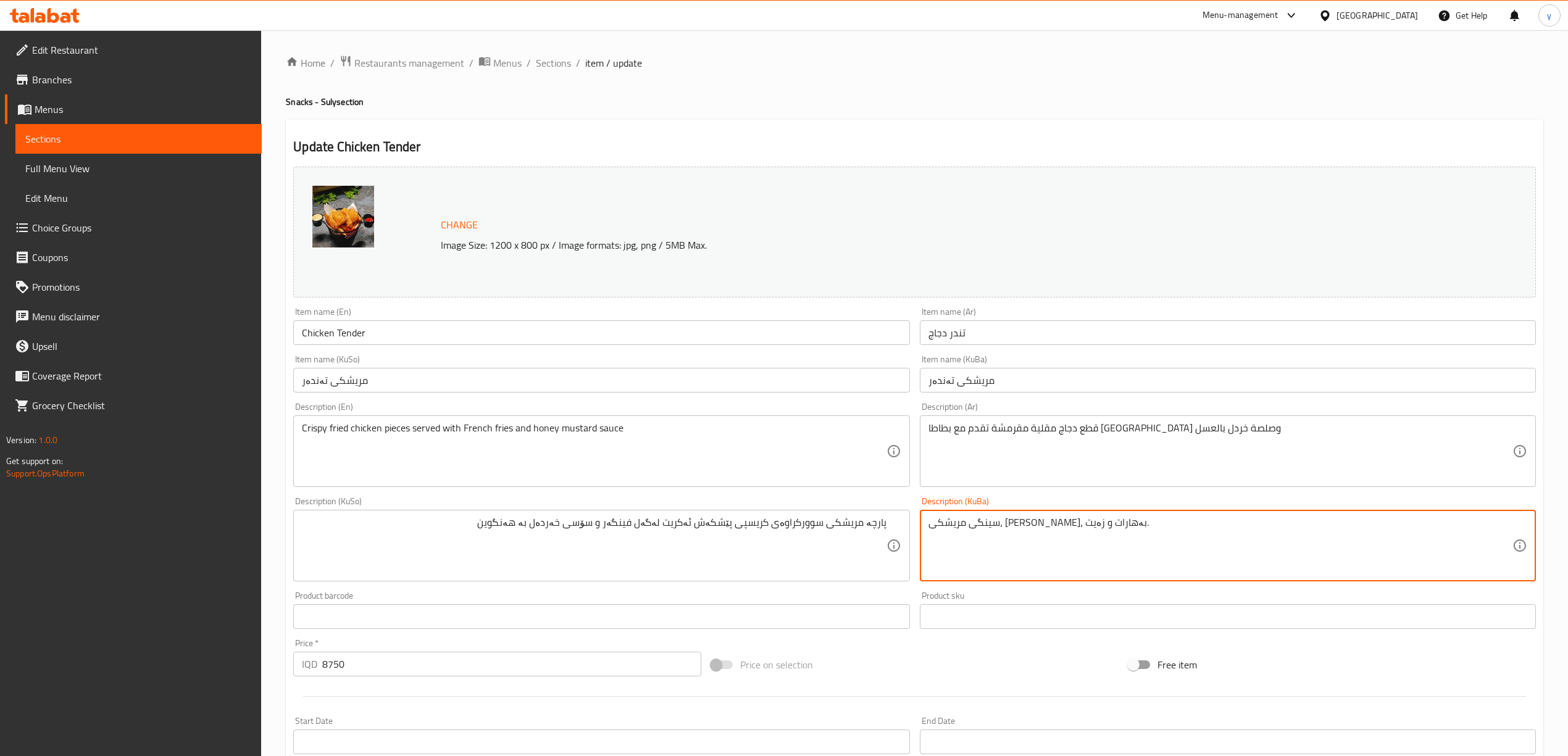
click at [971, 543] on textarea "سینگی مریشکی، [PERSON_NAME]، بەهارات و زەیت." at bounding box center [1220, 545] width 584 height 59
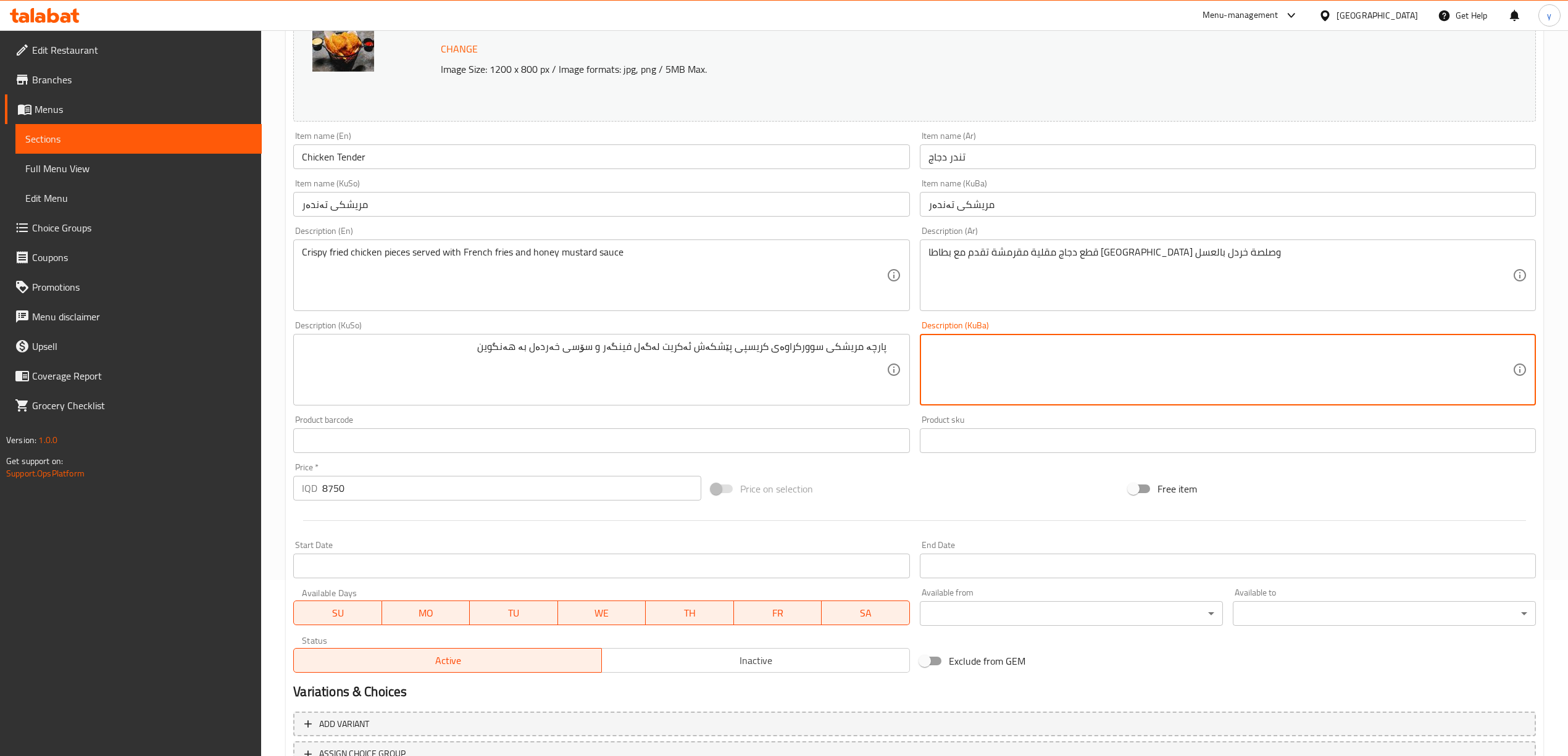
scroll to position [275, 0]
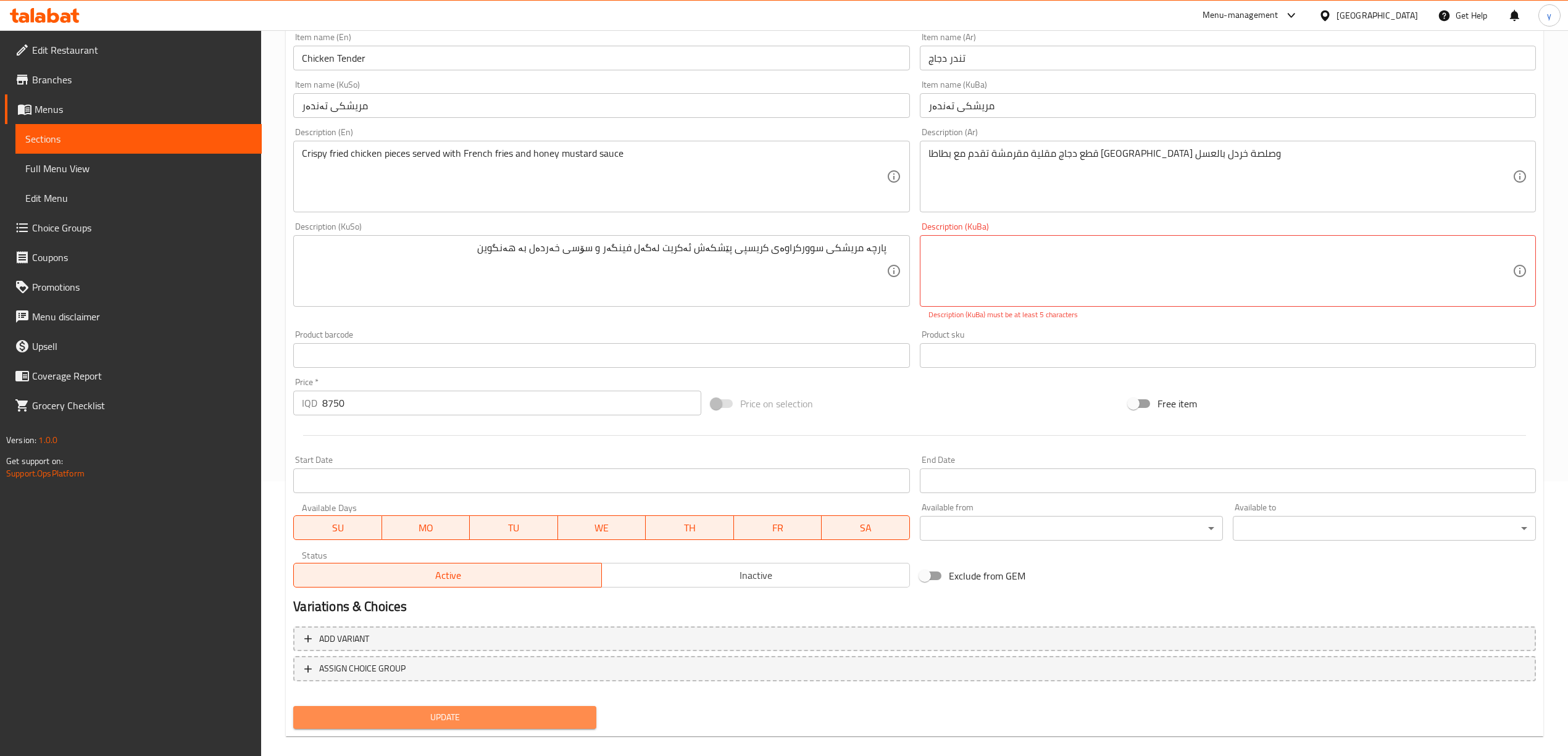
click at [457, 712] on button "Update" at bounding box center [444, 718] width 303 height 23
click at [517, 716] on span "Update" at bounding box center [444, 717] width 283 height 15
click at [1010, 250] on textarea at bounding box center [1220, 271] width 584 height 59
type textarea "["
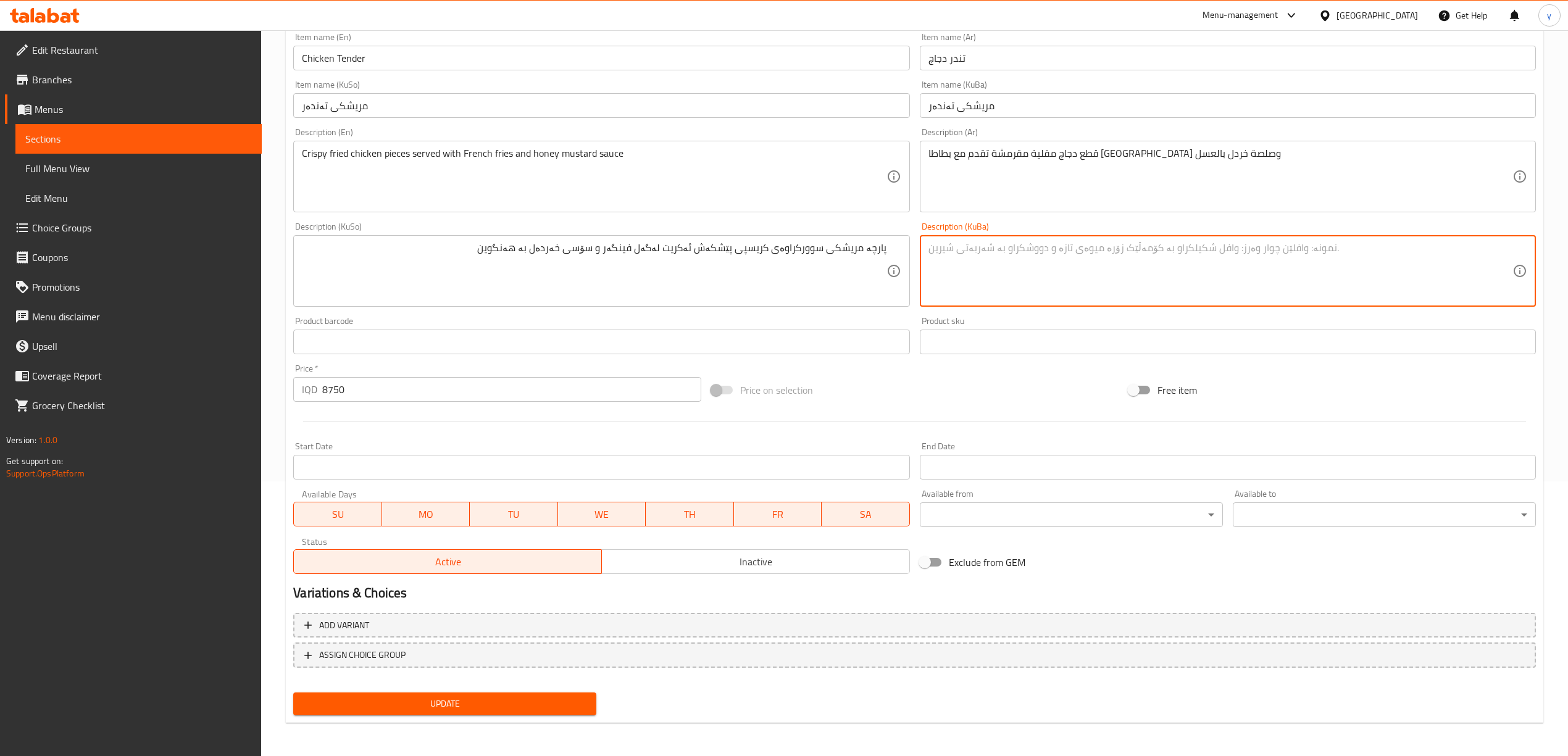
click at [566, 693] on button "Update" at bounding box center [444, 704] width 303 height 23
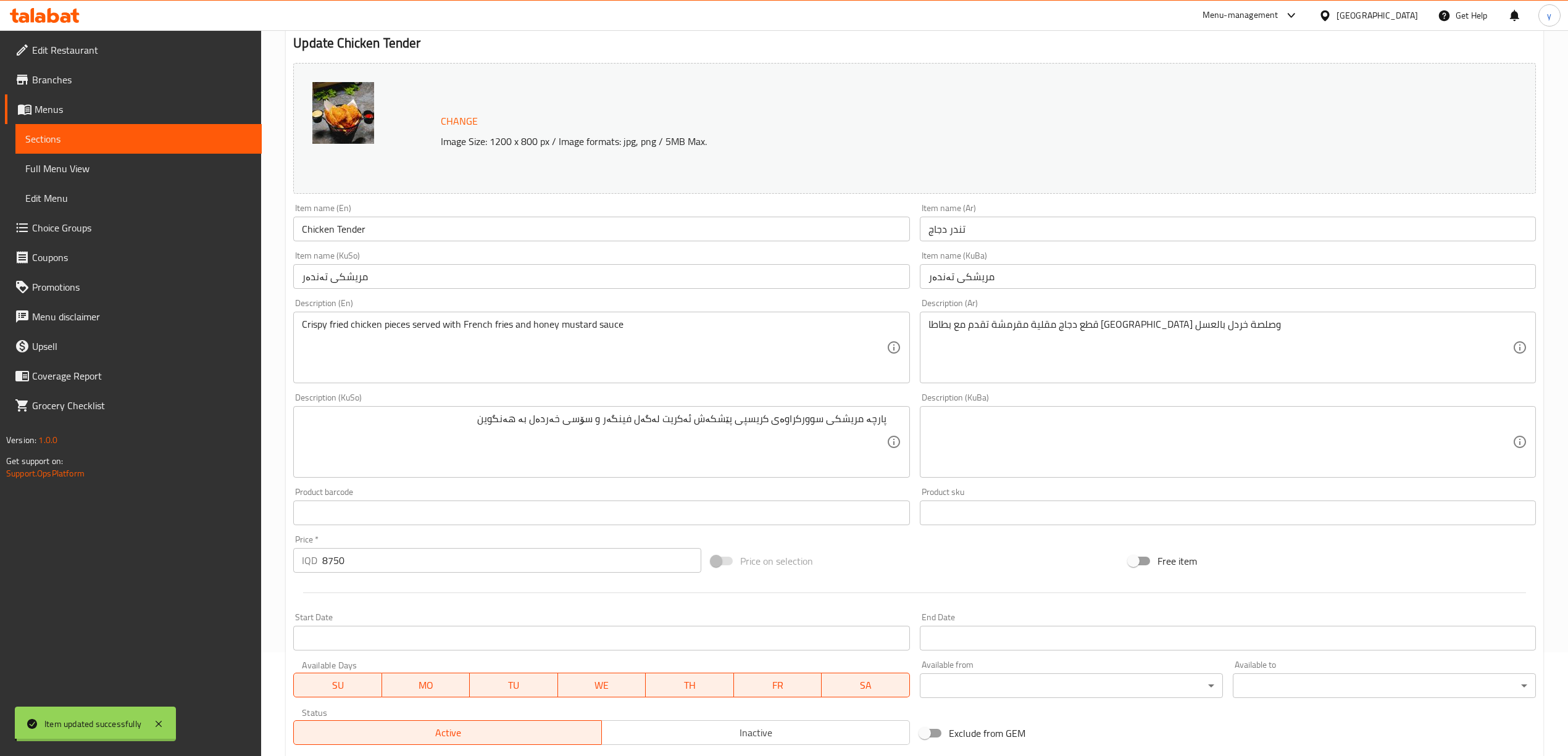
scroll to position [1, 0]
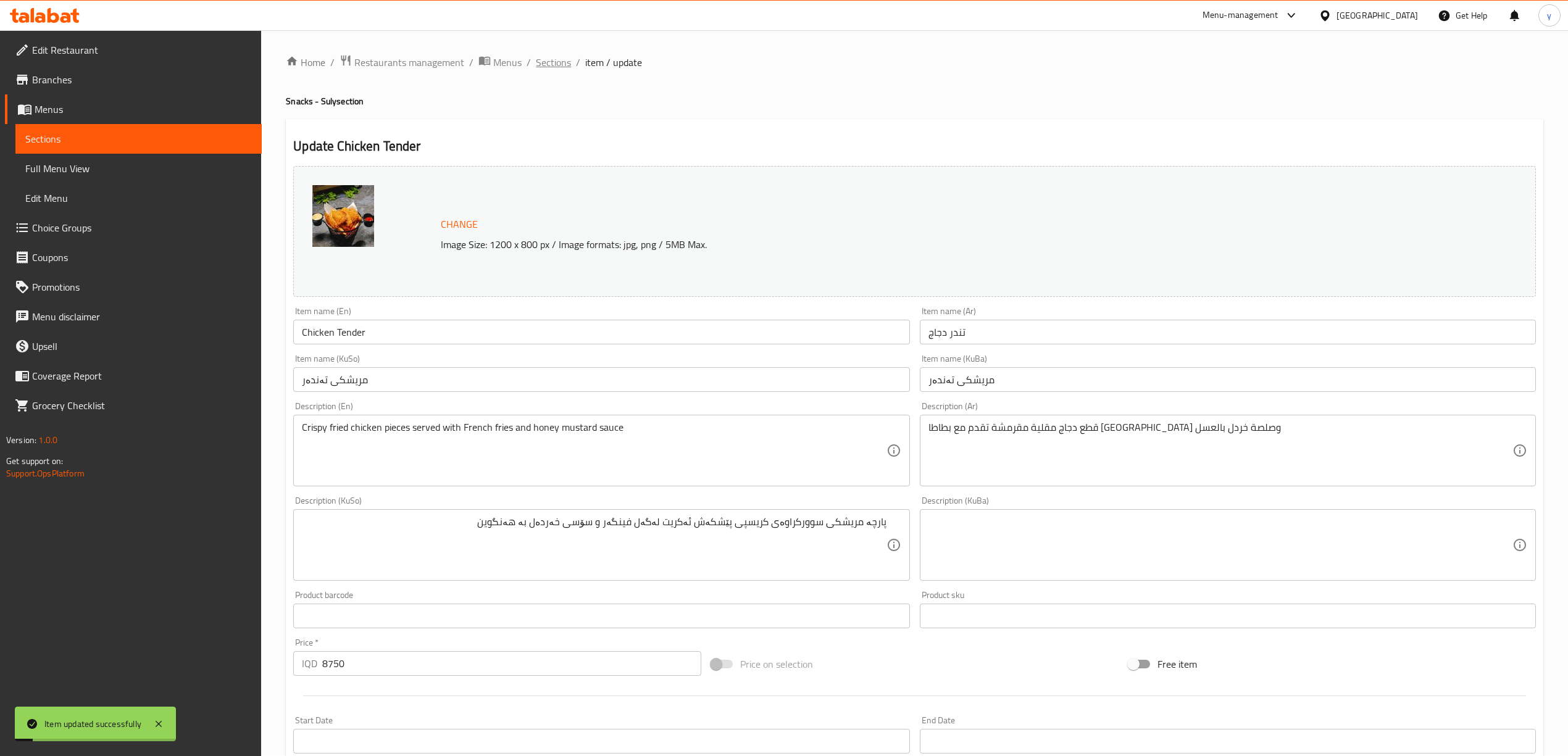
click at [559, 60] on span "Sections" at bounding box center [553, 62] width 35 height 14
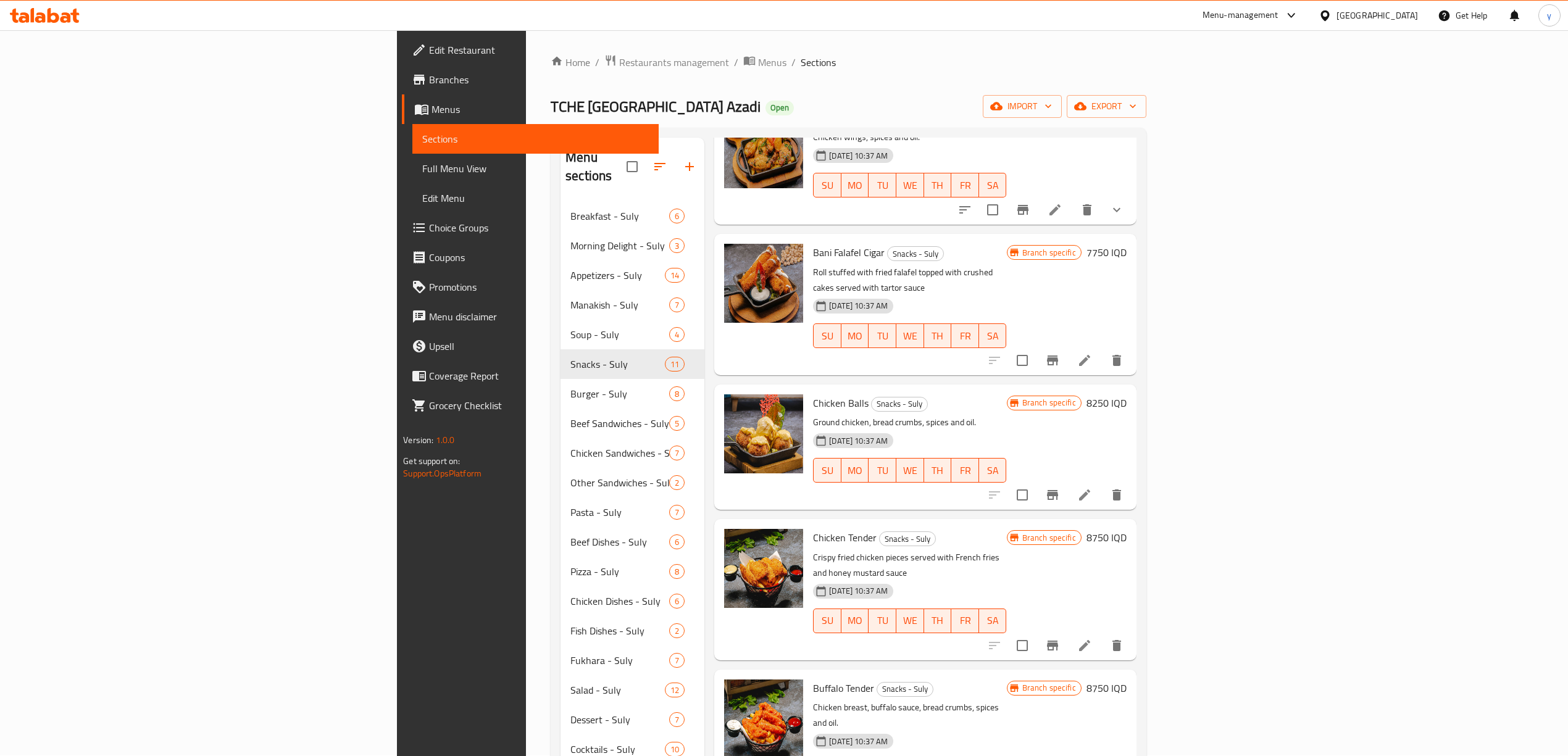
scroll to position [137, 0]
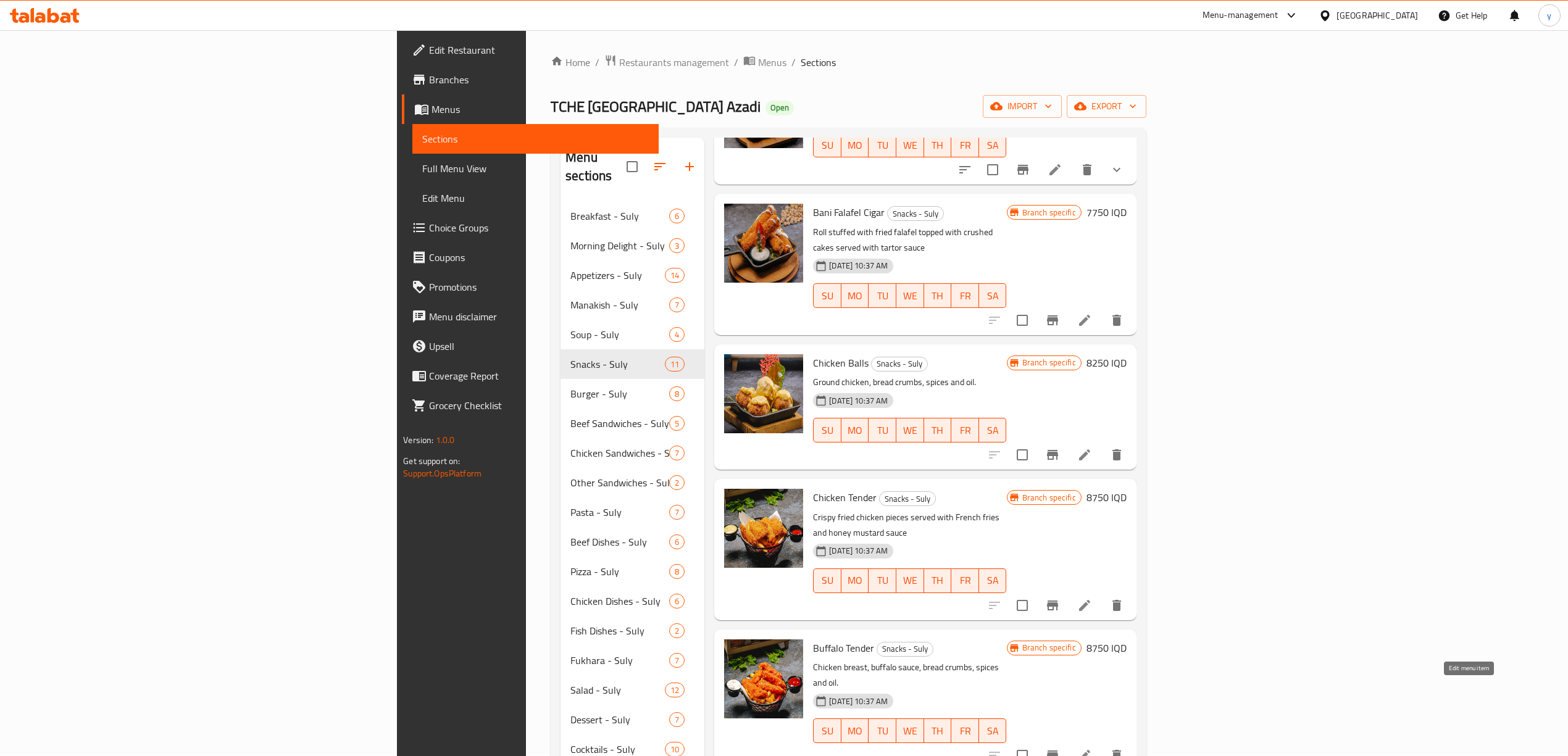
click at [1090, 750] on icon at bounding box center [1084, 755] width 11 height 11
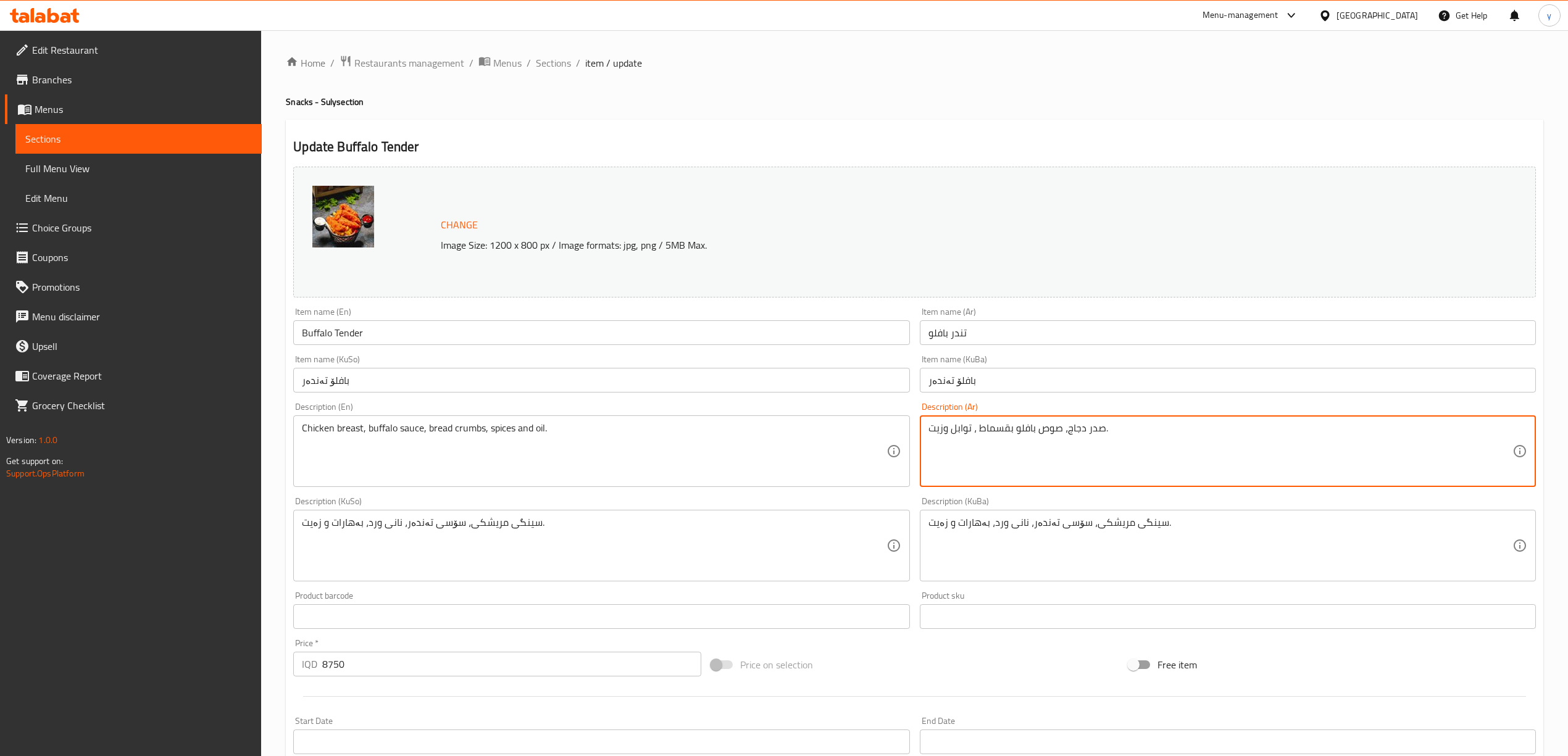
click at [951, 420] on div "صدر دجاج، صوص بافلو بقسماط ، توابل وزيت. Description (Ar)" at bounding box center [1227, 451] width 616 height 72
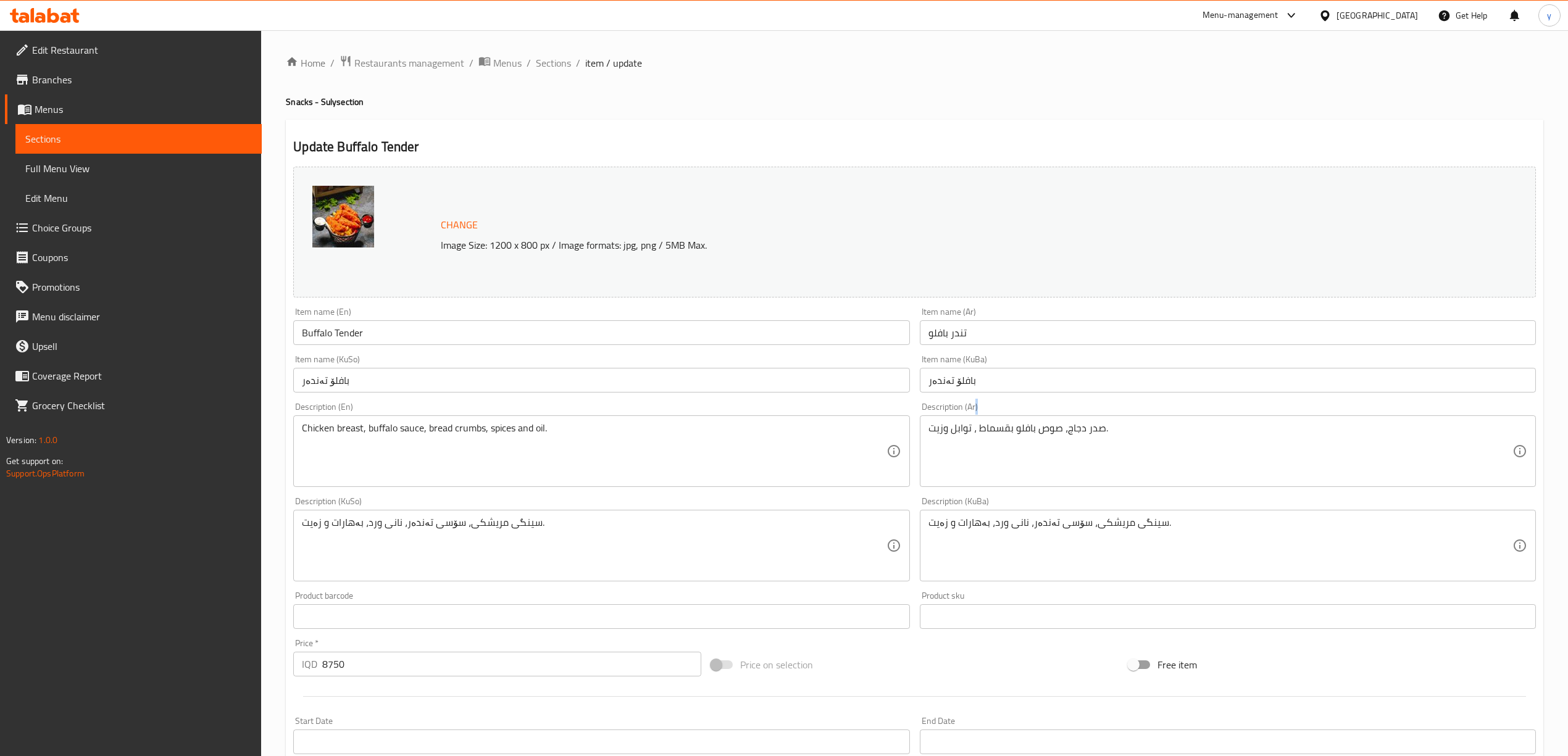
click at [951, 420] on div "صدر دجاج، صوص بافلو بقسماط ، توابل وزيت. Description (Ar)" at bounding box center [1227, 451] width 616 height 72
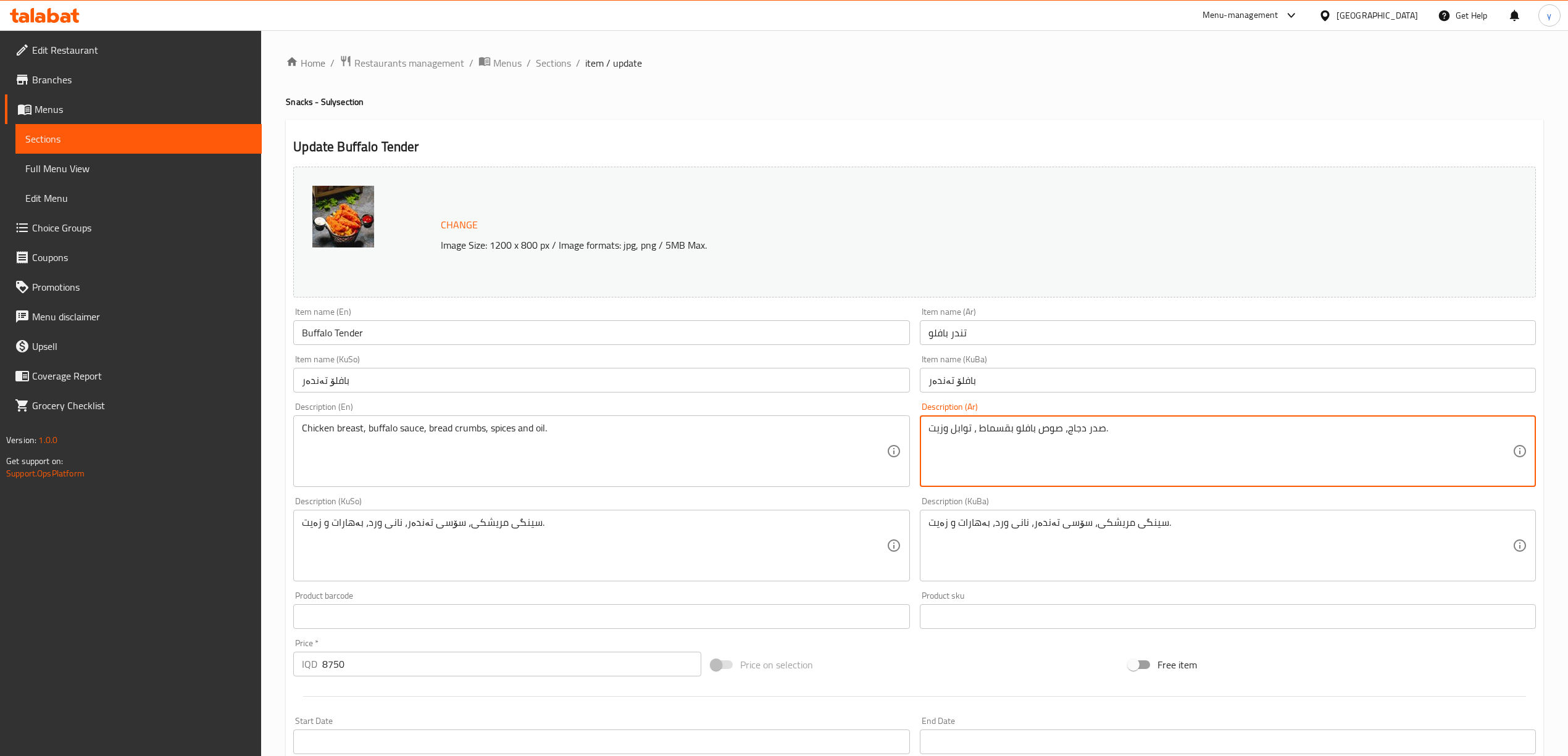
click at [969, 448] on textarea "صدر دجاج، صوص بافلو بقسماط ، توابل وزيت." at bounding box center [1220, 451] width 584 height 59
paste textarea "قطع دجاج مقلية مع طحين مغمسة بصلصة بافلو حارة تقدم مع بطاطا مقلية وكريمة حامضة"
type textarea "قطع دجاج مقلية مع طحين مغمسة بصلصة بافلو حارة تقدم مع بطاطا مقلية وكريمة حامضة"
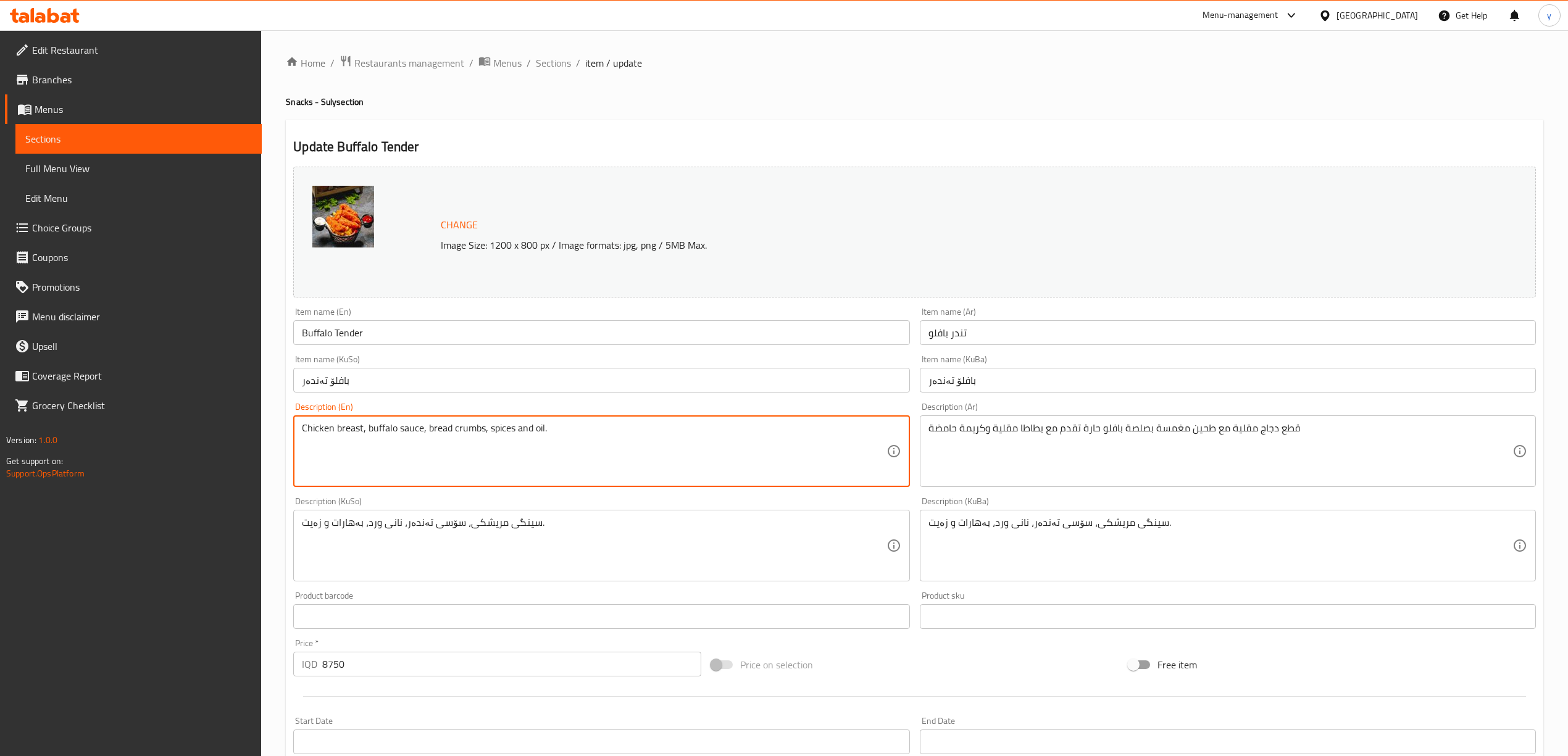
click at [777, 465] on textarea "Chicken breast, buffalo sauce, bread crumbs, spices and oil." at bounding box center [594, 451] width 584 height 59
paste textarea "قطع دجاج مقلية مع طحين مغمسة بصلصة بافلو حارة تقدم مع بطاطا مقلية وكريمة حامضة"
click at [536, 442] on textarea "قطع دجاج مقلية مع طحين مغمسة بصلصة بافلو حارة تقدم مع بطاطا مقلية وكريمة حامضة" at bounding box center [594, 451] width 584 height 59
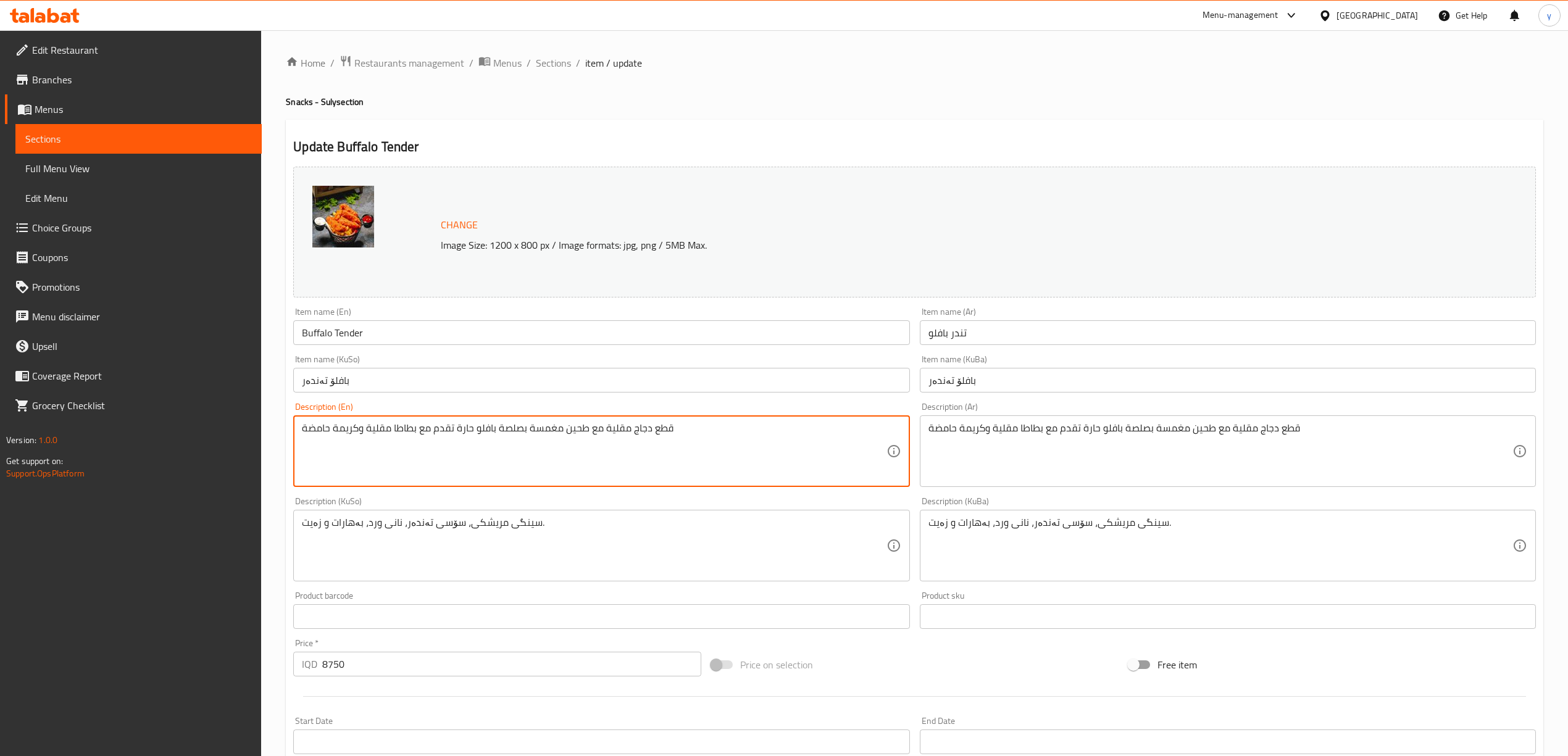
click at [536, 442] on textarea "قطع دجاج مقلية مع طحين مغمسة بصلصة بافلو حارة تقدم مع بطاطا مقلية وكريمة حامضة" at bounding box center [594, 451] width 584 height 59
paste textarea "Fried chicken pieces with flour dipped in spicy buffalo sauce served with Frenc…"
type textarea "Fried chicken pieces with flour dipped in spicy buffalo sauce served with Frenc…"
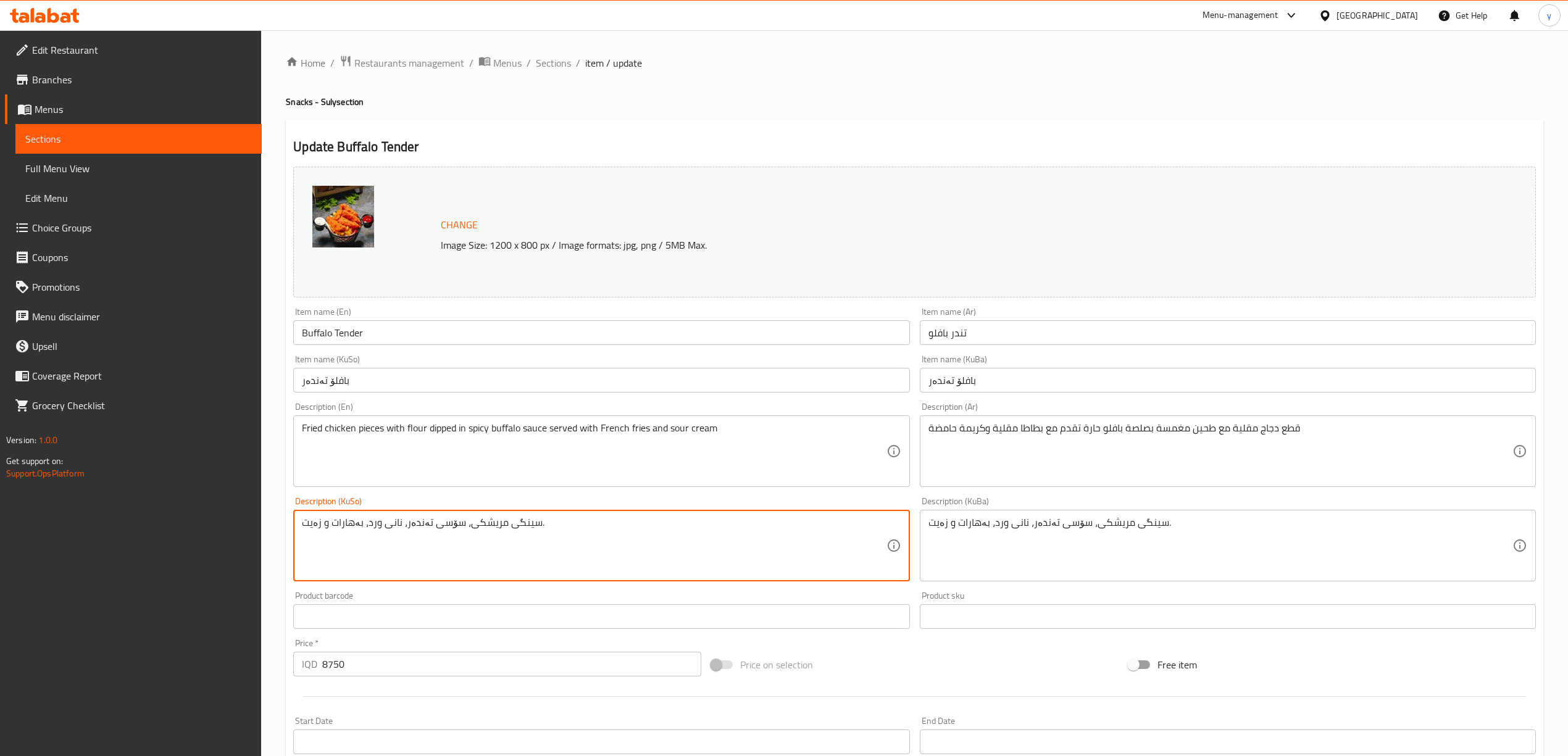
click at [813, 575] on textarea "سینگی مریشکی، سۆسی تەندەر، نانی ورد، بەهارات و زەیت." at bounding box center [594, 545] width 584 height 59
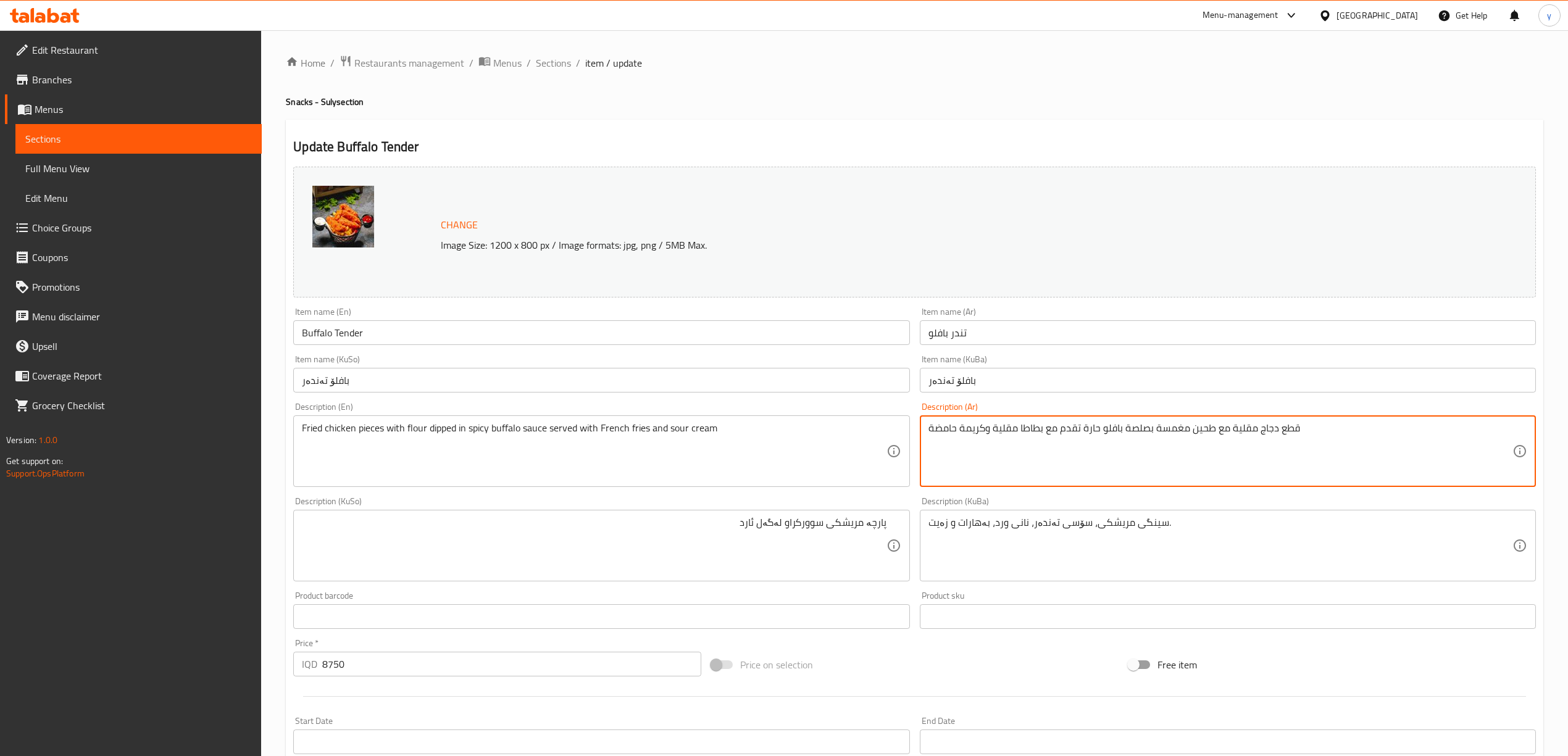
click at [1194, 435] on textarea "قطع دجاج مقلية مع طحين مغمسة بصلصة بافلو حارة تقدم مع بطاطا مقلية وكريمة حامضة" at bounding box center [1220, 451] width 584 height 59
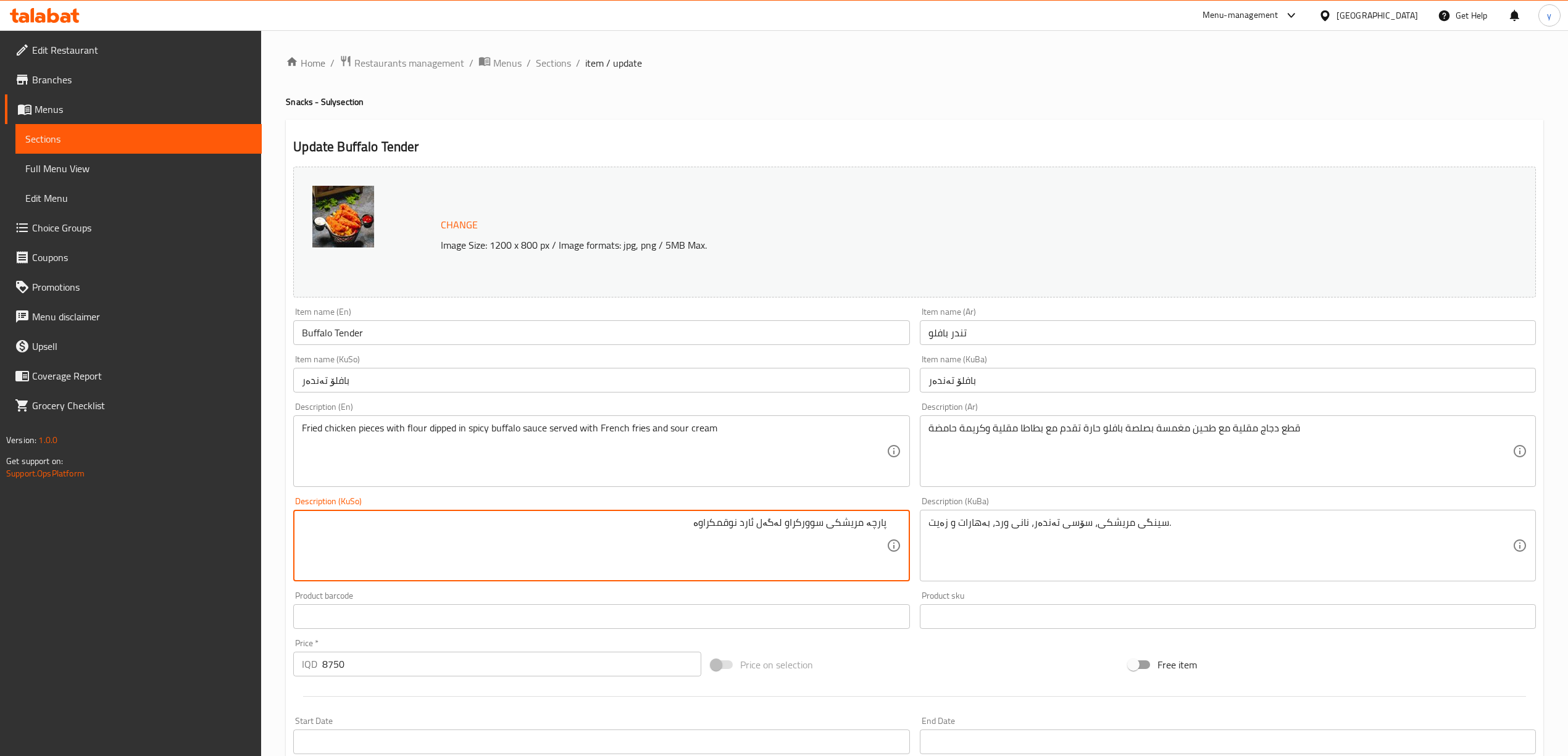
type textarea "پارچە مریشکی سوورکراو لەگەل ئارد نوقمکراوە"
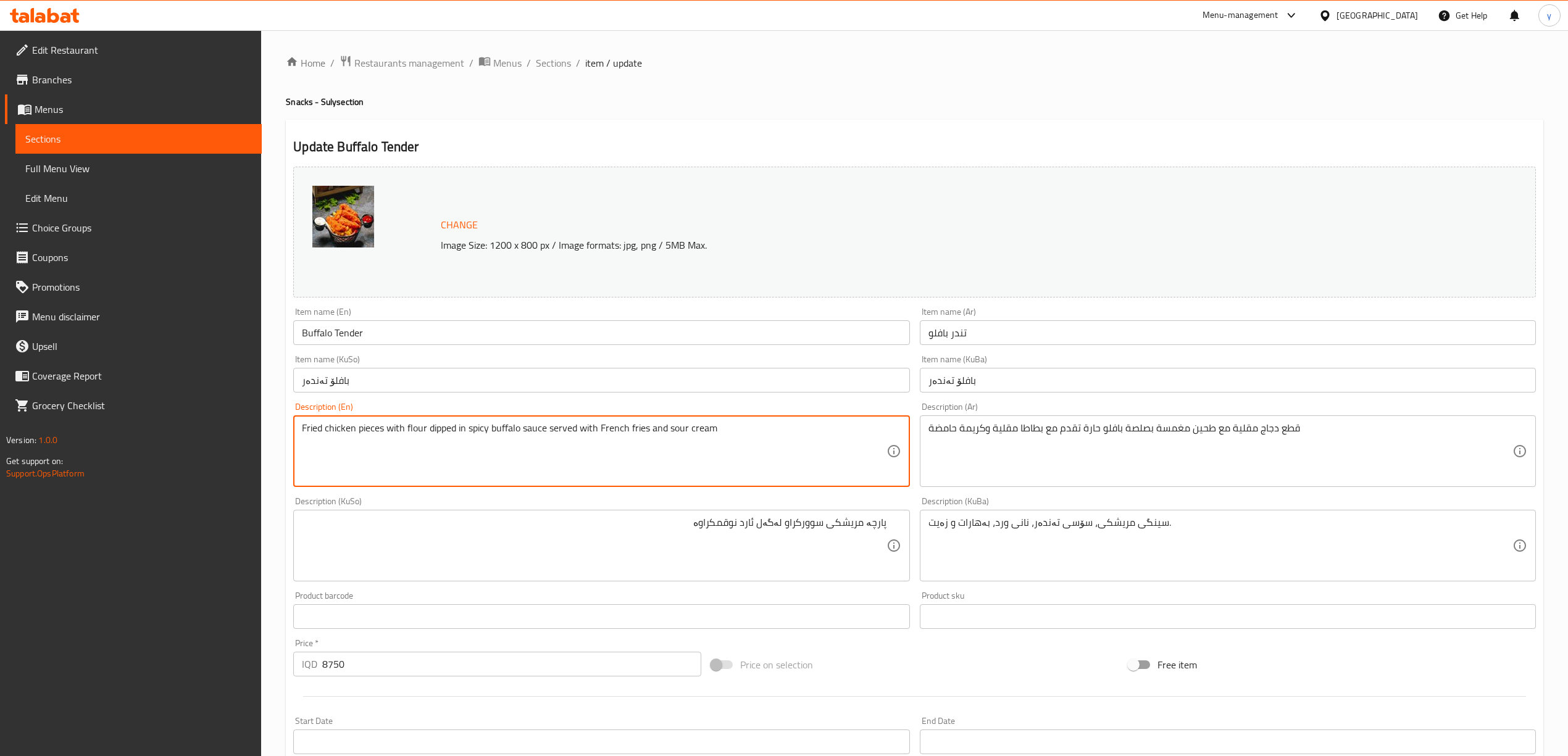
drag, startPoint x: 465, startPoint y: 428, endPoint x: 459, endPoint y: 435, distance: 9.2
type textarea "Fried chicken pieces with flour dipped with spicy buffalo sauce served with Fre…"
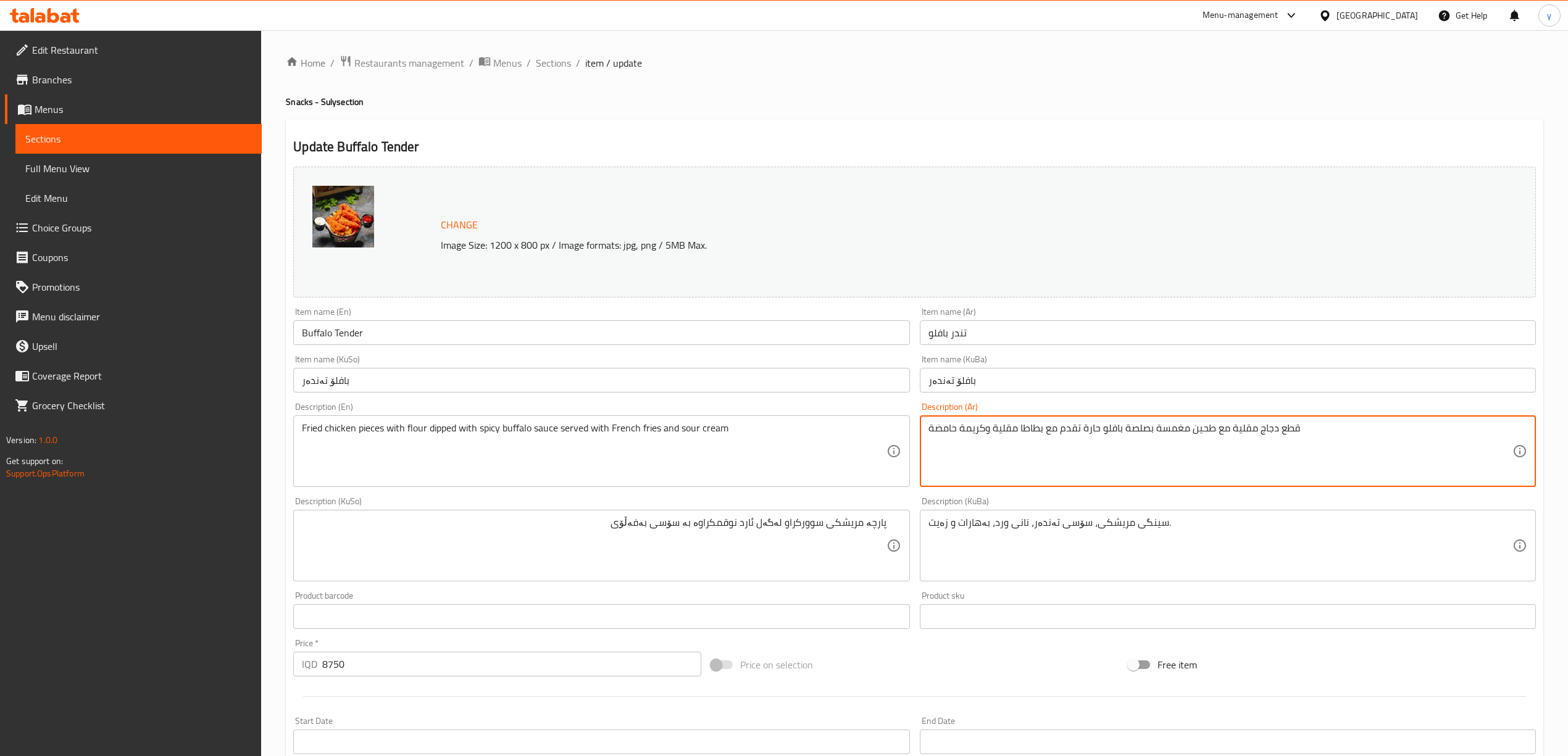
click at [1117, 428] on textarea "قطع دجاج مقلية مع طحين مغمسة بصلصة بافلو حارة تقدم مع بطاطا مقلية وكريمة حامضة" at bounding box center [1220, 451] width 584 height 59
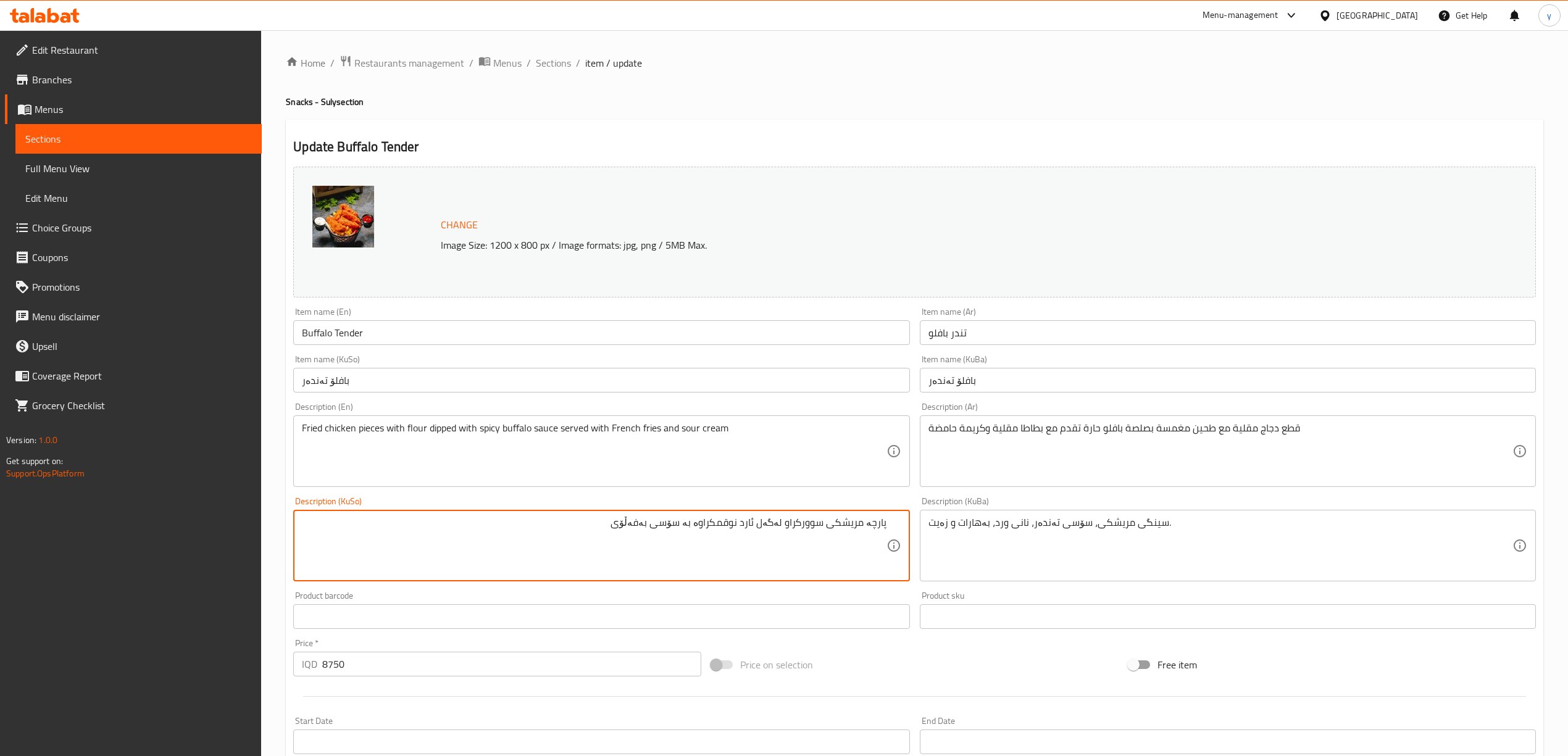
click at [645, 531] on textarea "پارچە مریشکی سوورکراو لەگەل ئارد نوقمکراوە بە سۆسی بەفەڵۆی" at bounding box center [594, 545] width 584 height 59
paste textarea "و"
type textarea "پارچە مریشکی سوورکراو لەگەل ئارد نوقمکراوە بە سۆسی بەفەڵۆوی تیژ پێشکەش ئەکریت ل…"
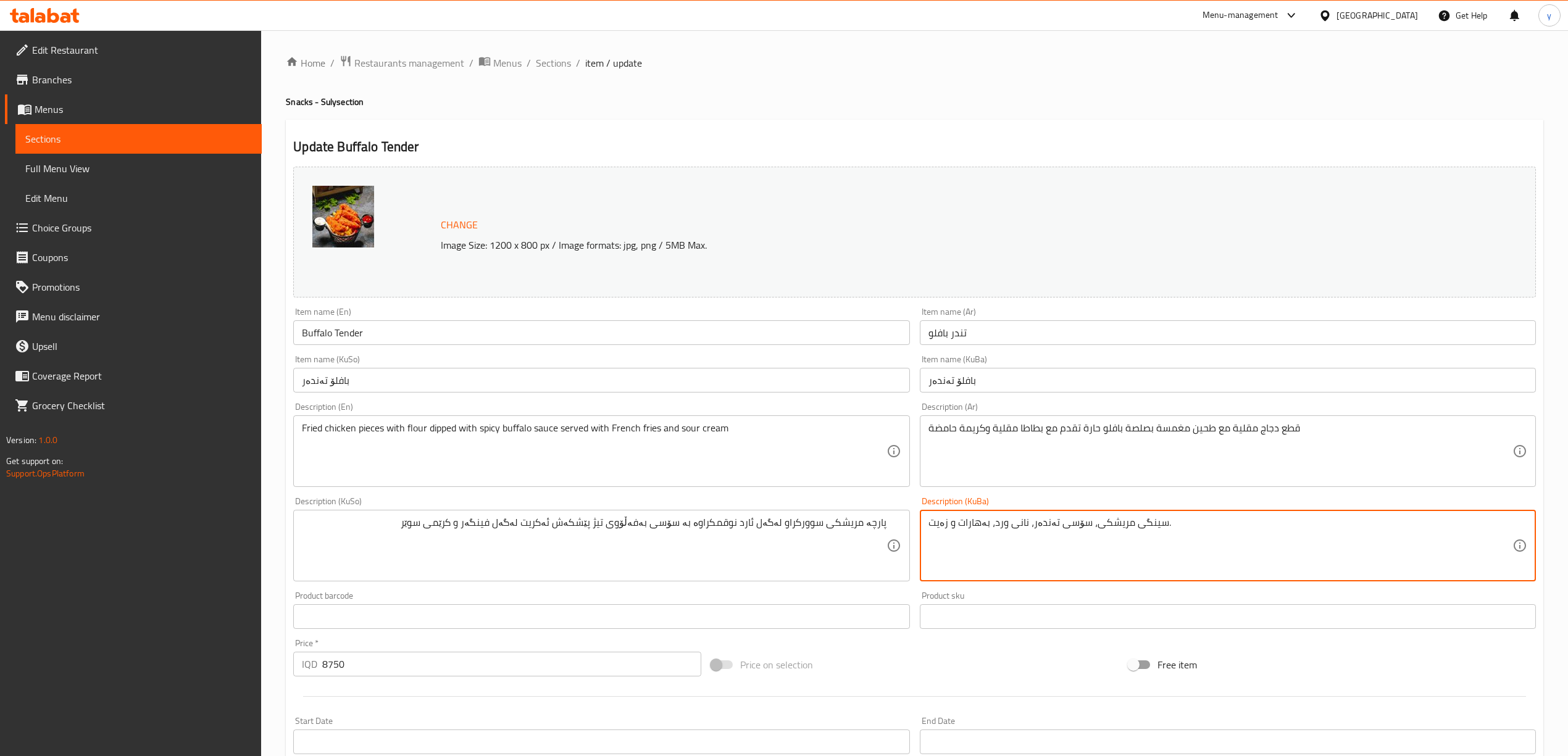
click at [1125, 548] on textarea "سینگی مریشکی، سۆسی تەندەر، نانی ورد، بەهارات و زەیت." at bounding box center [1220, 545] width 584 height 59
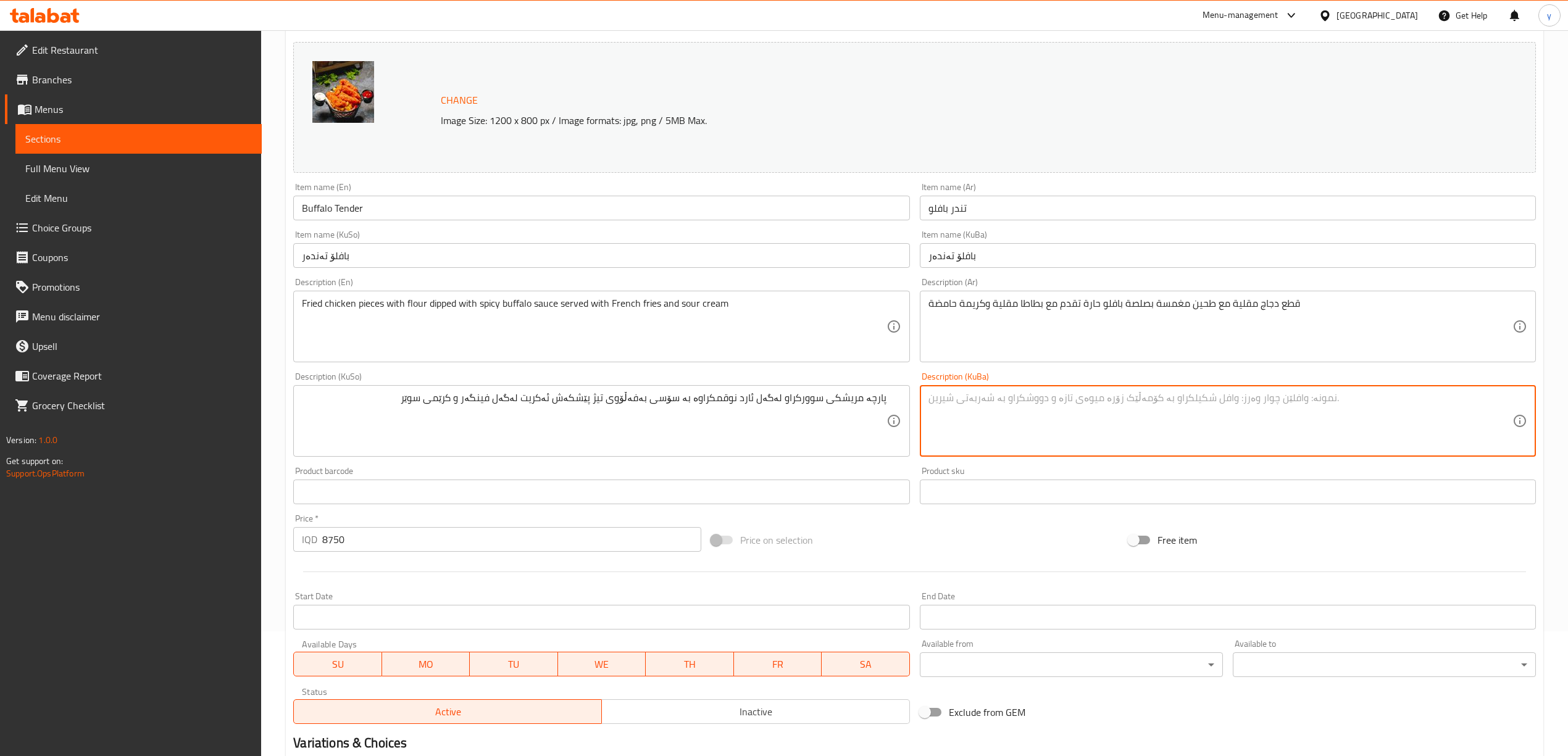
scroll to position [275, 0]
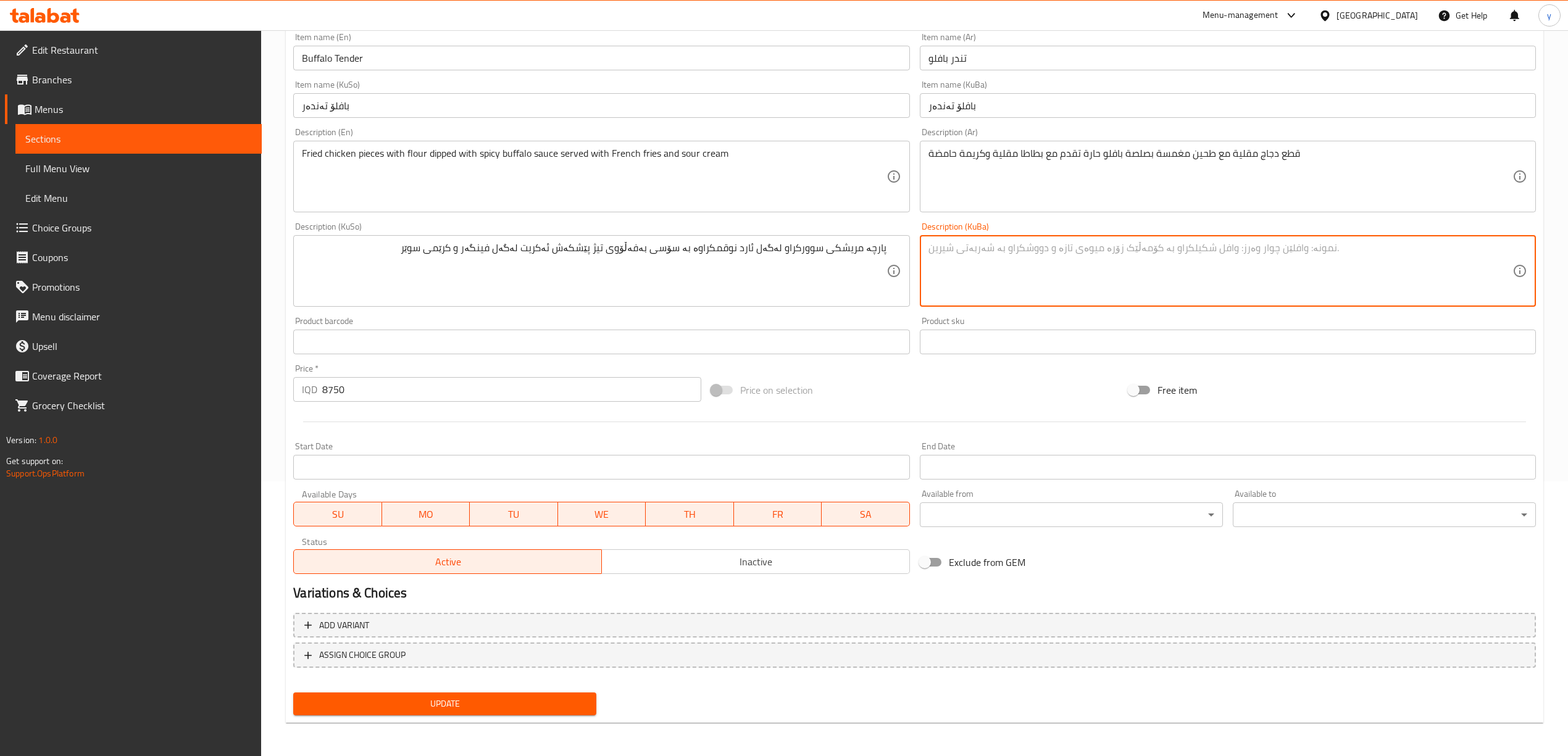
click at [452, 715] on div "Update" at bounding box center [445, 703] width 313 height 33
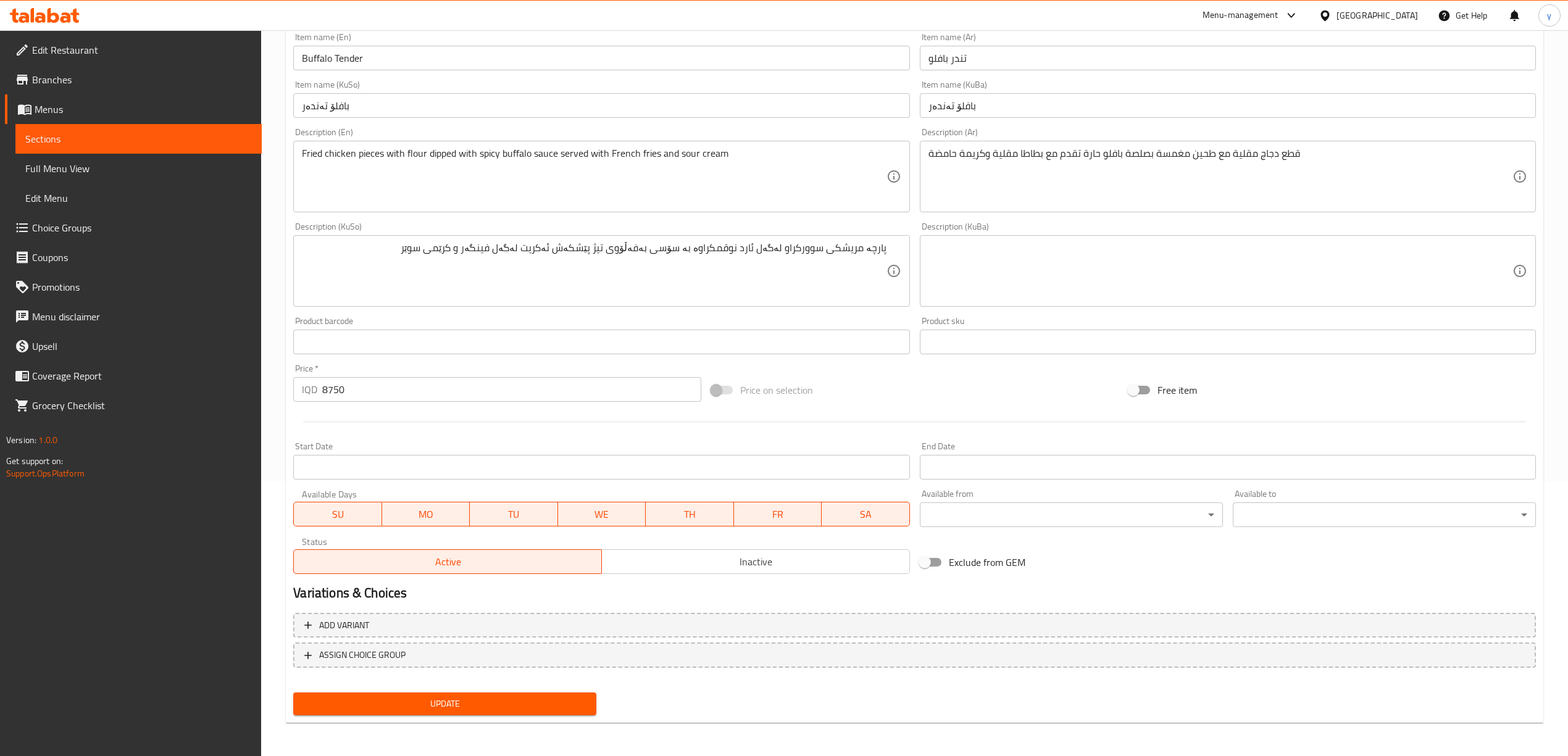
click at [467, 697] on span "Update" at bounding box center [444, 704] width 283 height 15
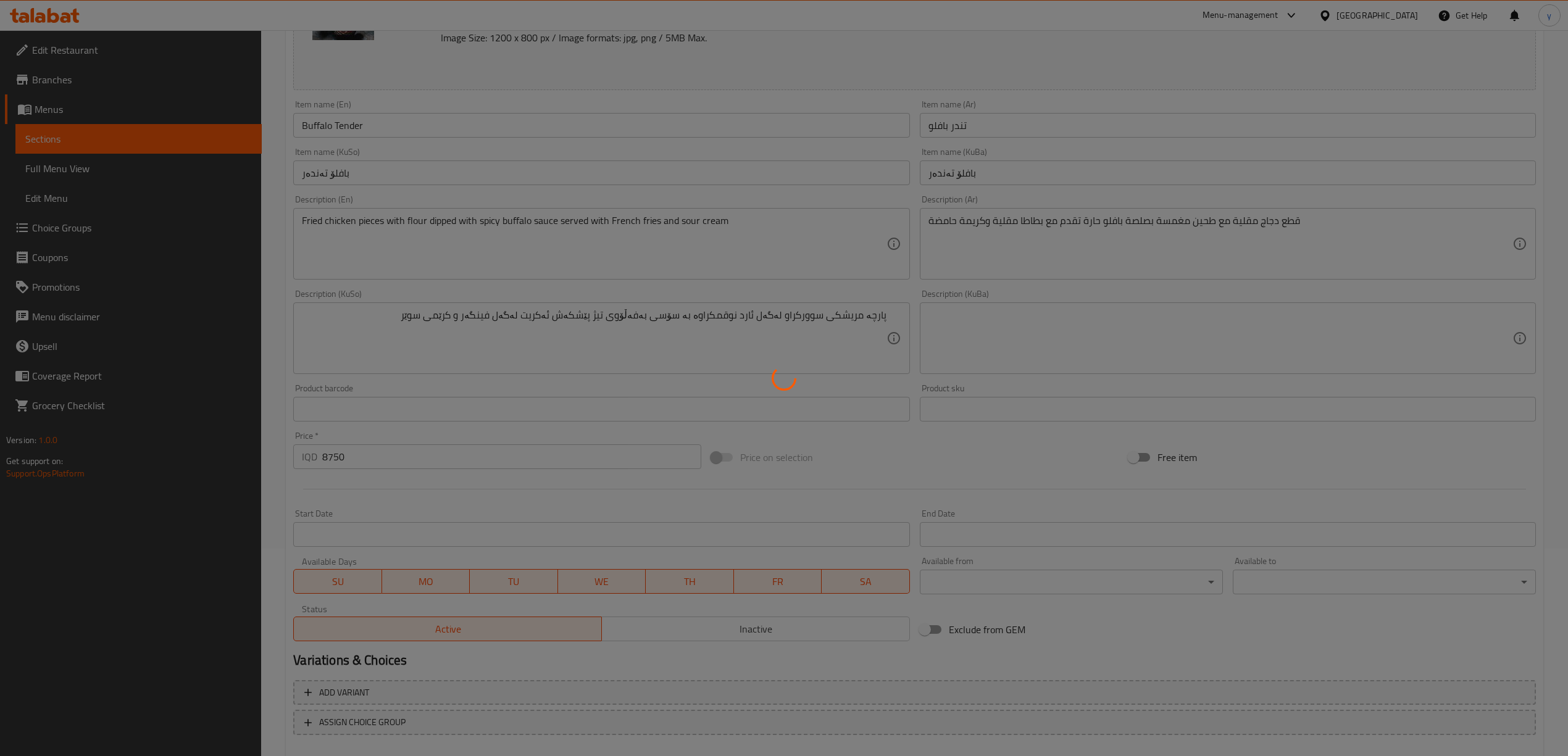
scroll to position [1, 0]
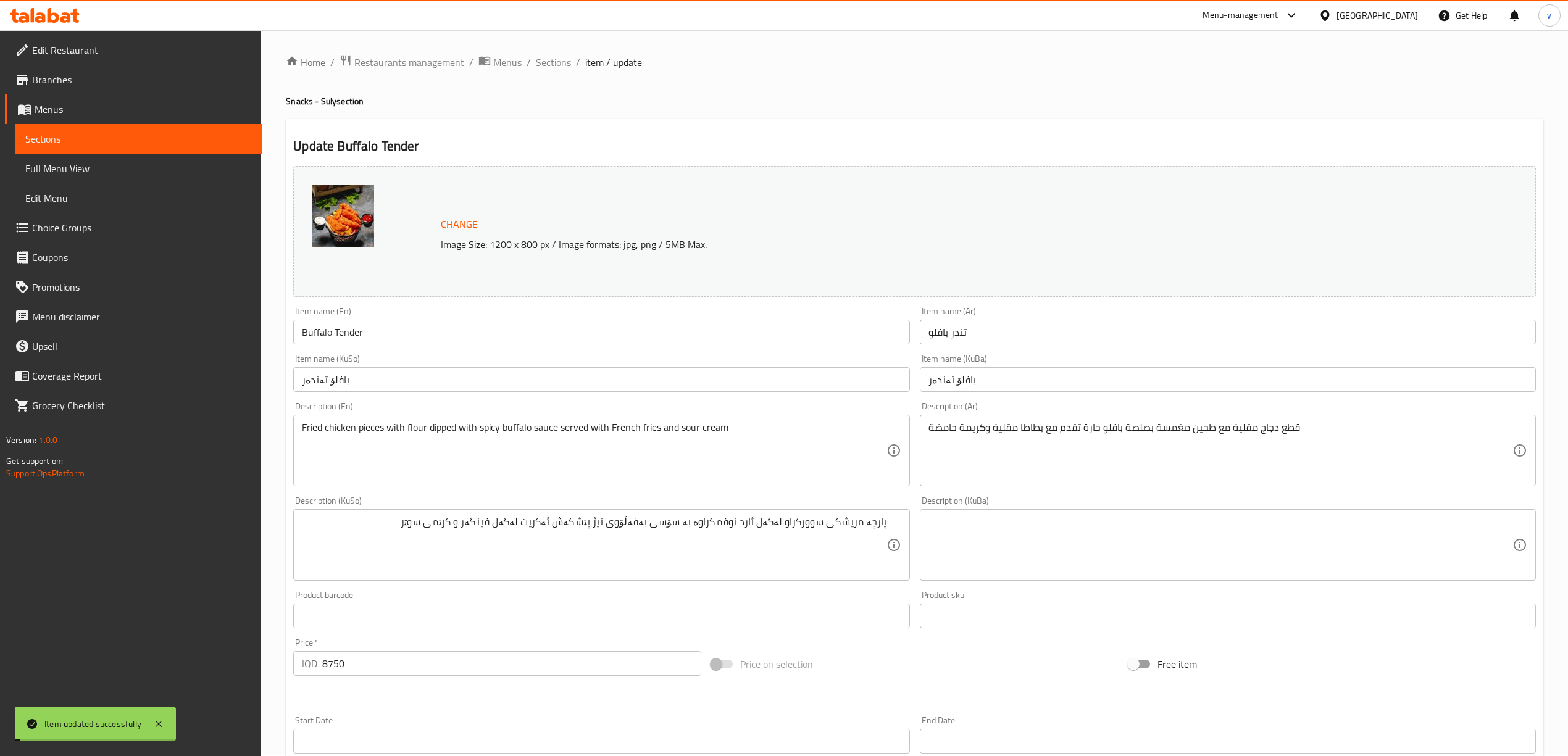
click at [578, 58] on li "/" at bounding box center [578, 62] width 5 height 14
click at [553, 58] on span "Sections" at bounding box center [553, 62] width 35 height 14
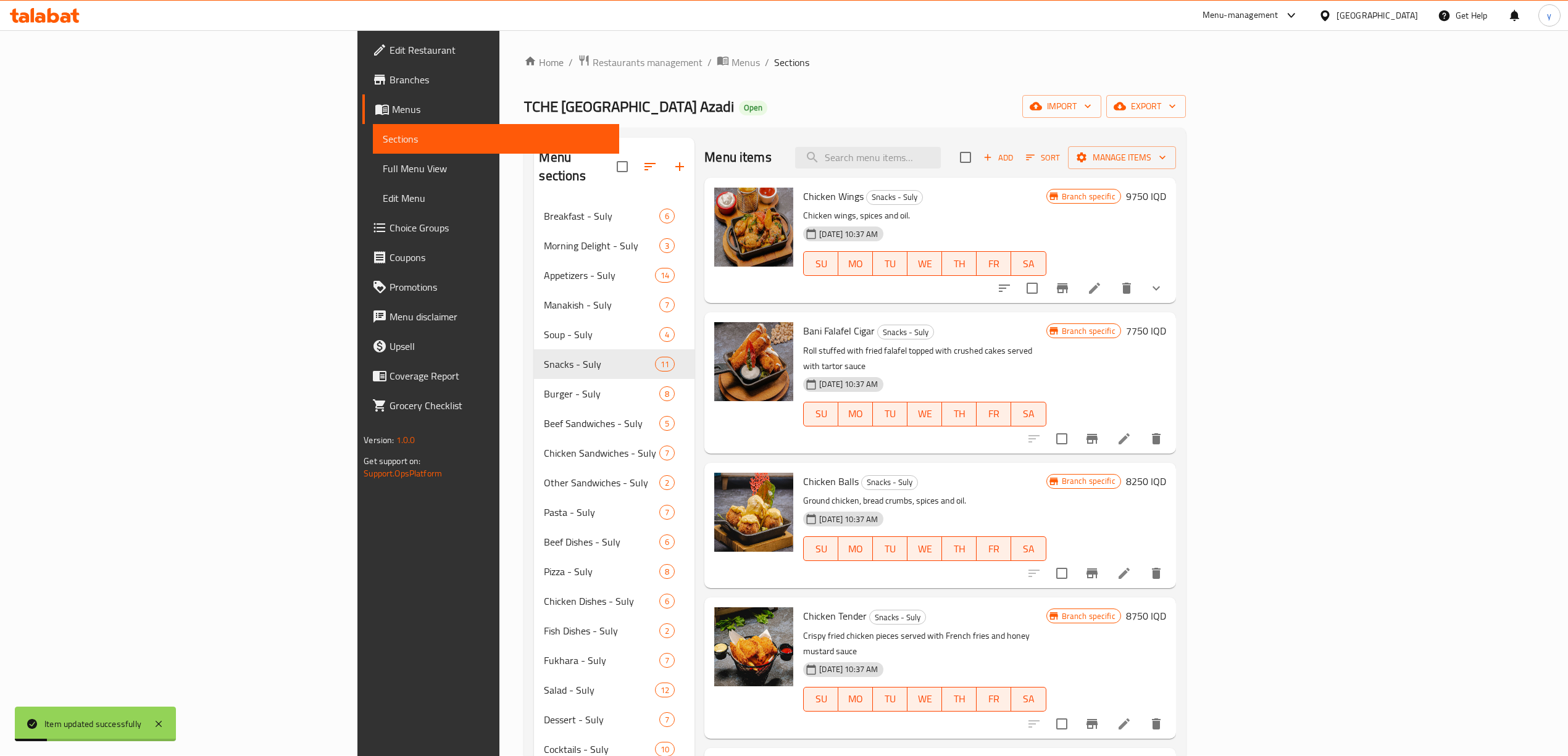
click at [500, 754] on div "Home / Restaurants management / Menus / Sections TCHE [GEOGRAPHIC_DATA] Azadi O…" at bounding box center [855, 479] width 710 height 899
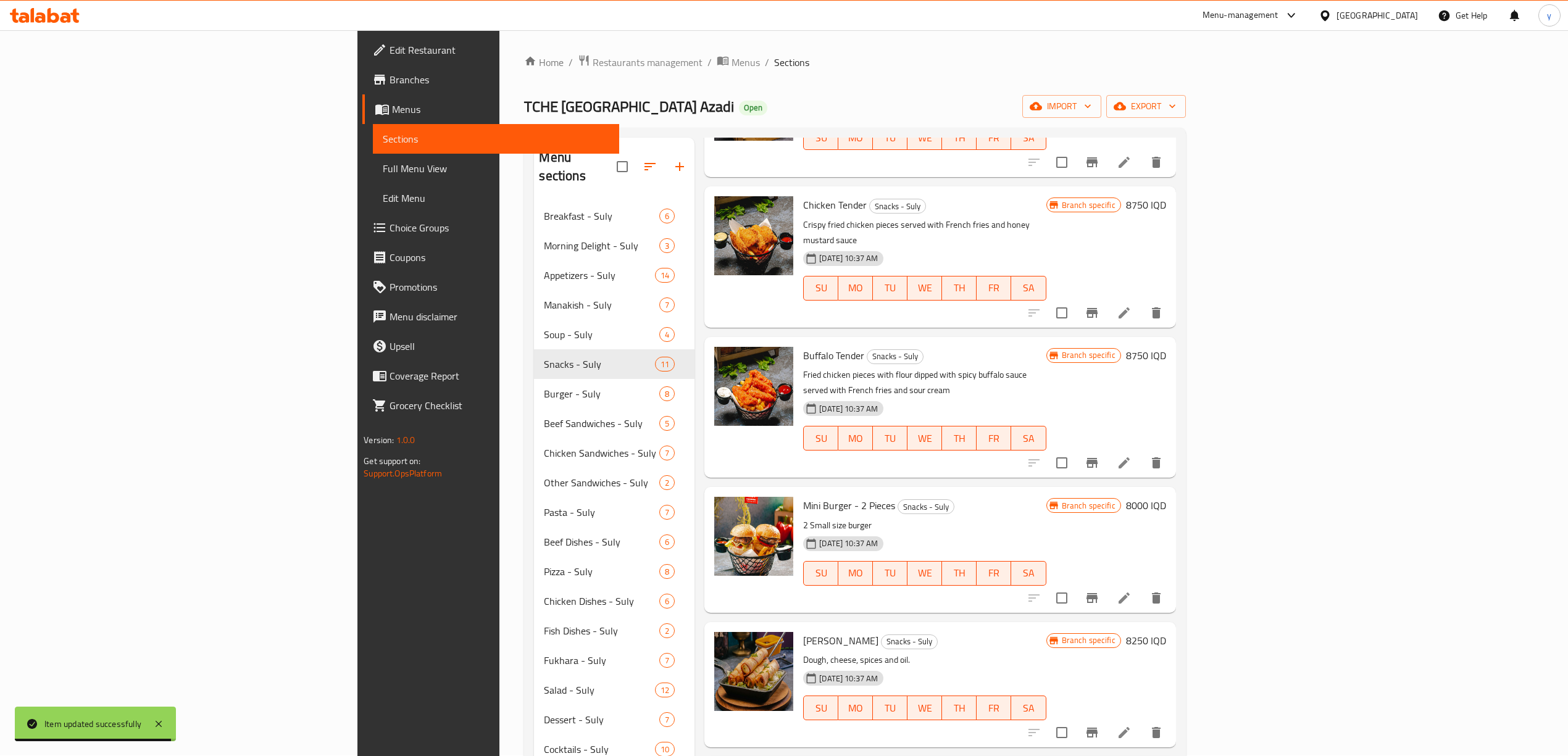
scroll to position [549, 0]
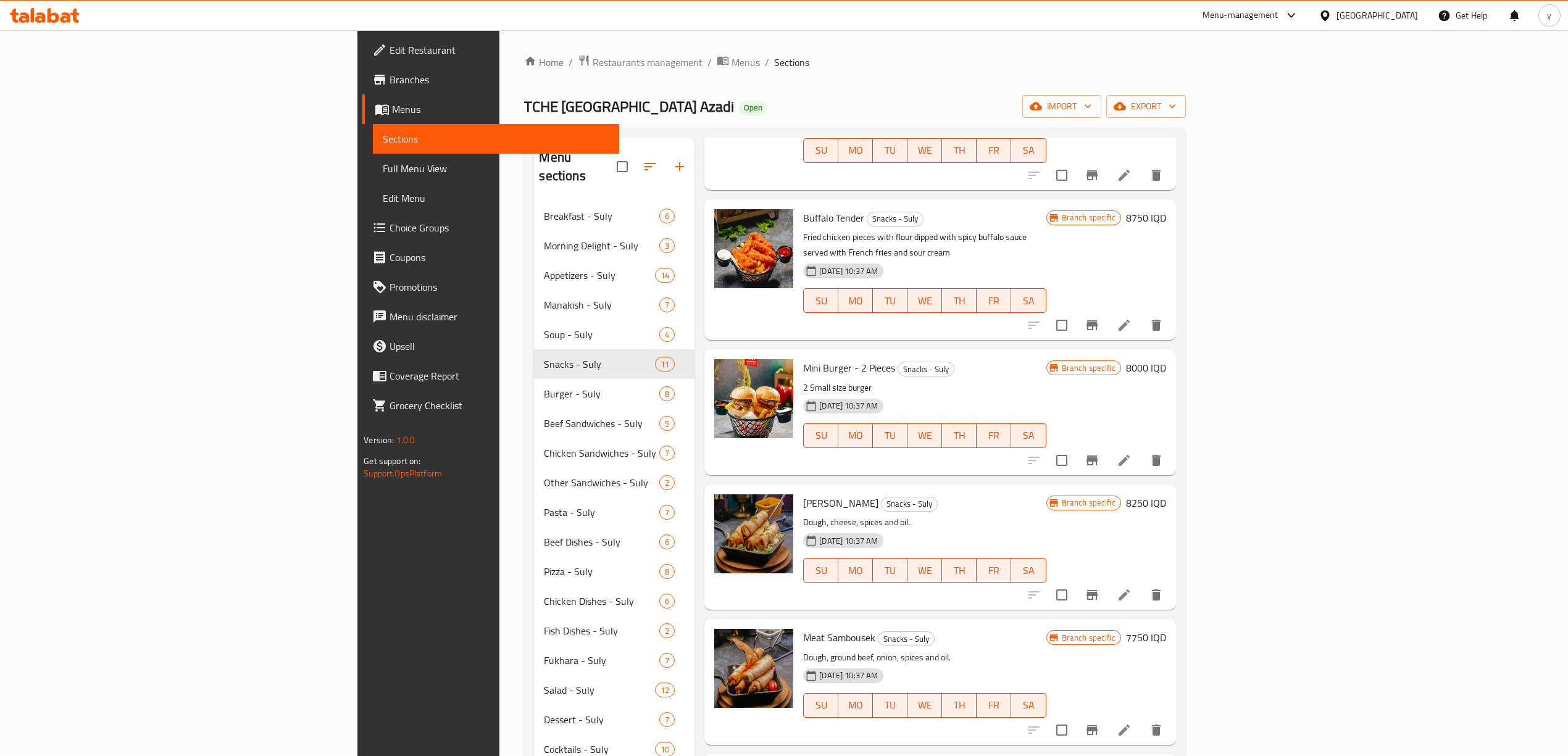
click at [1132, 587] on icon at bounding box center [1124, 594] width 14 height 14
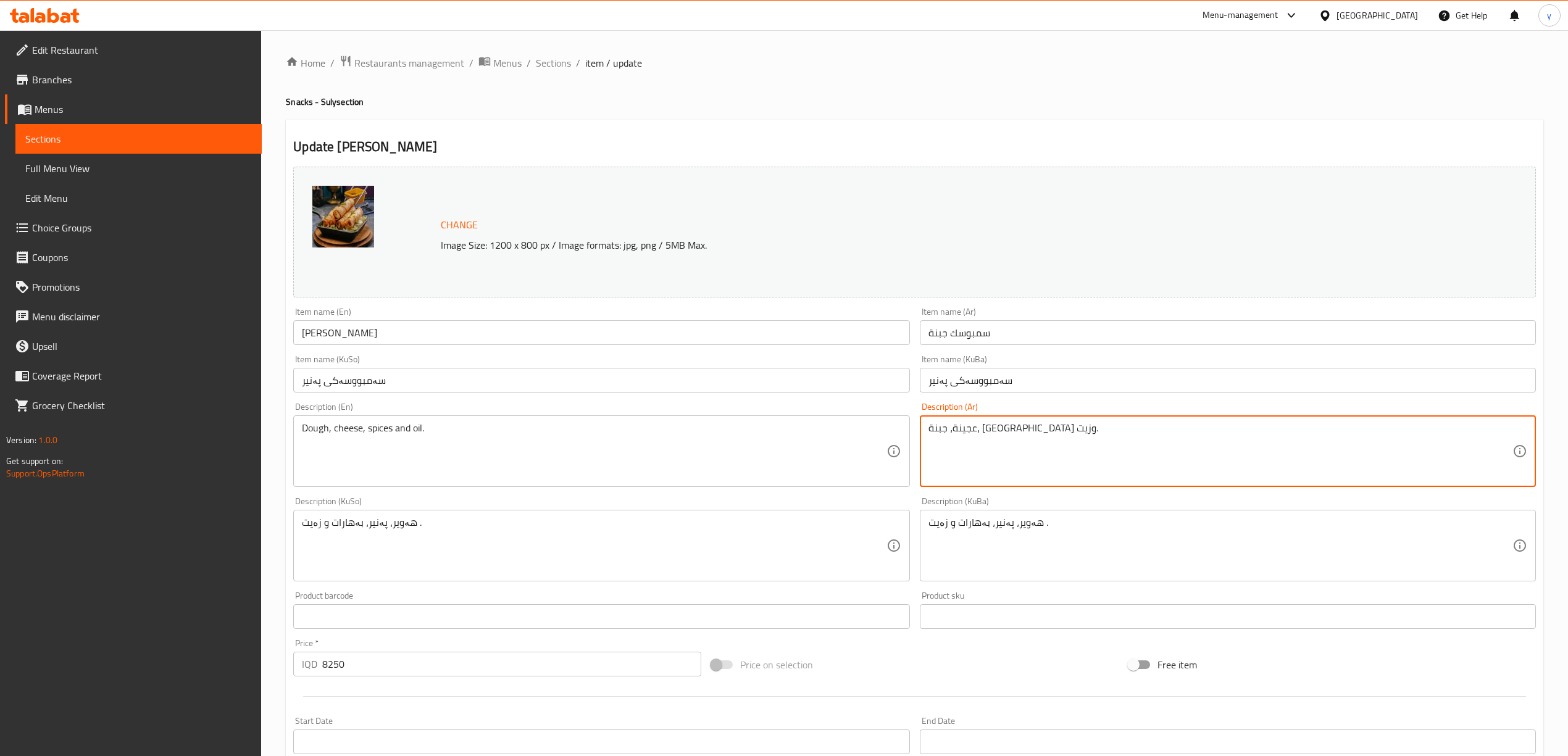
click at [1045, 445] on textarea "عجينة، جبنة، [GEOGRAPHIC_DATA] وزيت." at bounding box center [1220, 451] width 584 height 59
paste textarea "مبوسك رول محشوة جبن تقدم مع صلصة بندورة وصلصة تين"
type textarea "سمبوسك رول محشوة جبن تقدم مع صلصة بندورة وصلصة تين"
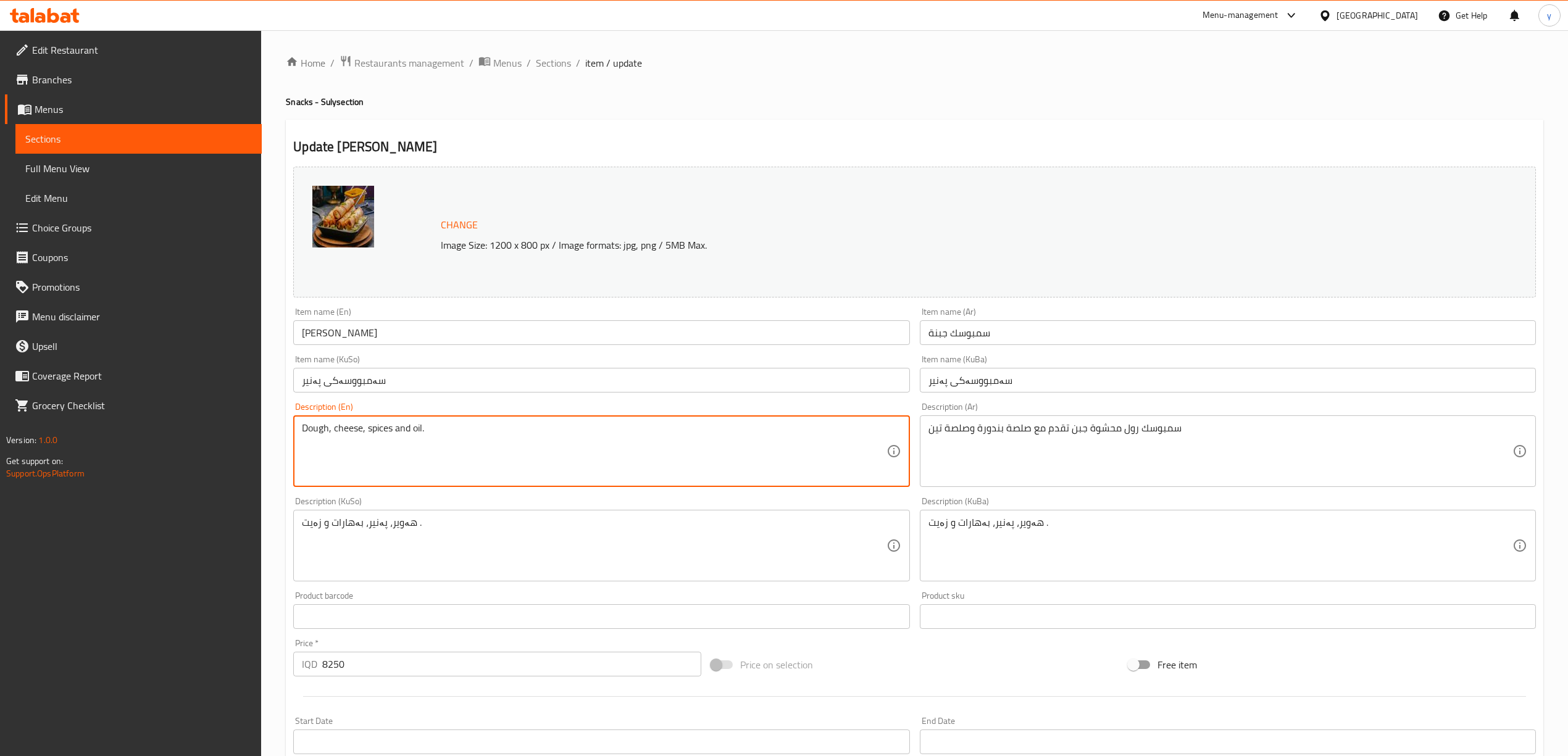
click at [796, 448] on textarea "Dough, cheese, spices and oil." at bounding box center [594, 451] width 584 height 59
paste textarea "Sambousek roll stuffed with cheese served with tomato sauce and fig sauce"
type textarea "Sambousek roll stuffed with cheese served with tomato sauce and fig sauce"
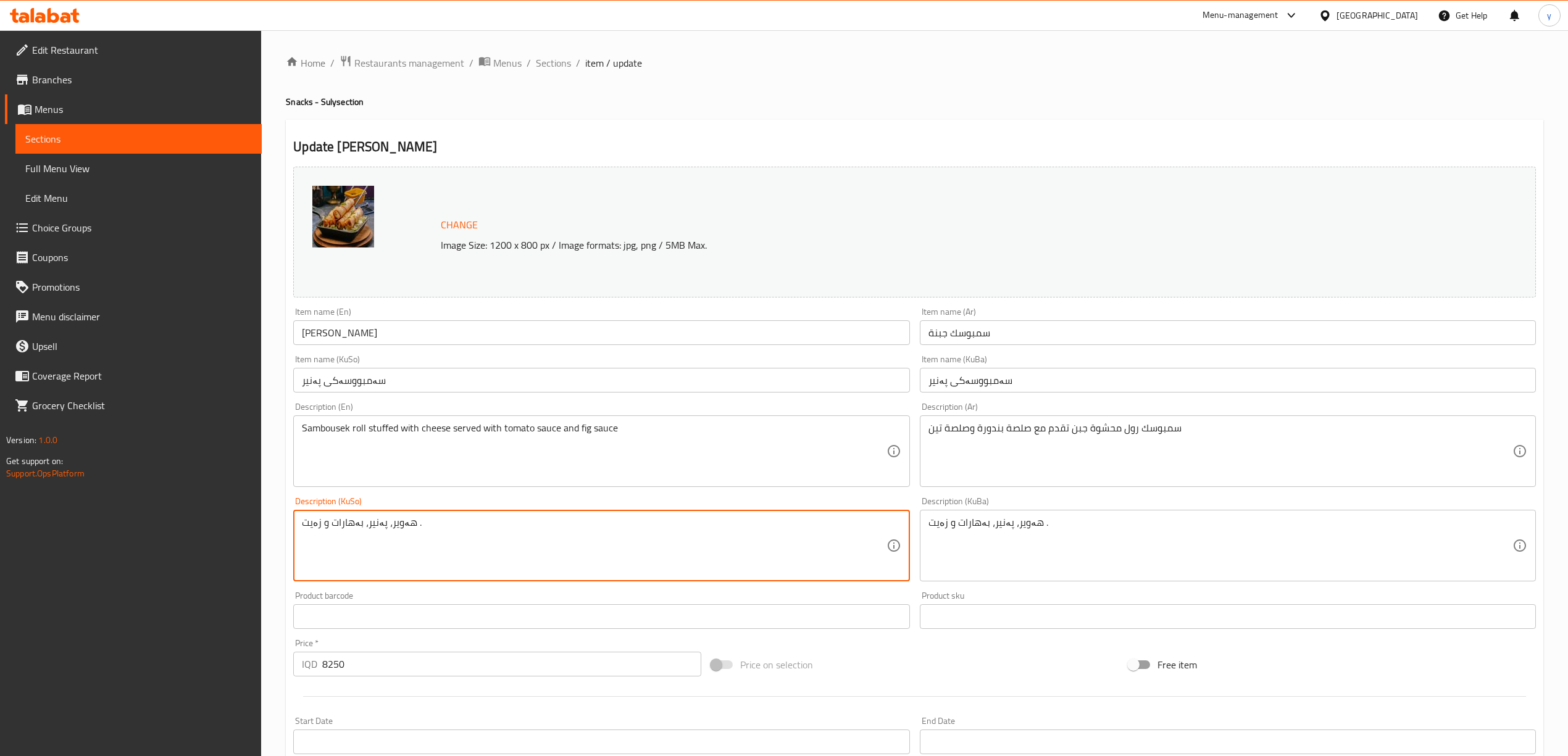
click at [496, 536] on textarea "هەویر، پەنیر، بەهارات و زەیت ." at bounding box center [594, 545] width 584 height 59
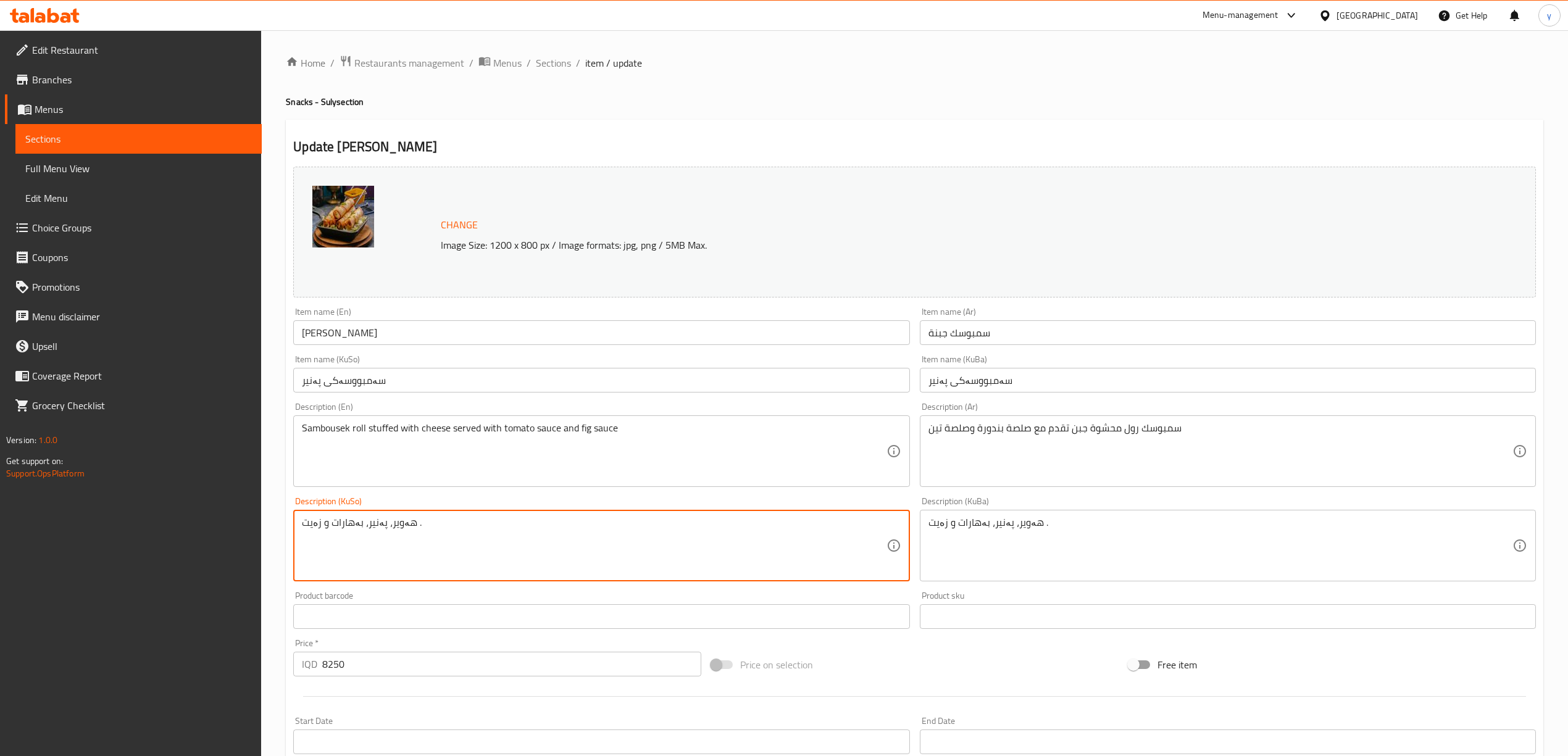
click at [496, 536] on textarea "هەویر، پەنیر، بەهارات و زەیت ." at bounding box center [594, 545] width 584 height 59
type textarea "ٌ"
paste textarea "سەمبووسەک"
click at [800, 542] on textarea "رۆلی سەمبووسەک مەحشی بە پەنیر پێشکەش ئەکریت لەگەل سۆسی تەماتە و سۆسی هەنجیر" at bounding box center [594, 545] width 584 height 59
type textarea "رۆلی سەمبووسەک مەحشی بە پەنیر پێشکەش ئەکریت لەگەل سۆسی تەماتە و سۆسی هەنجیر"
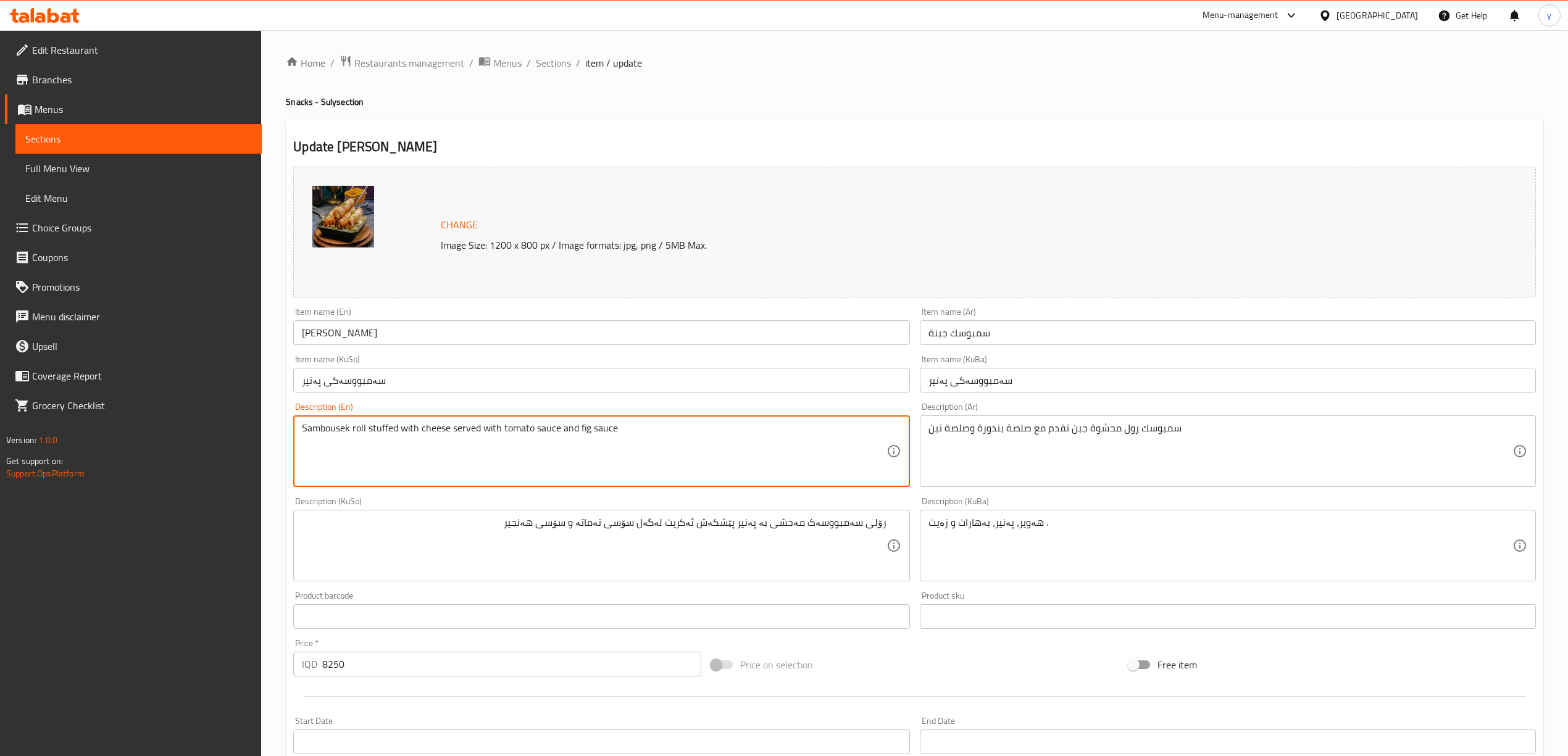
click at [585, 428] on textarea "Sambousek roll stuffed with cheese served with tomato sauce and fig sauce" at bounding box center [594, 451] width 584 height 59
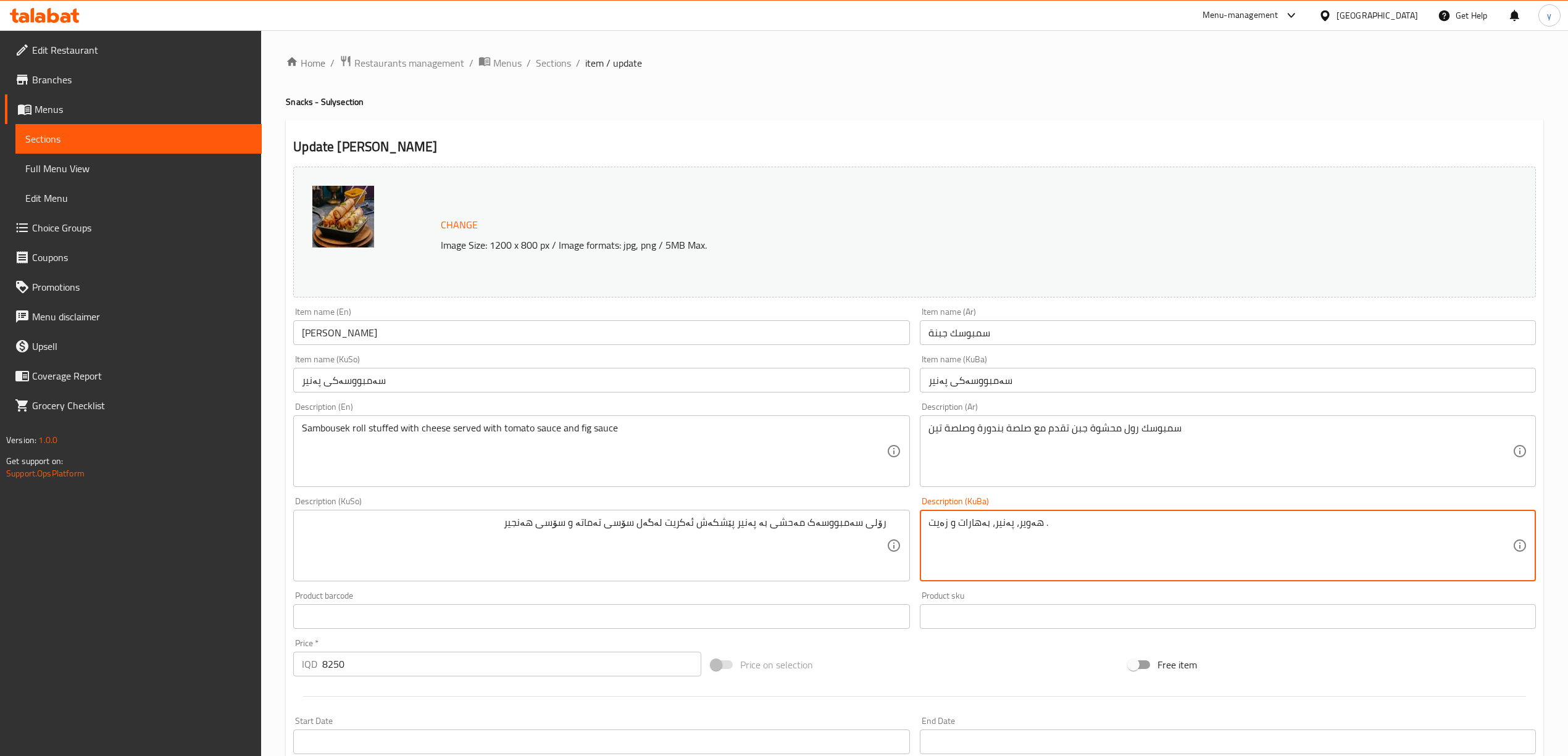
click at [980, 561] on textarea "هەویر، پەنیر، بەهارات و زەیت ." at bounding box center [1220, 545] width 584 height 59
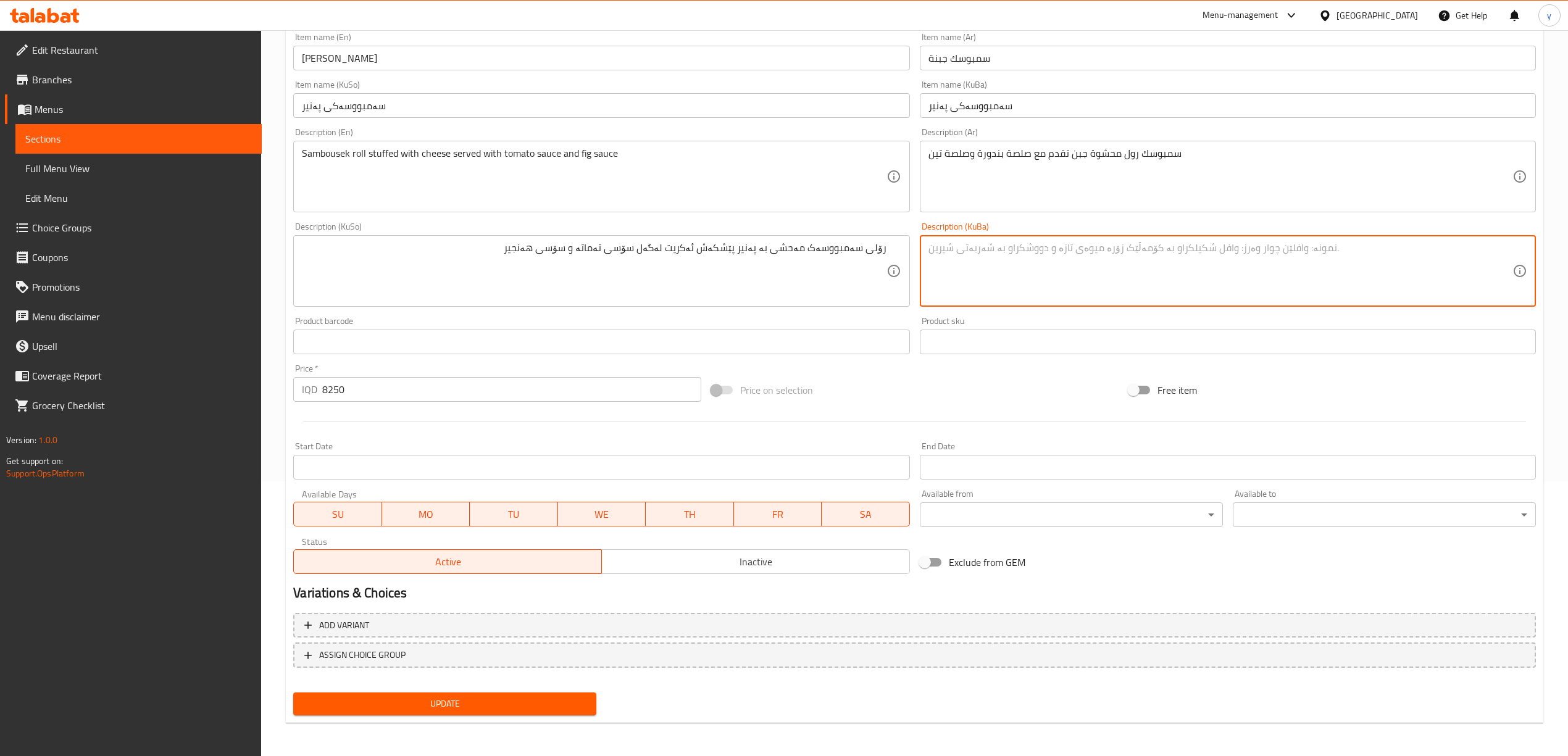
click at [470, 700] on span "Update" at bounding box center [444, 704] width 283 height 15
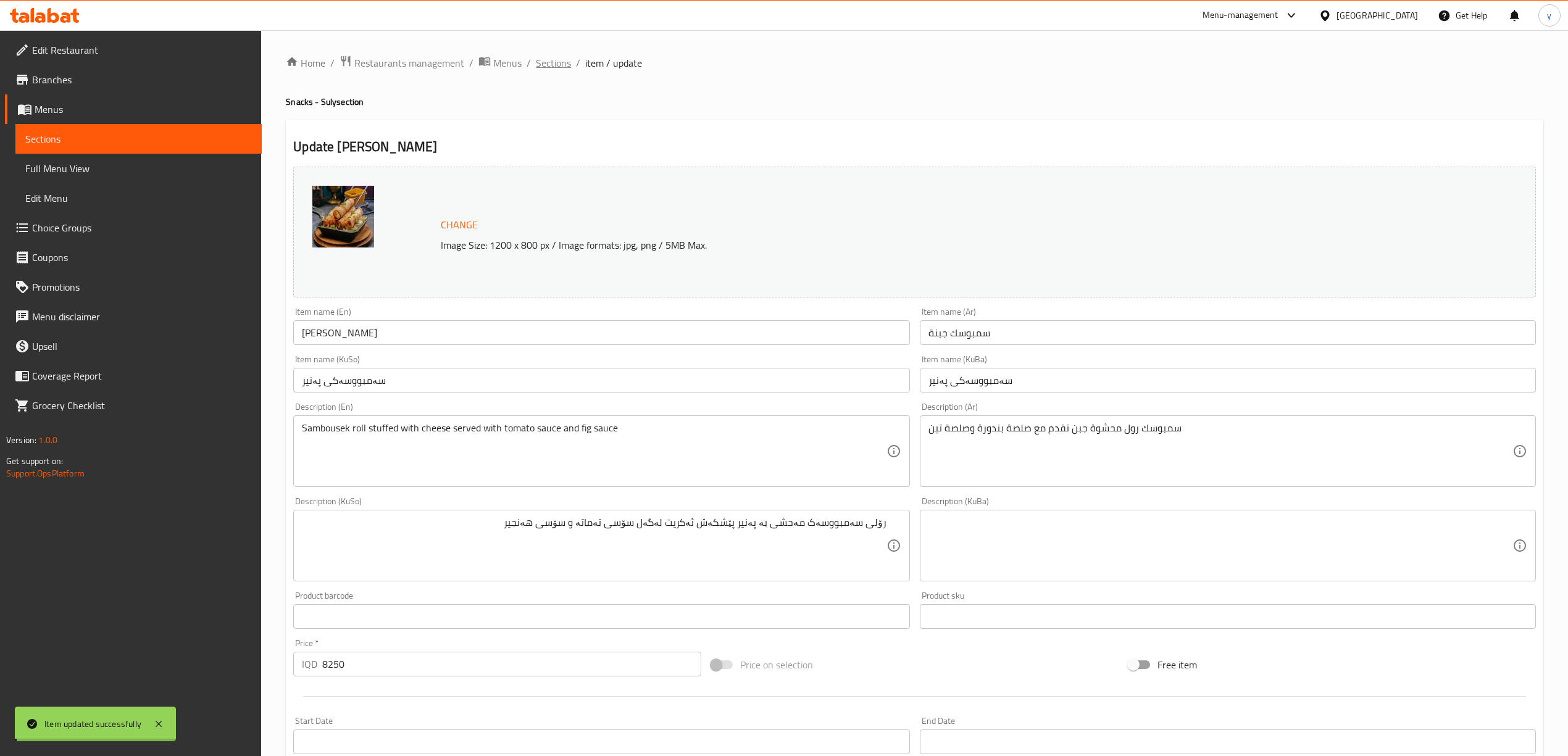
click at [557, 68] on span "Sections" at bounding box center [553, 63] width 35 height 14
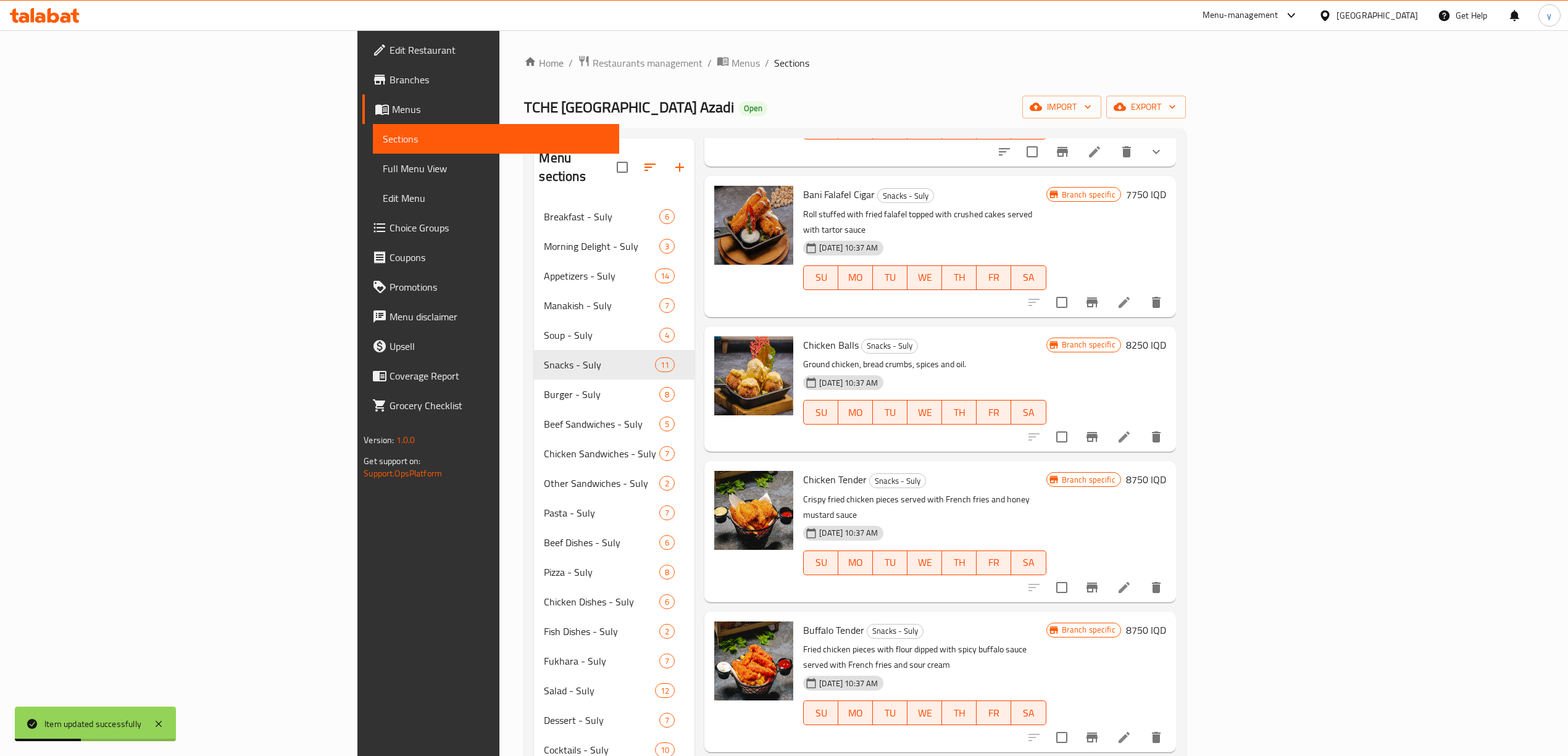
scroll to position [549, 0]
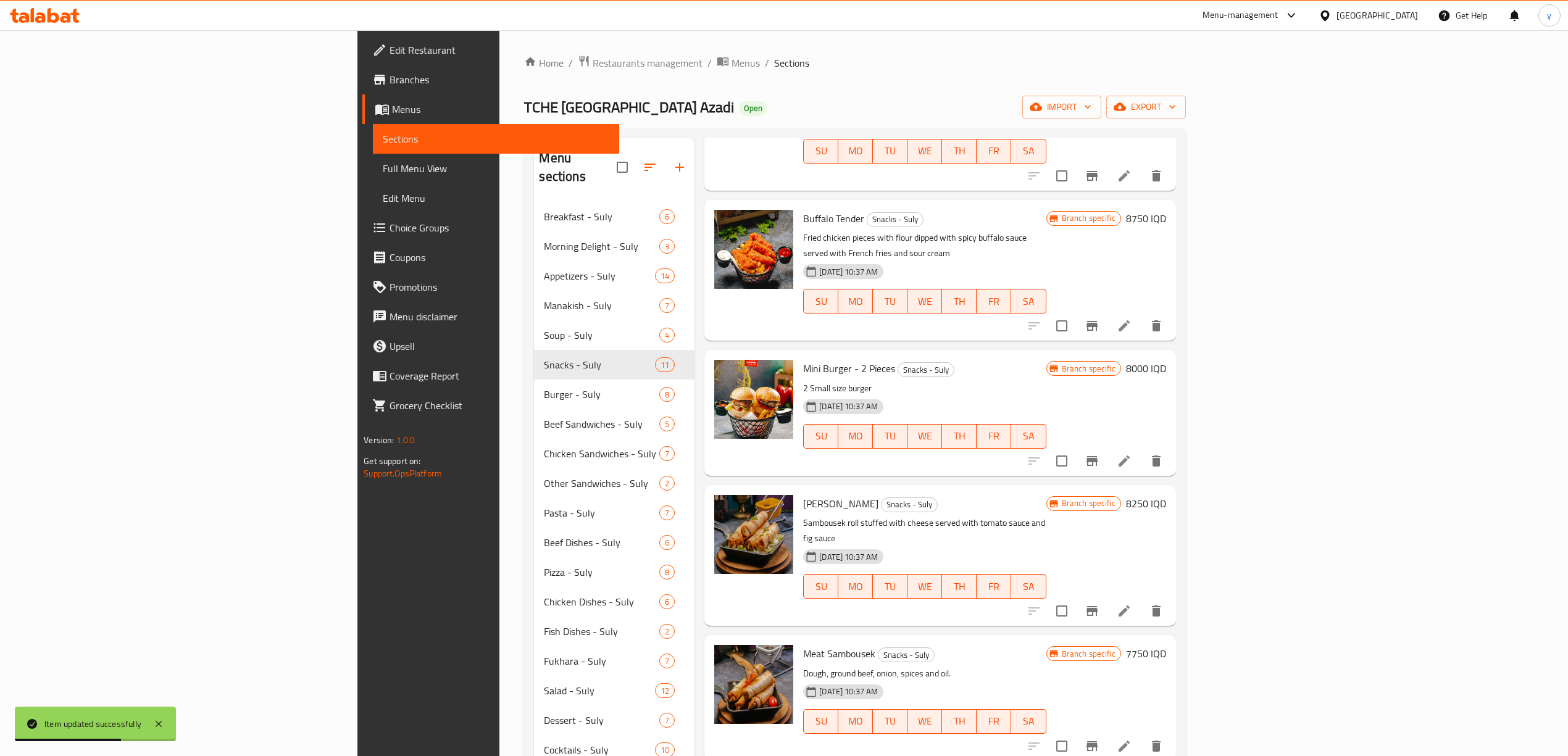
click at [1141, 735] on li at bounding box center [1124, 746] width 34 height 22
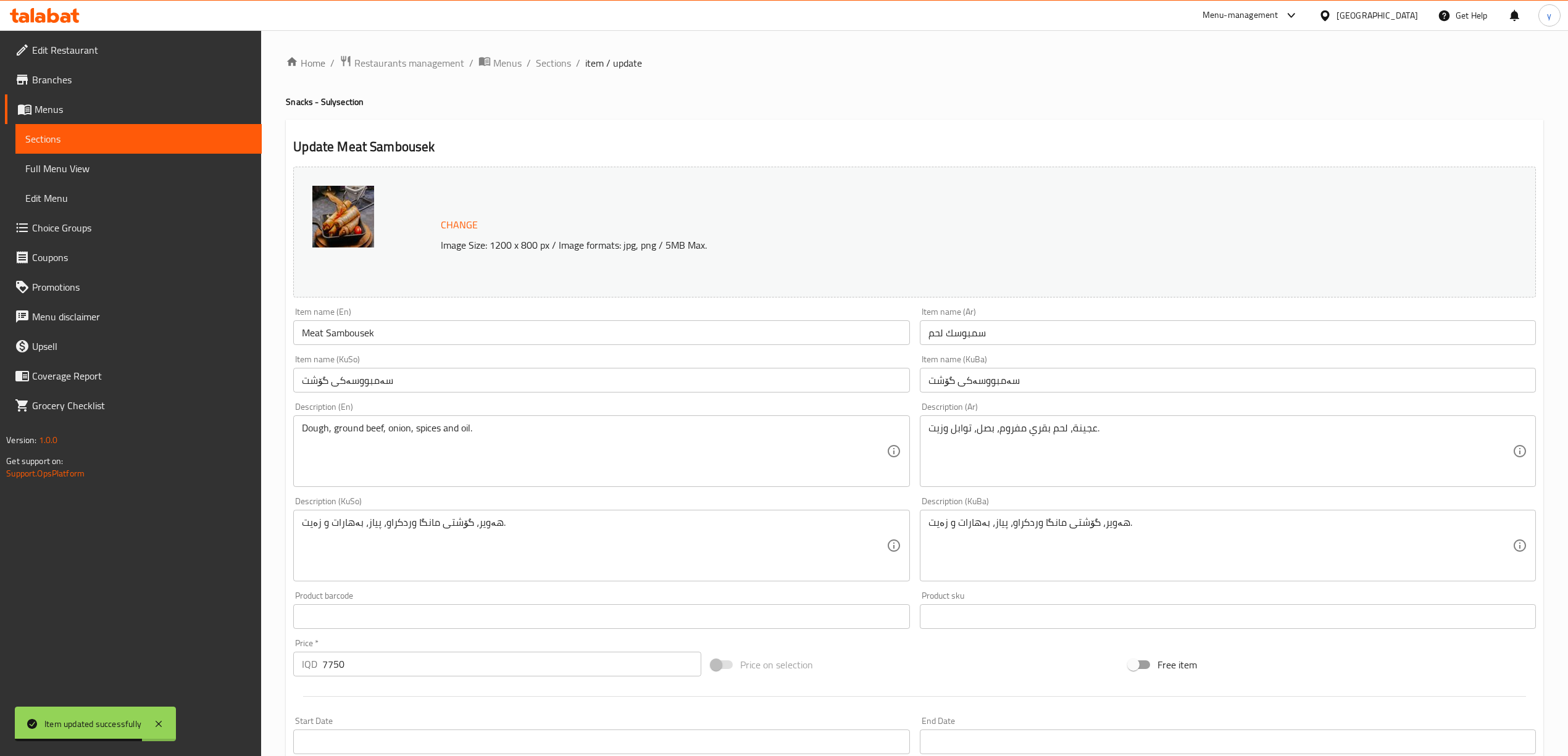
click at [832, 354] on div "Item name (KuSo) سەمبووسەکی گۆشت Item name (KuSo)" at bounding box center [601, 374] width 626 height 47
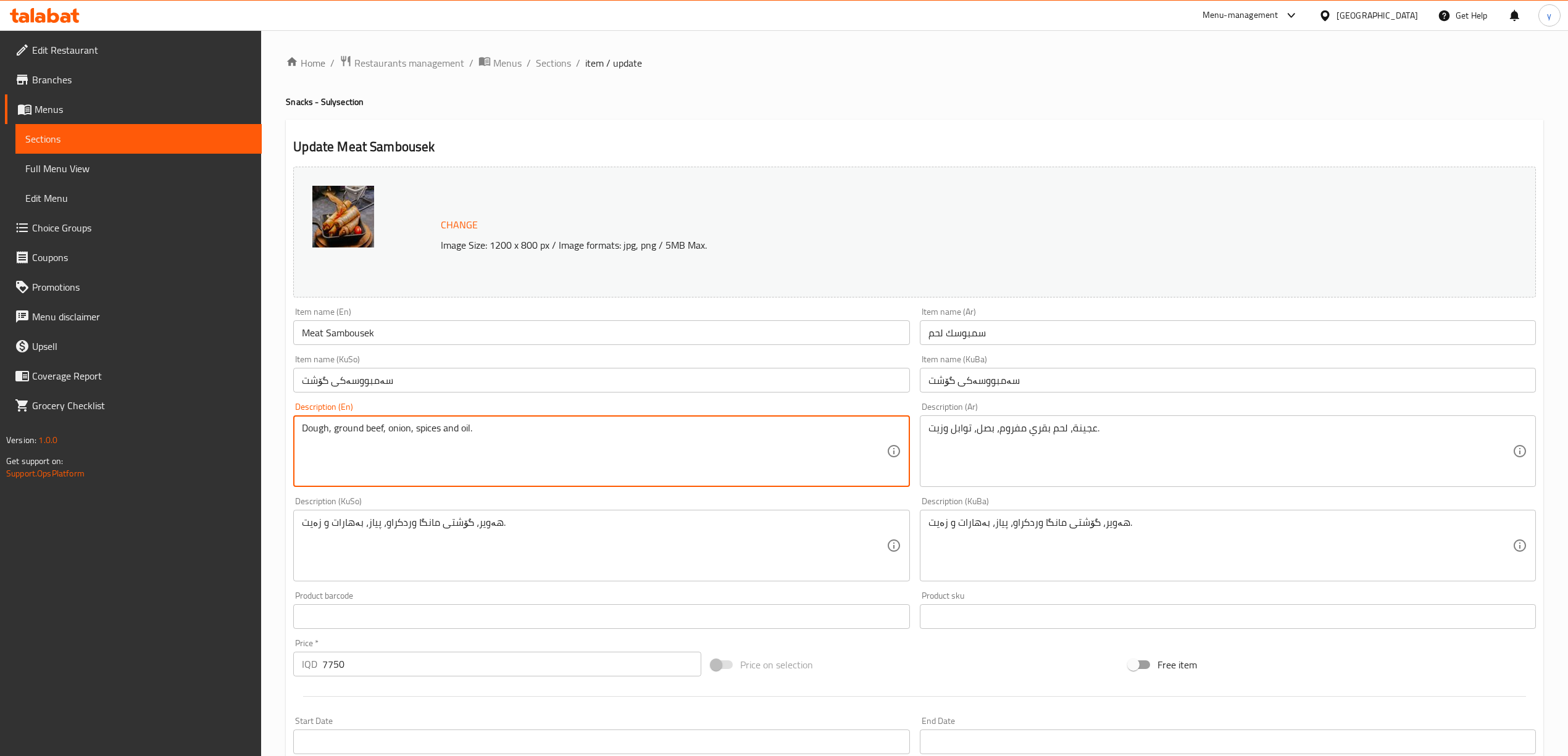
click at [915, 438] on div "Description (Ar) عجينة، لحم بقري مفروم، بصل، توابل وزيت. Description (Ar)" at bounding box center [1228, 445] width 626 height 95
click at [761, 445] on textarea "Dough, ground beef, onion, spices and oil." at bounding box center [594, 451] width 584 height 59
click at [763, 442] on textarea "Dough, ground beef, onion, spices and oil." at bounding box center [594, 451] width 584 height 59
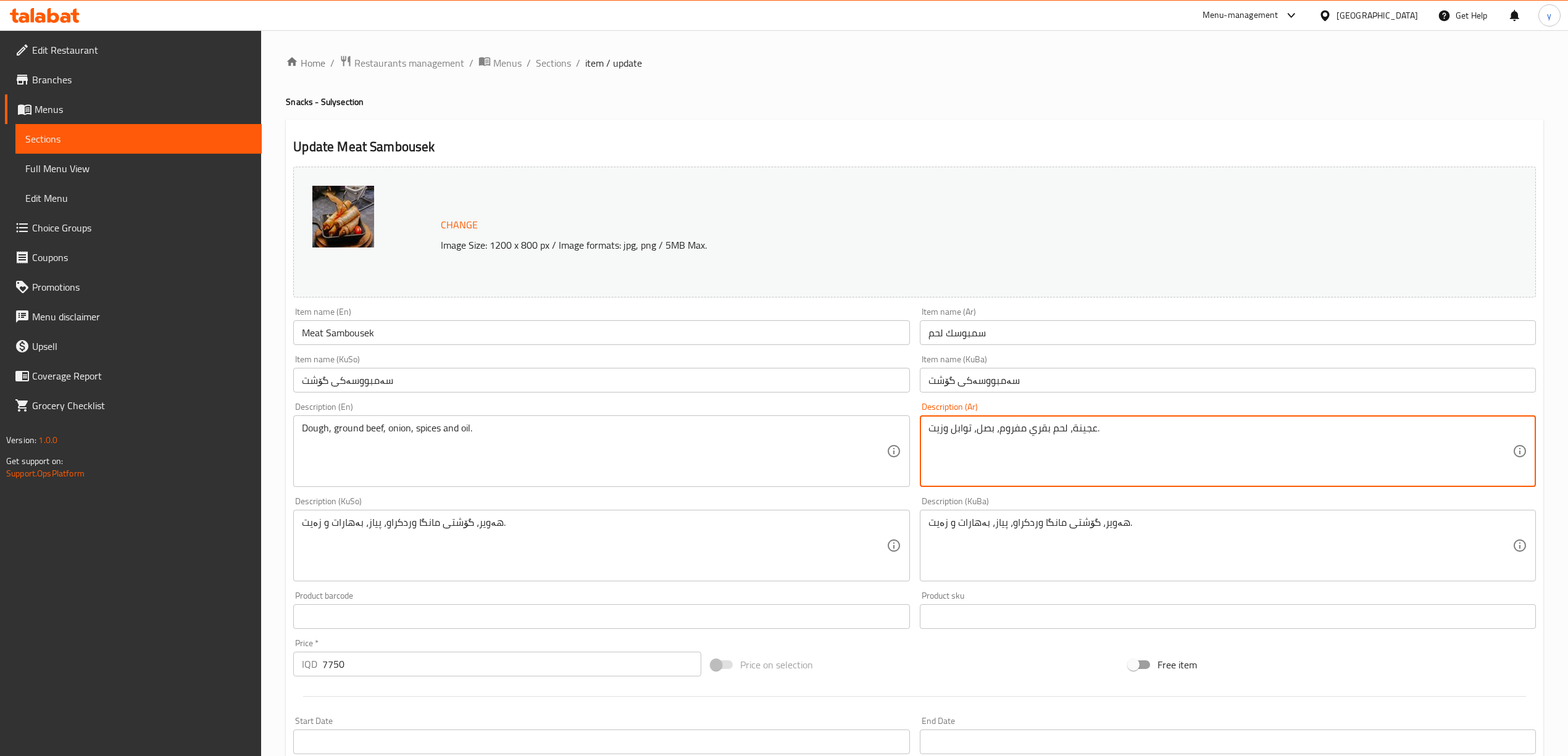
click at [1016, 428] on textarea "عجينة، لحم بقري مفروم، بصل، توابل وزيت." at bounding box center [1220, 451] width 584 height 59
paste textarea "قائق محشوة بالحم مفروم تقدم مع صلصة دبس رمان وصلصة بندورة"
type textarea "رقائق محشوة بالحم مفروم تقدم مع صلصة دبس رمان وصلصة بندورة"
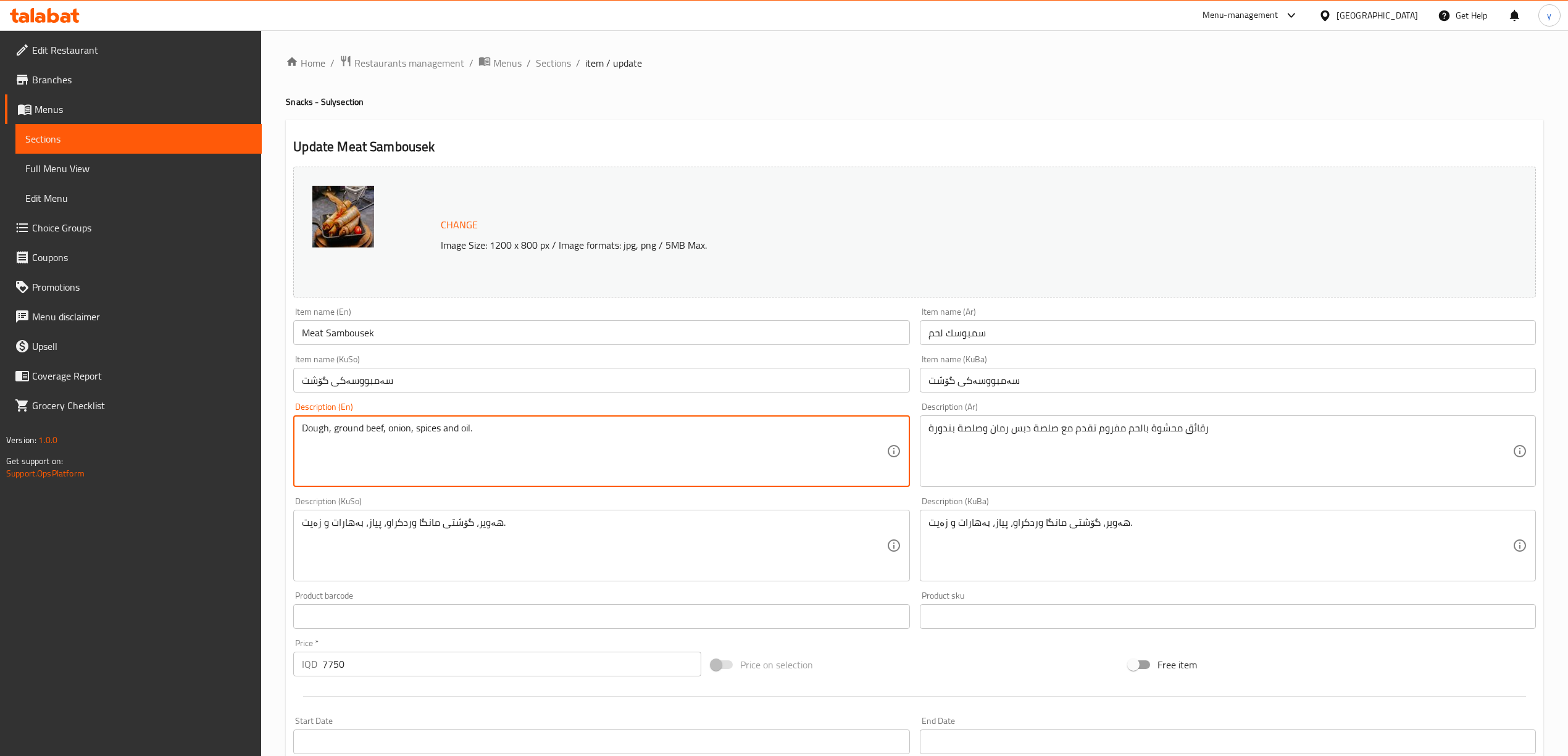
click at [722, 433] on textarea "Dough, ground beef, onion, spices and oil." at bounding box center [594, 451] width 584 height 59
paste textarea "Chips stuffed with minced meat served with pomegranate molasses sauce and tomat…"
type textarea "Chips stuffed with minced meat served with pomegranate molasses sauce and tomat…"
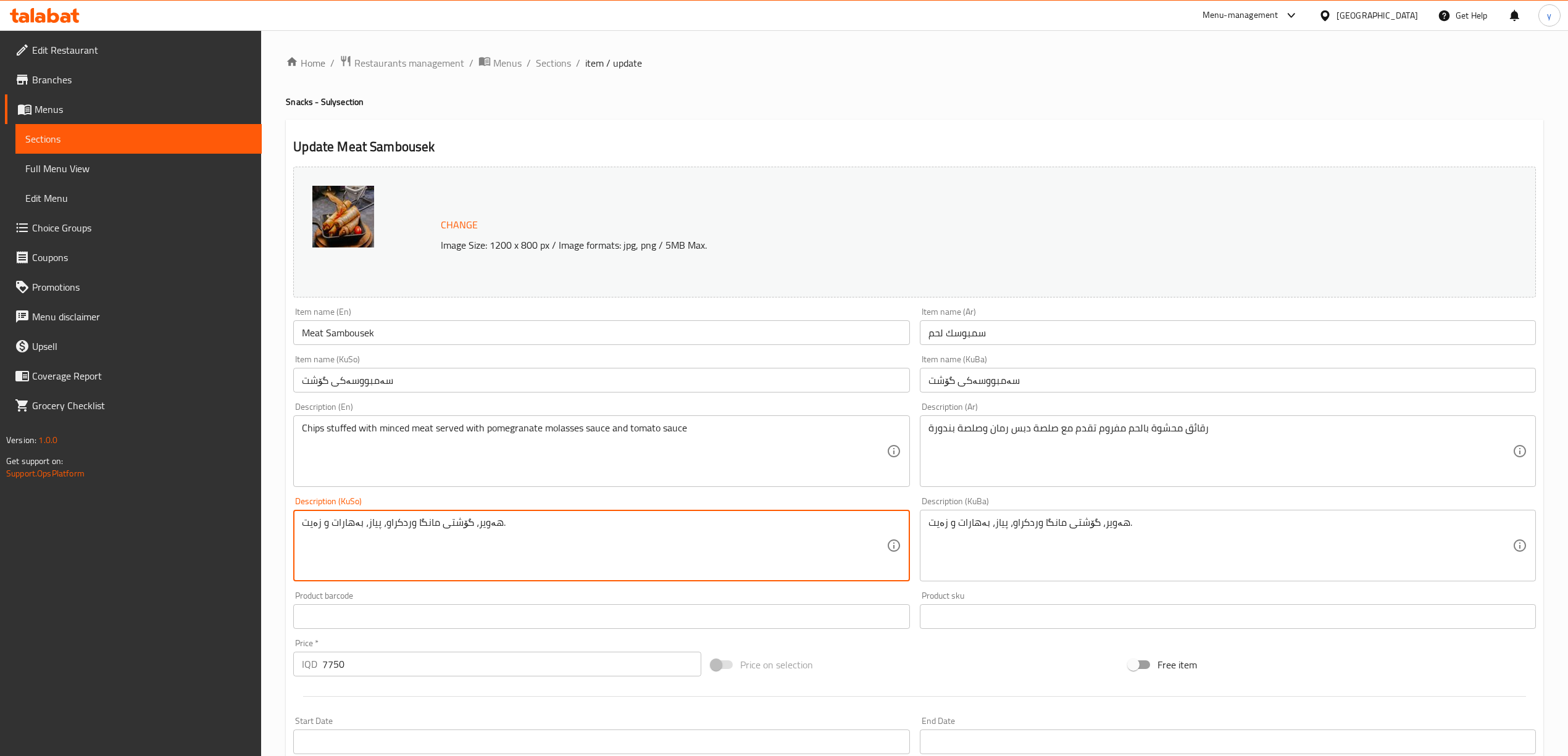
click at [585, 536] on textarea "هەویر، گۆشتی مانگا وردکراو، پیاز، بەهارات و زەیت." at bounding box center [594, 545] width 584 height 59
click at [586, 536] on textarea "هەویر، گۆشتی مانگا وردکراو، پیاز، بەهارات و زەیت." at bounding box center [594, 545] width 584 height 59
drag, startPoint x: 351, startPoint y: 566, endPoint x: 479, endPoint y: 526, distance: 134.1
click at [479, 526] on textarea at bounding box center [594, 545] width 584 height 59
type textarea "چپس مەحشی بە گۆشتی قیمەکراو پێشکەش ئەکریت لەگەل سۆسی ڕوبەهەنار و سۆسی تەماتە"
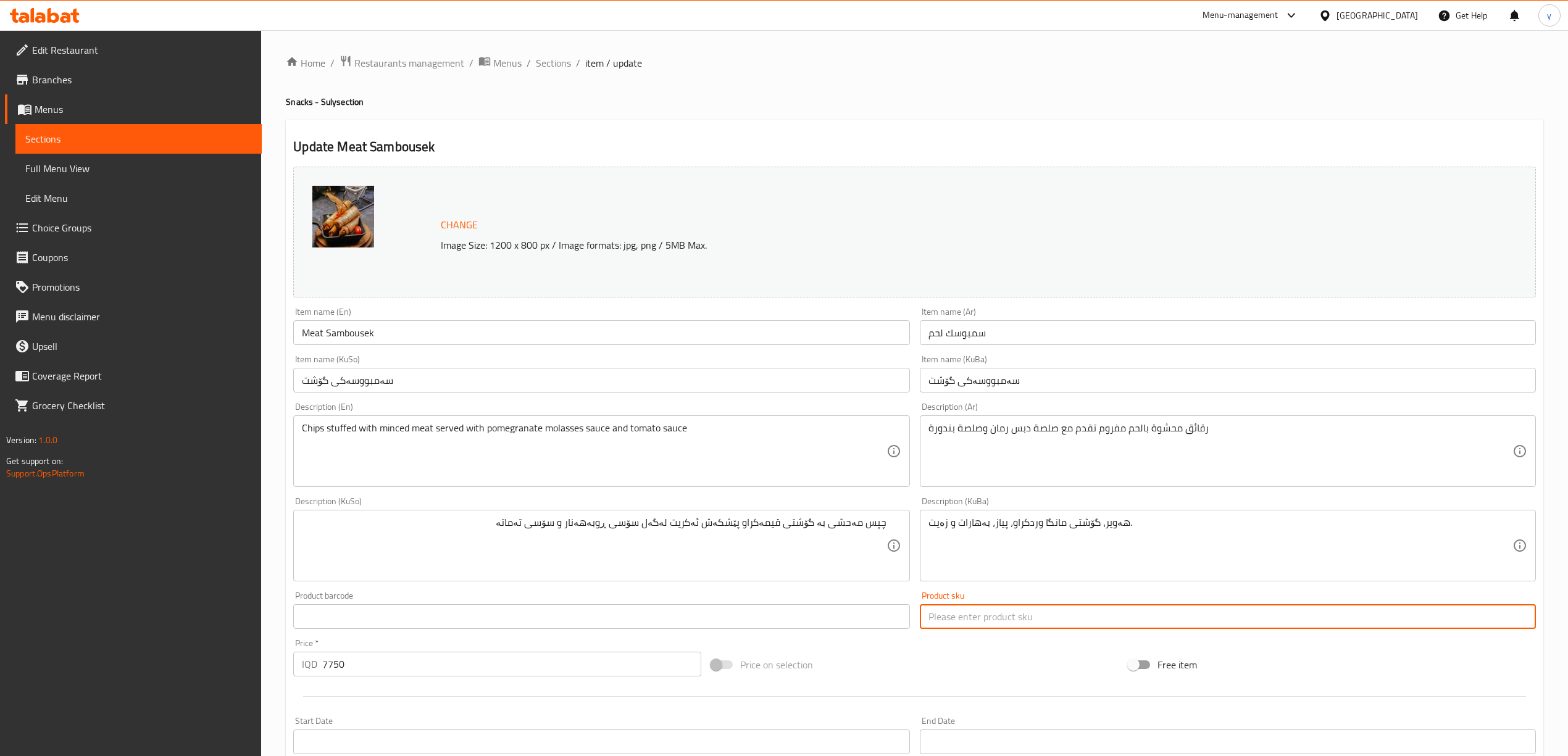
drag, startPoint x: 1013, startPoint y: 615, endPoint x: 1027, endPoint y: 526, distance: 90.1
click at [1013, 605] on input "text" at bounding box center [1227, 616] width 616 height 24
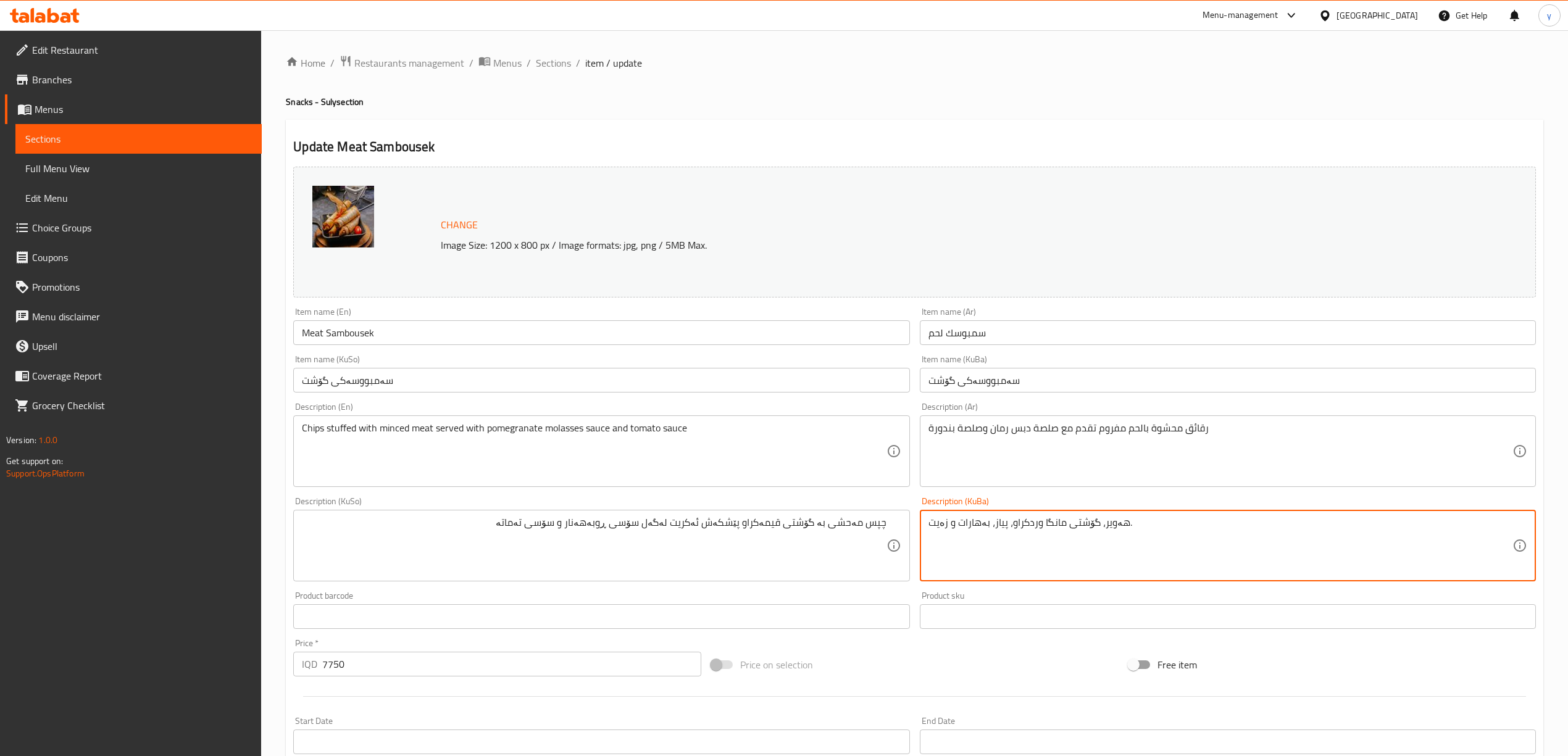
click at [1027, 526] on textarea "هەویر، گۆشتی مانگا وردکراو، پیاز، بەهارات و زەیت." at bounding box center [1220, 545] width 584 height 59
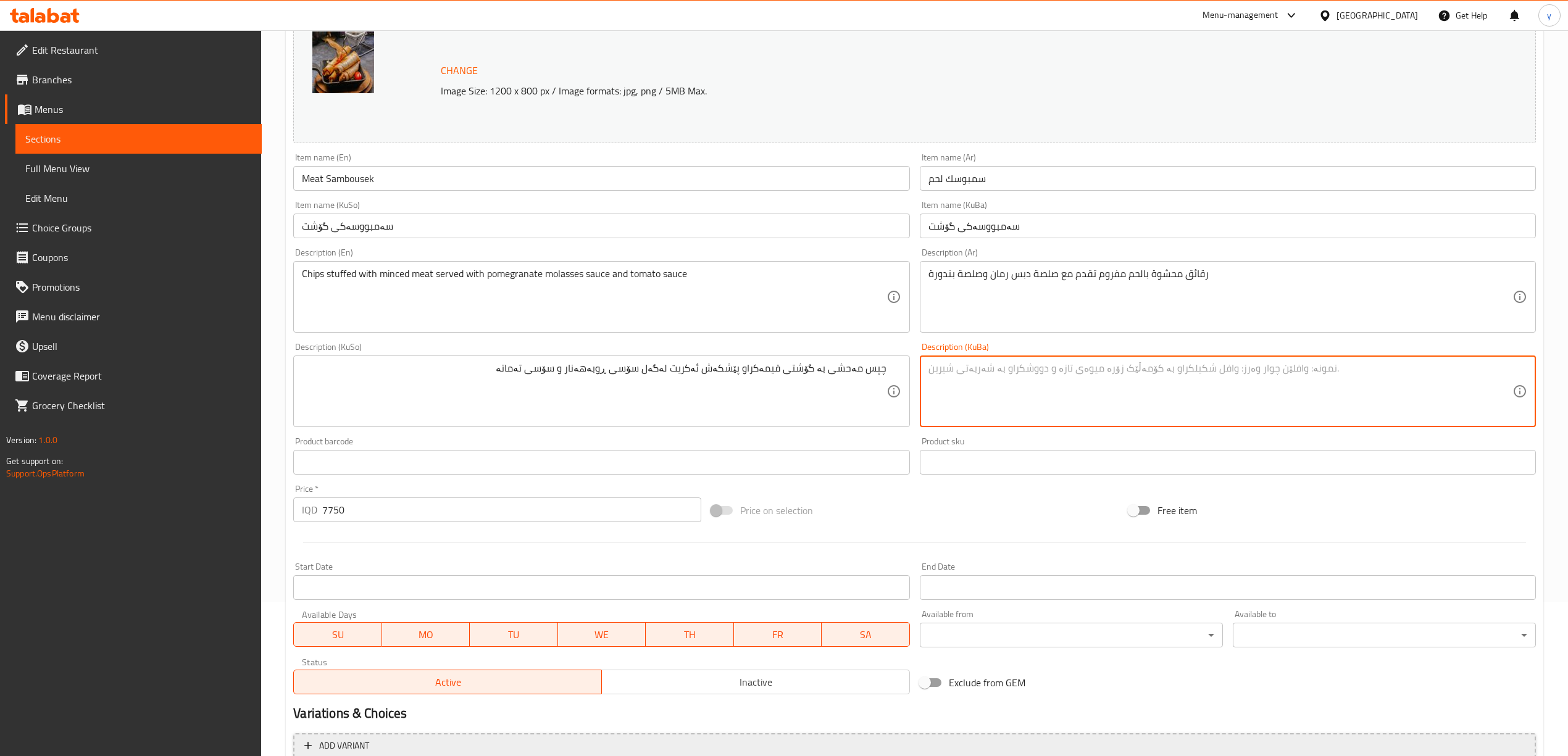
scroll to position [275, 0]
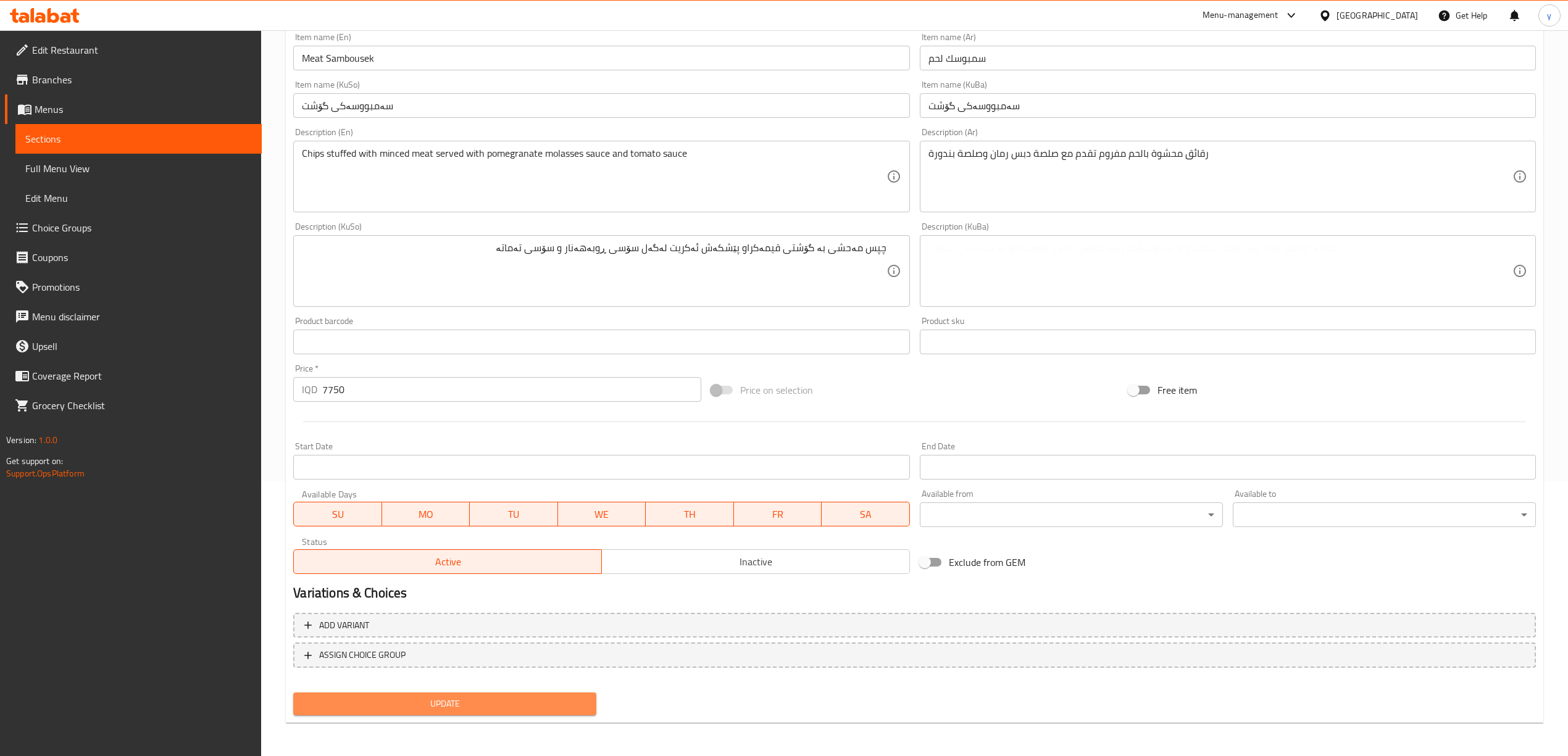
click at [482, 697] on span "Update" at bounding box center [444, 704] width 283 height 15
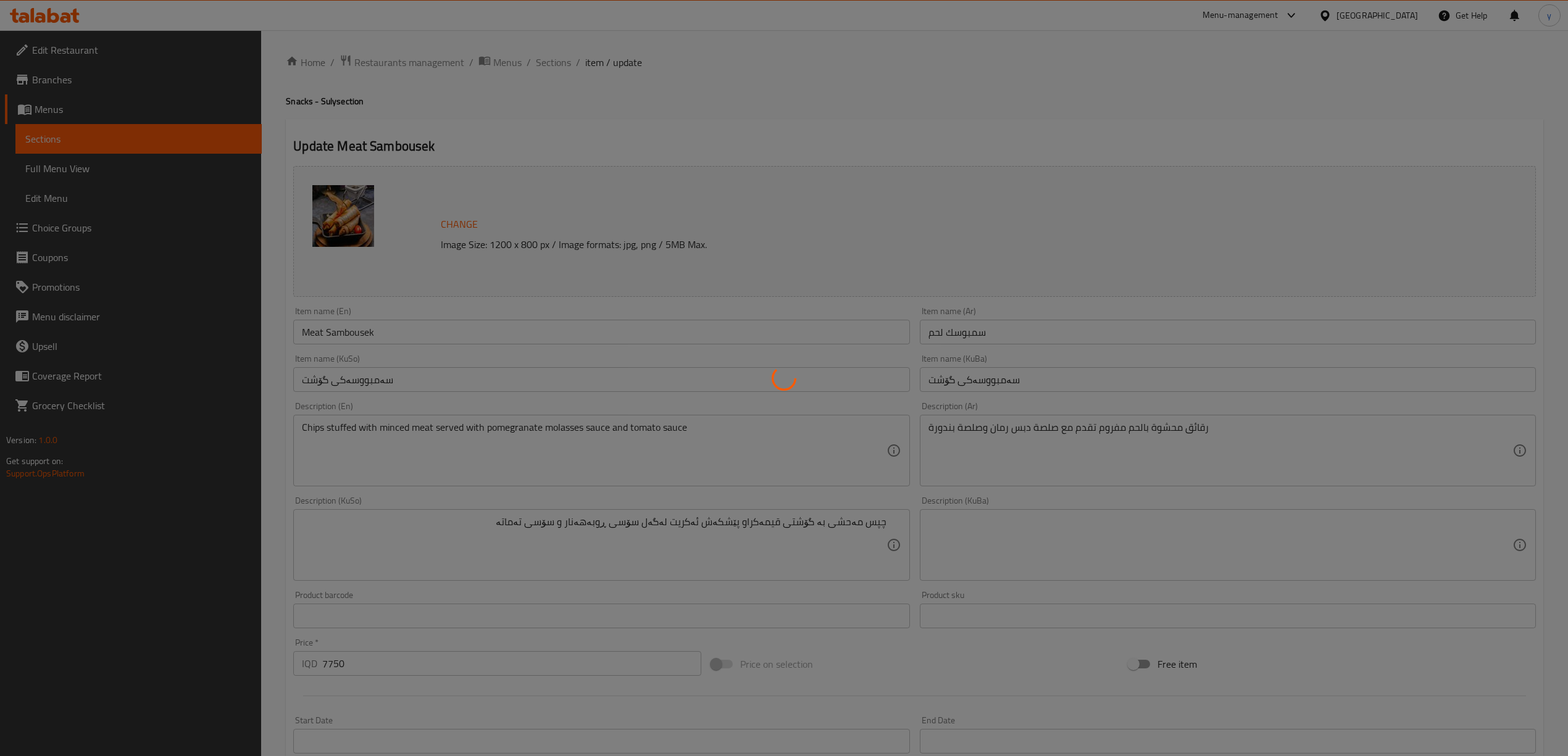
scroll to position [0, 0]
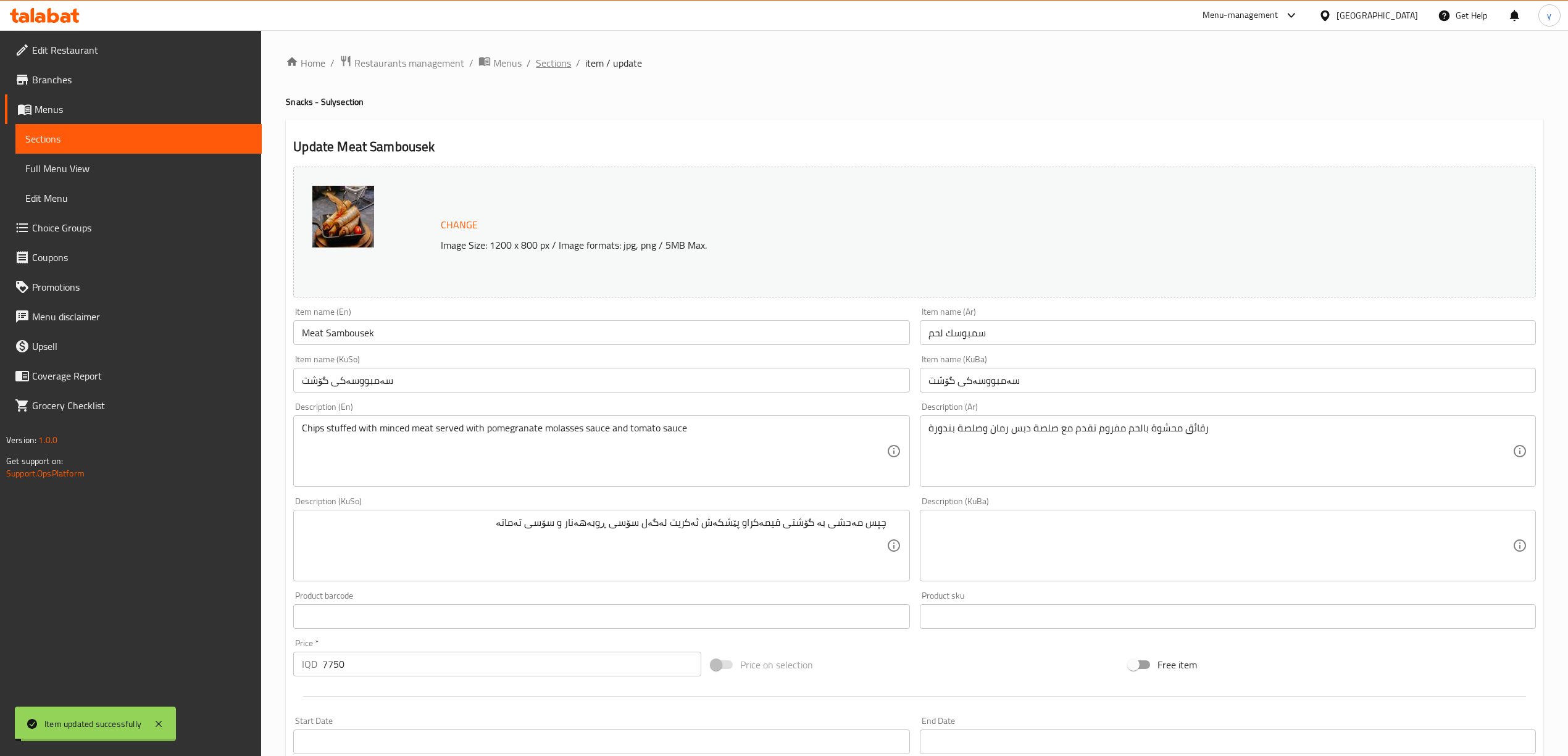
click at [542, 60] on span "Sections" at bounding box center [553, 63] width 35 height 14
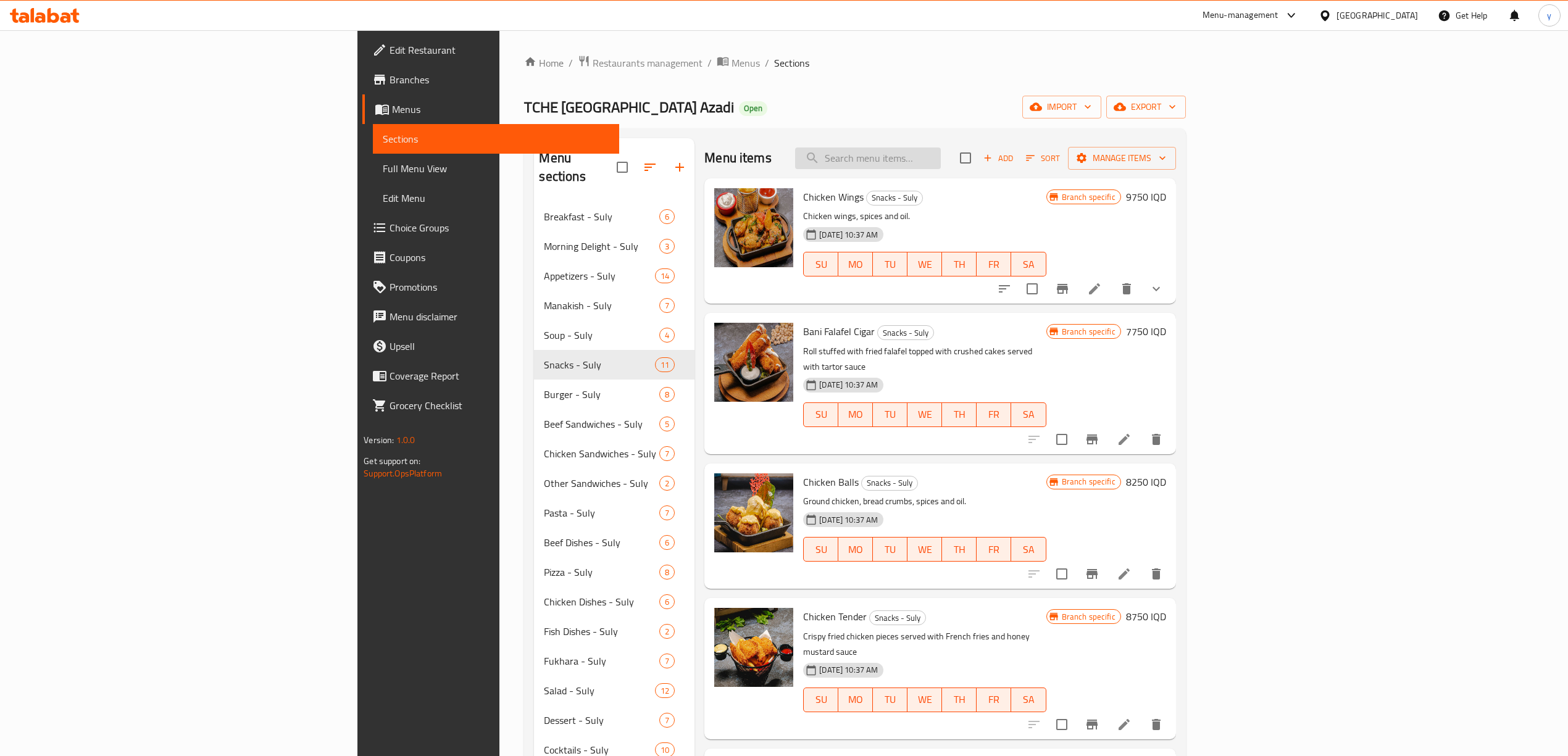
click at [941, 162] on input "search" at bounding box center [868, 158] width 146 height 21
type input "ظ"
type input "ى"
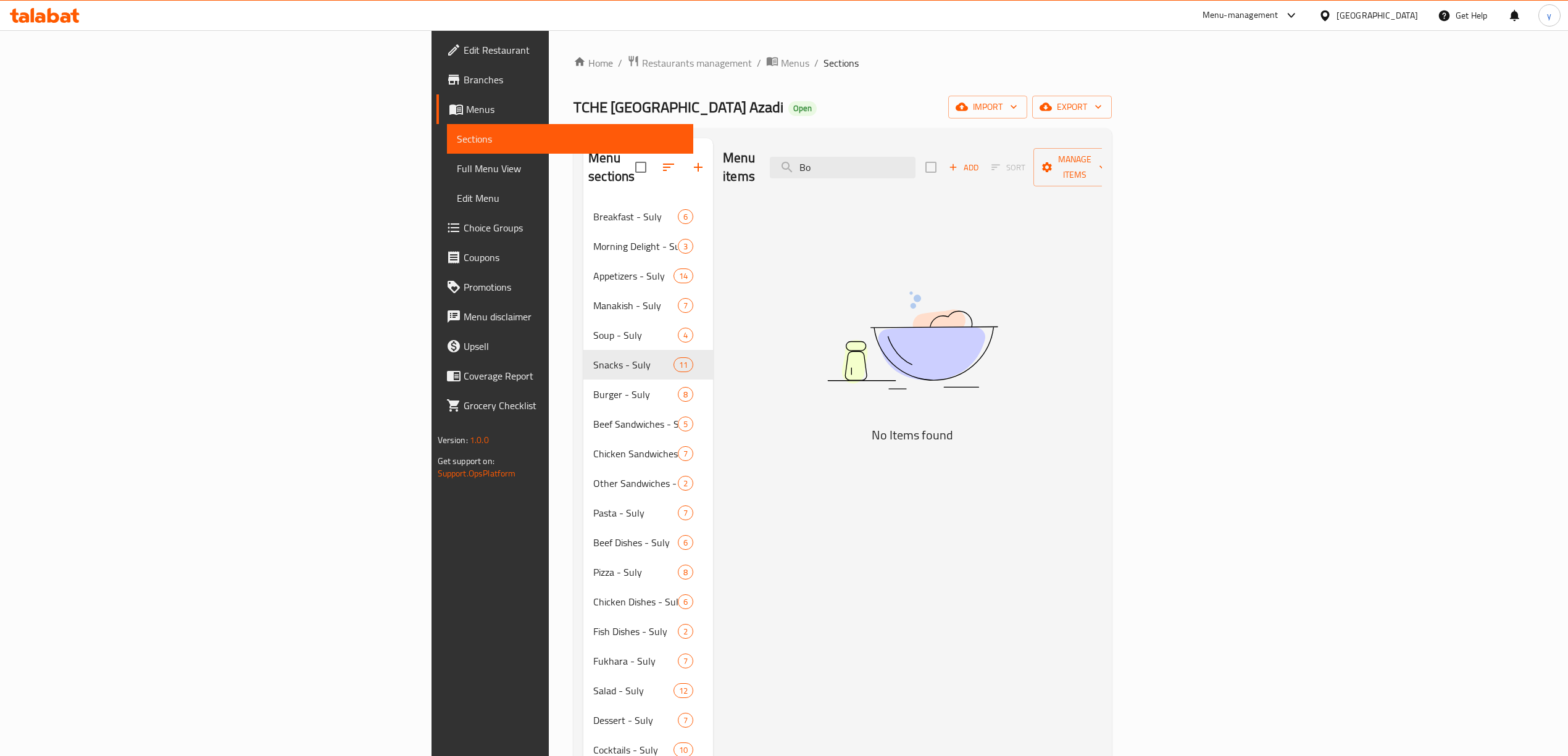
type input "B"
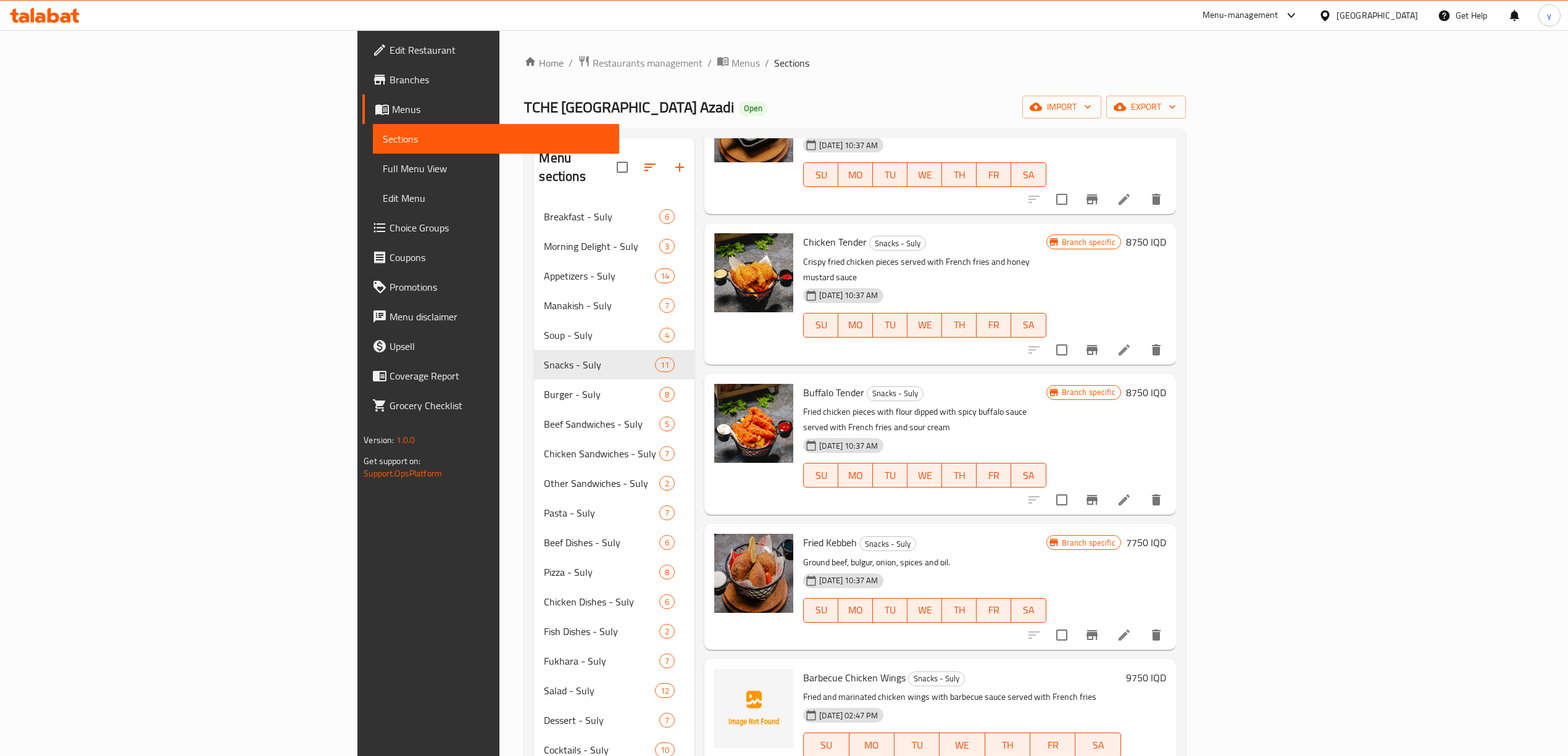
scroll to position [137, 0]
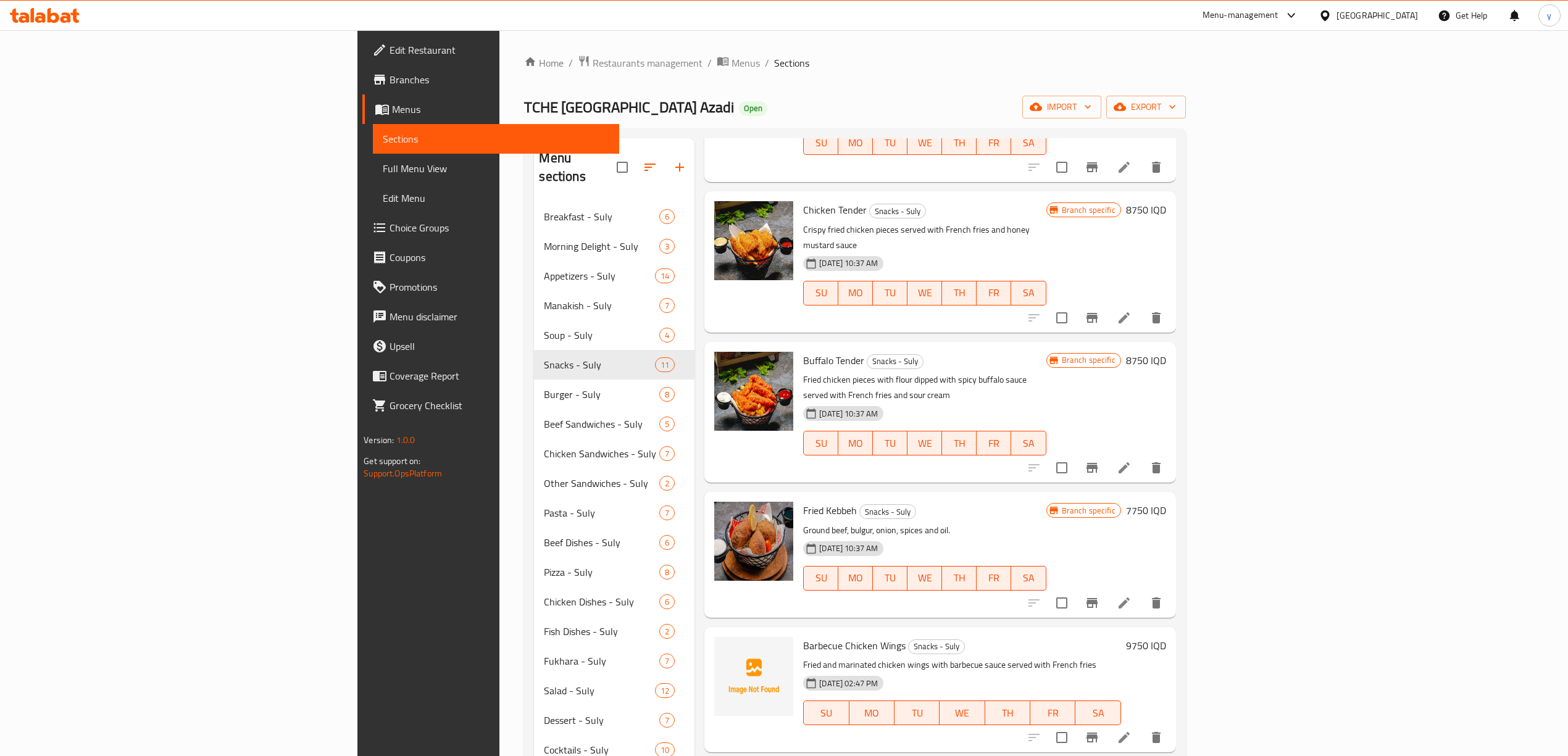
type input "Fried"
click at [1141, 592] on li at bounding box center [1124, 603] width 34 height 22
